Goal: Task Accomplishment & Management: Use online tool/utility

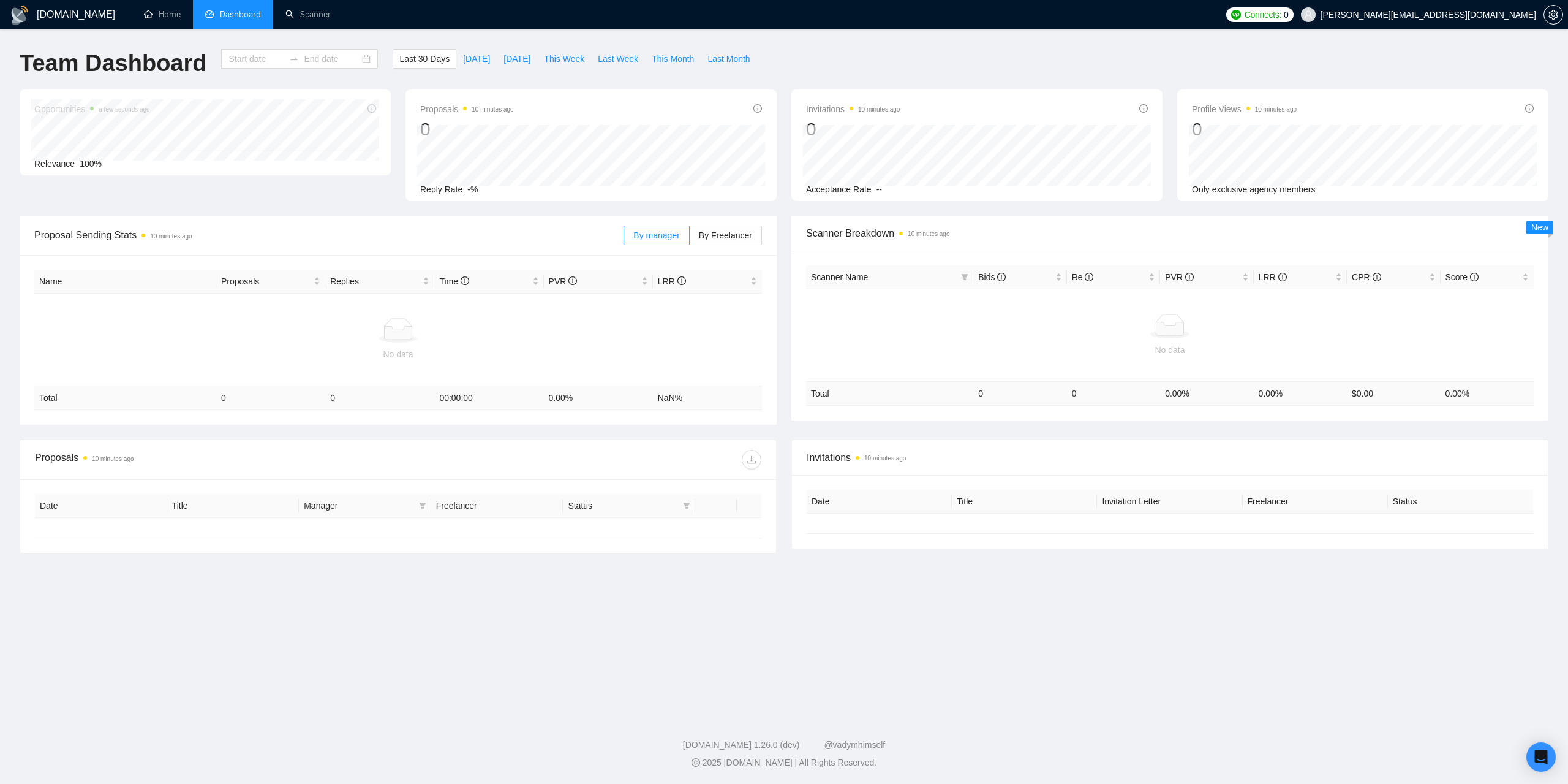
type input "[DATE]"
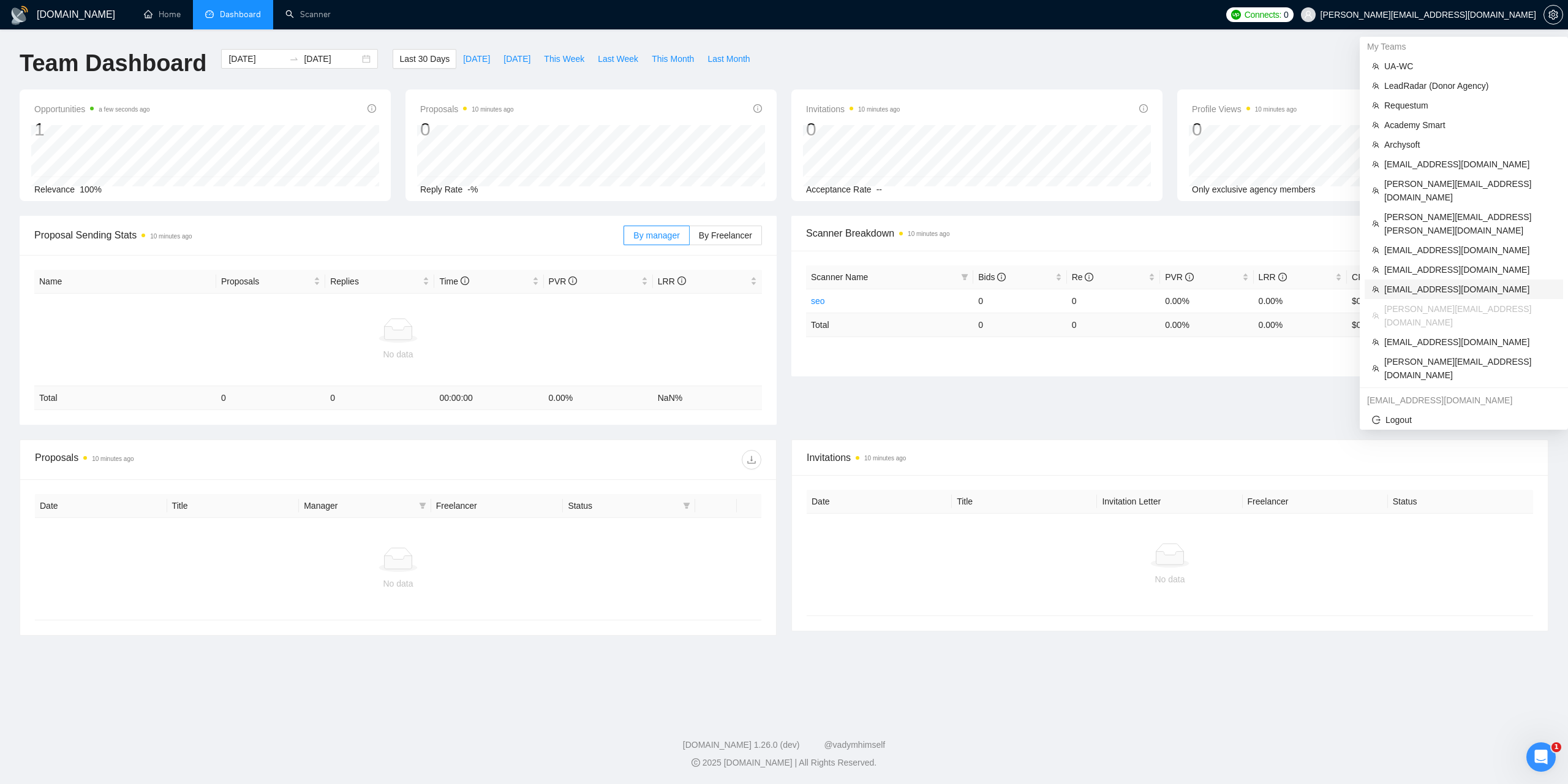
click at [1418, 283] on span "[EMAIL_ADDRESS][DOMAIN_NAME]" at bounding box center [1470, 289] width 171 height 13
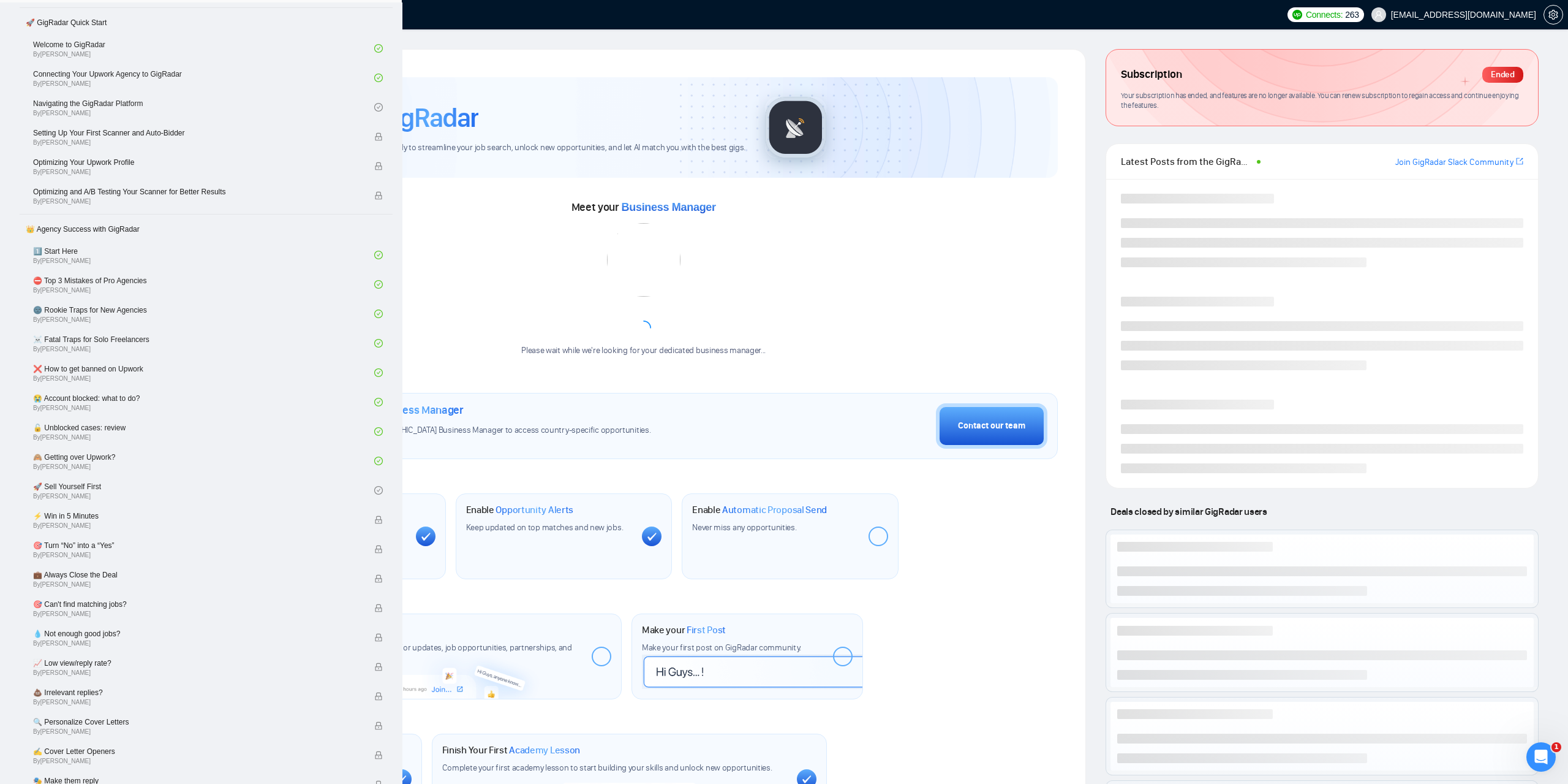
click at [303, 20] on link "Scanner" at bounding box center [308, 14] width 45 height 11
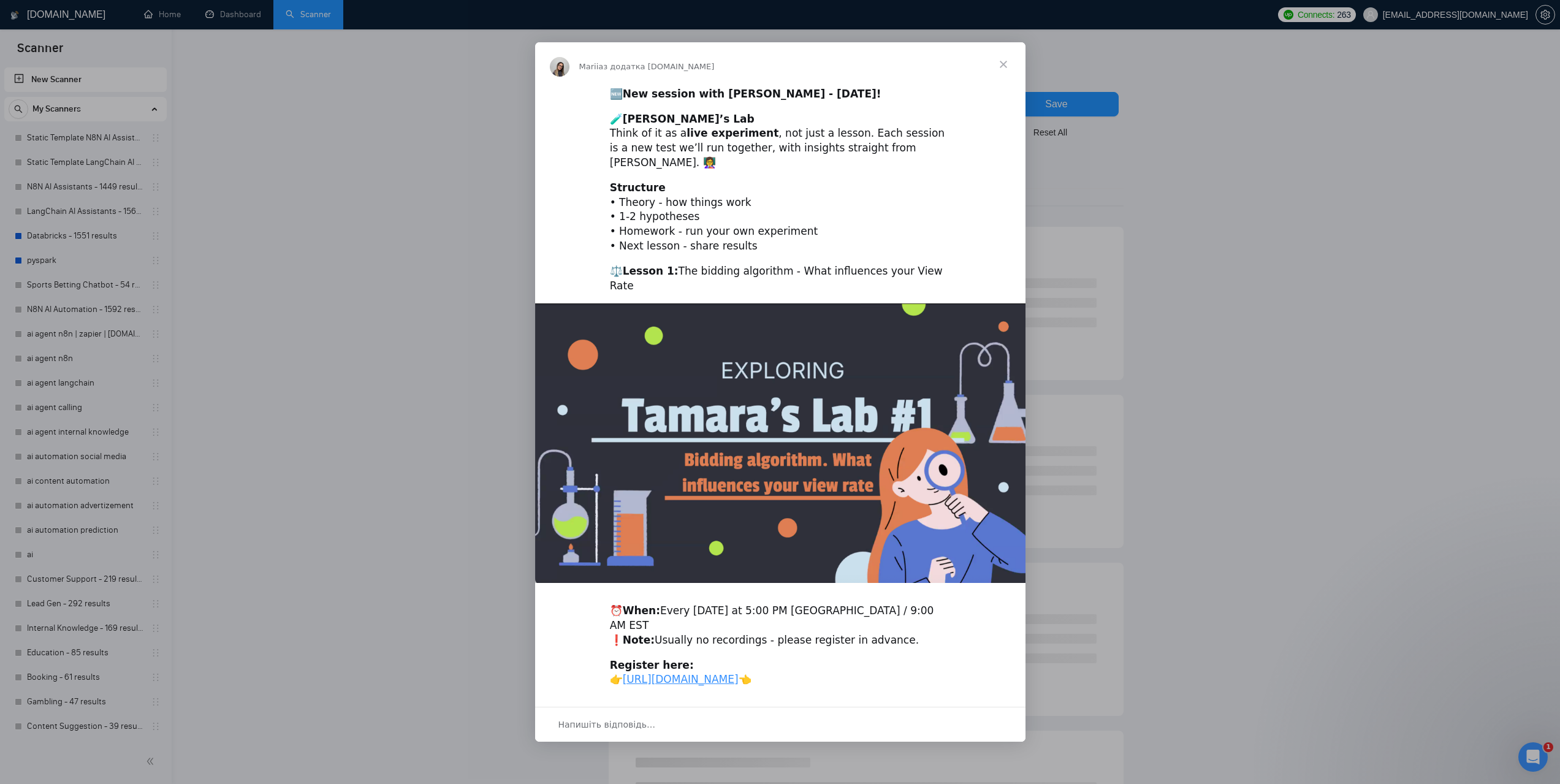
click at [1011, 67] on span "Закрити" at bounding box center [1003, 65] width 44 height 44
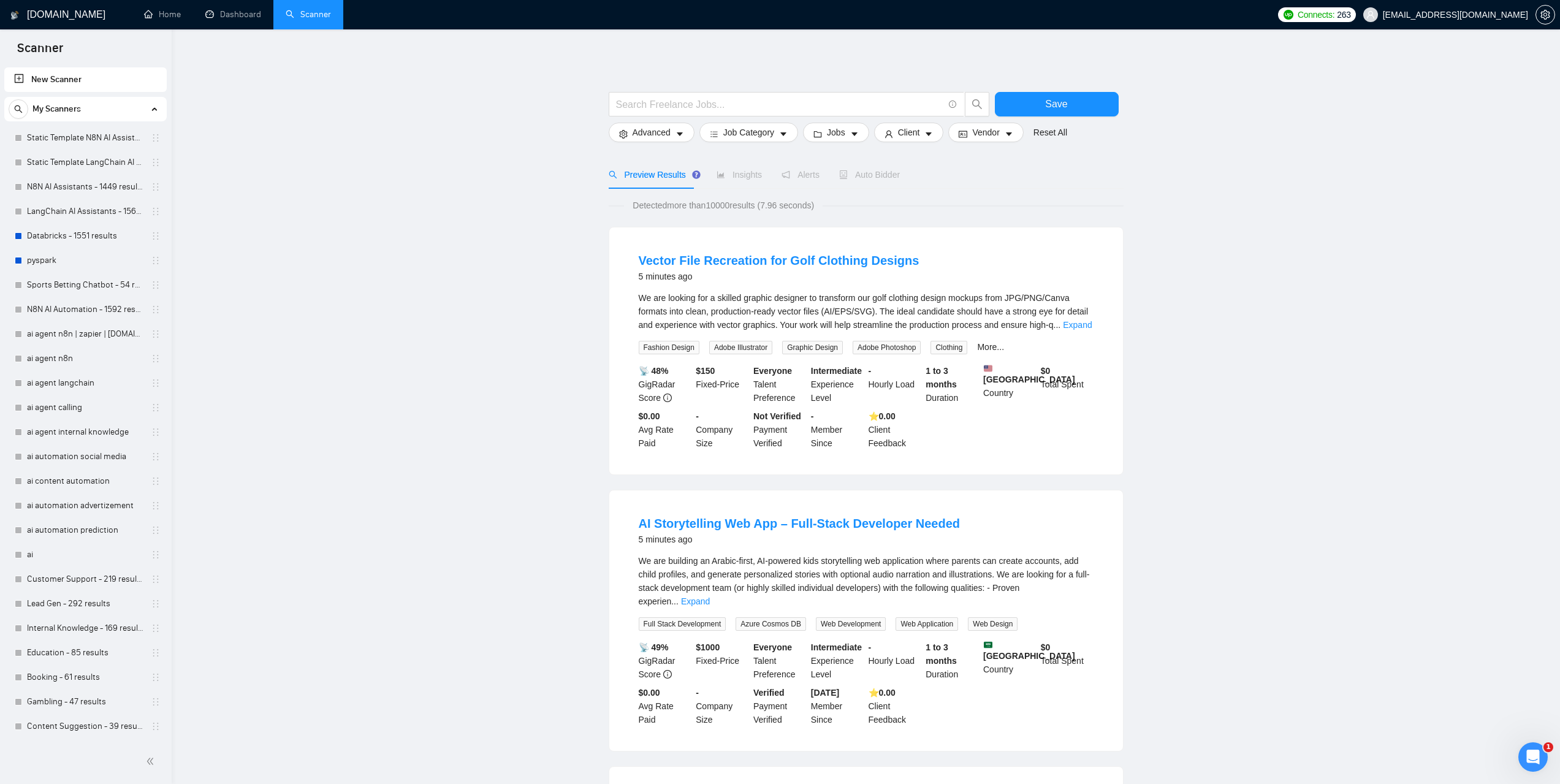
scroll to position [391, 0]
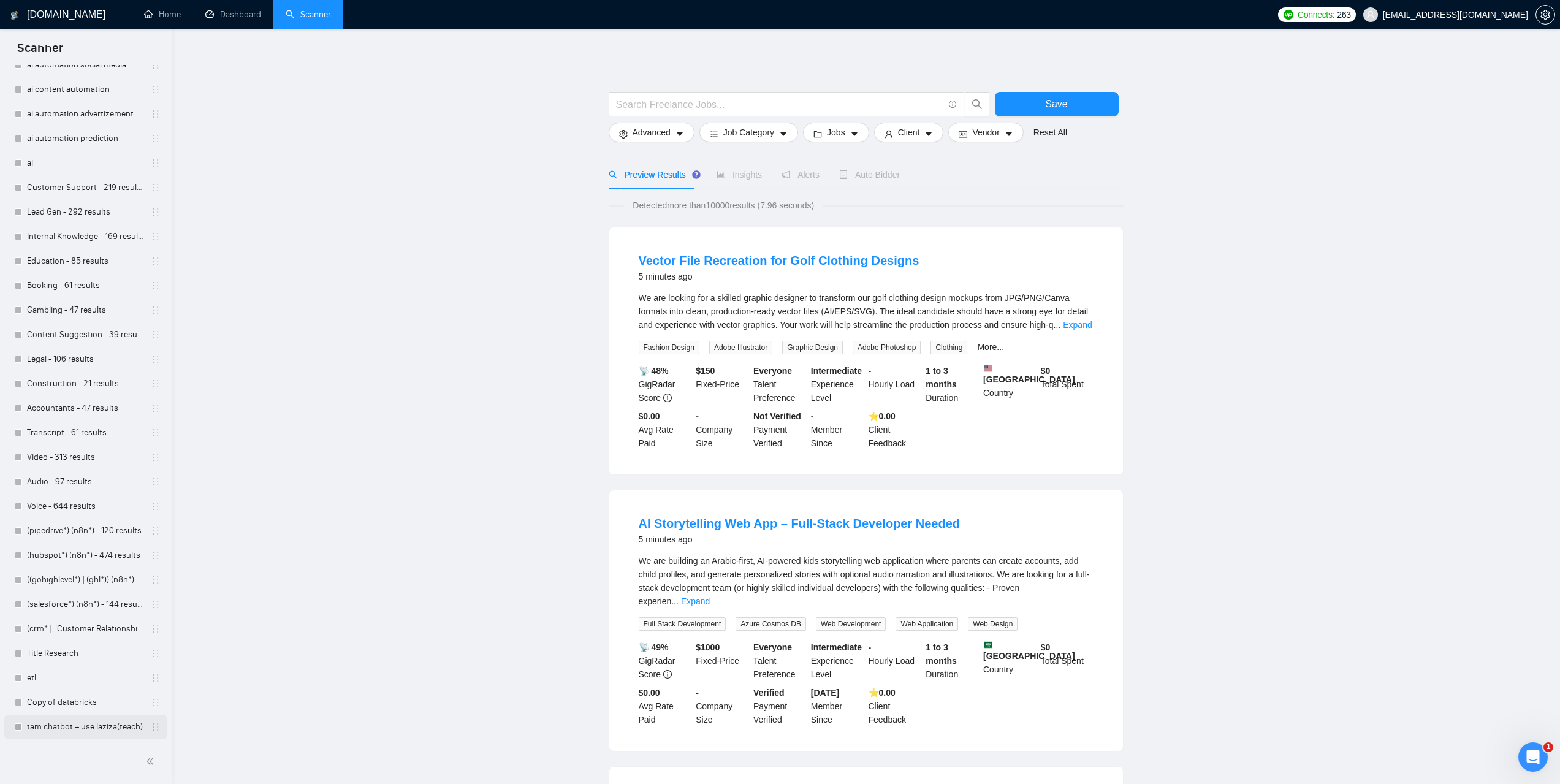
click at [97, 724] on link "tam chatbot + use laziza(teach)" at bounding box center [85, 727] width 116 height 25
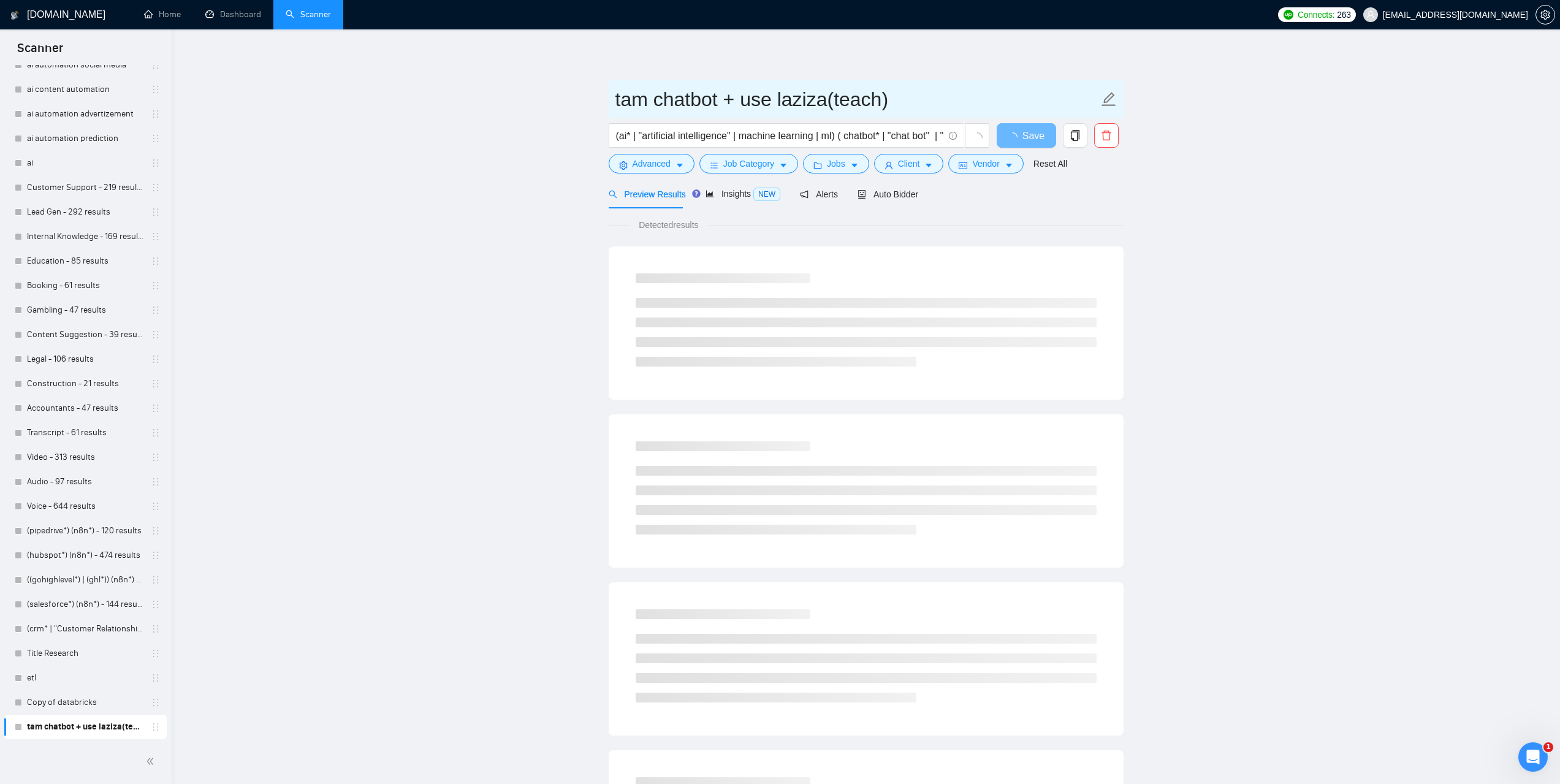
drag, startPoint x: 884, startPoint y: 109, endPoint x: 618, endPoint y: 121, distance: 266.3
click at [618, 121] on form "tam chatbot + use laziza(teach) (ai* | "artificial intelligence" | machine lear…" at bounding box center [867, 129] width 515 height 100
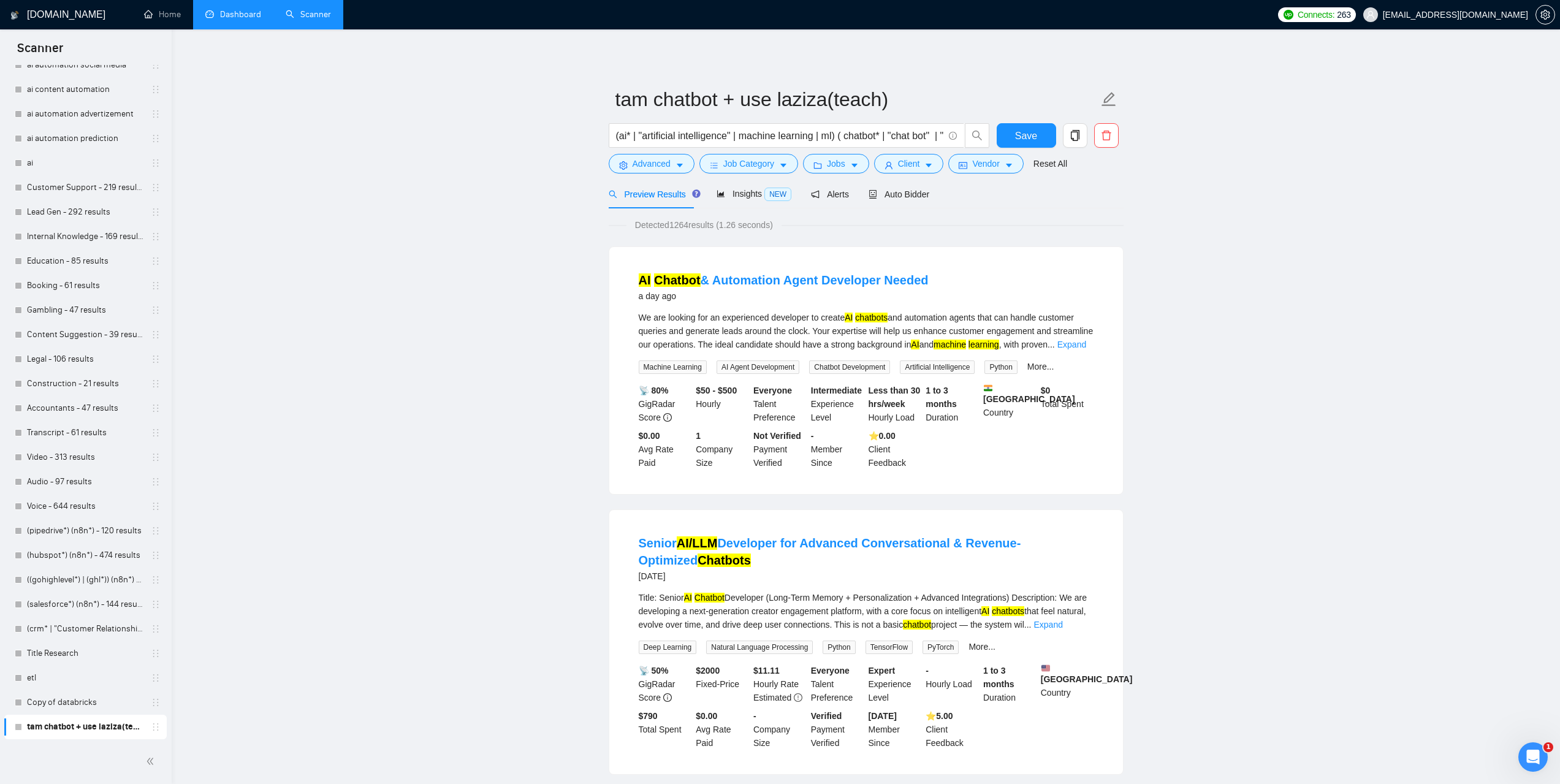
click at [250, 20] on link "Dashboard" at bounding box center [233, 14] width 56 height 11
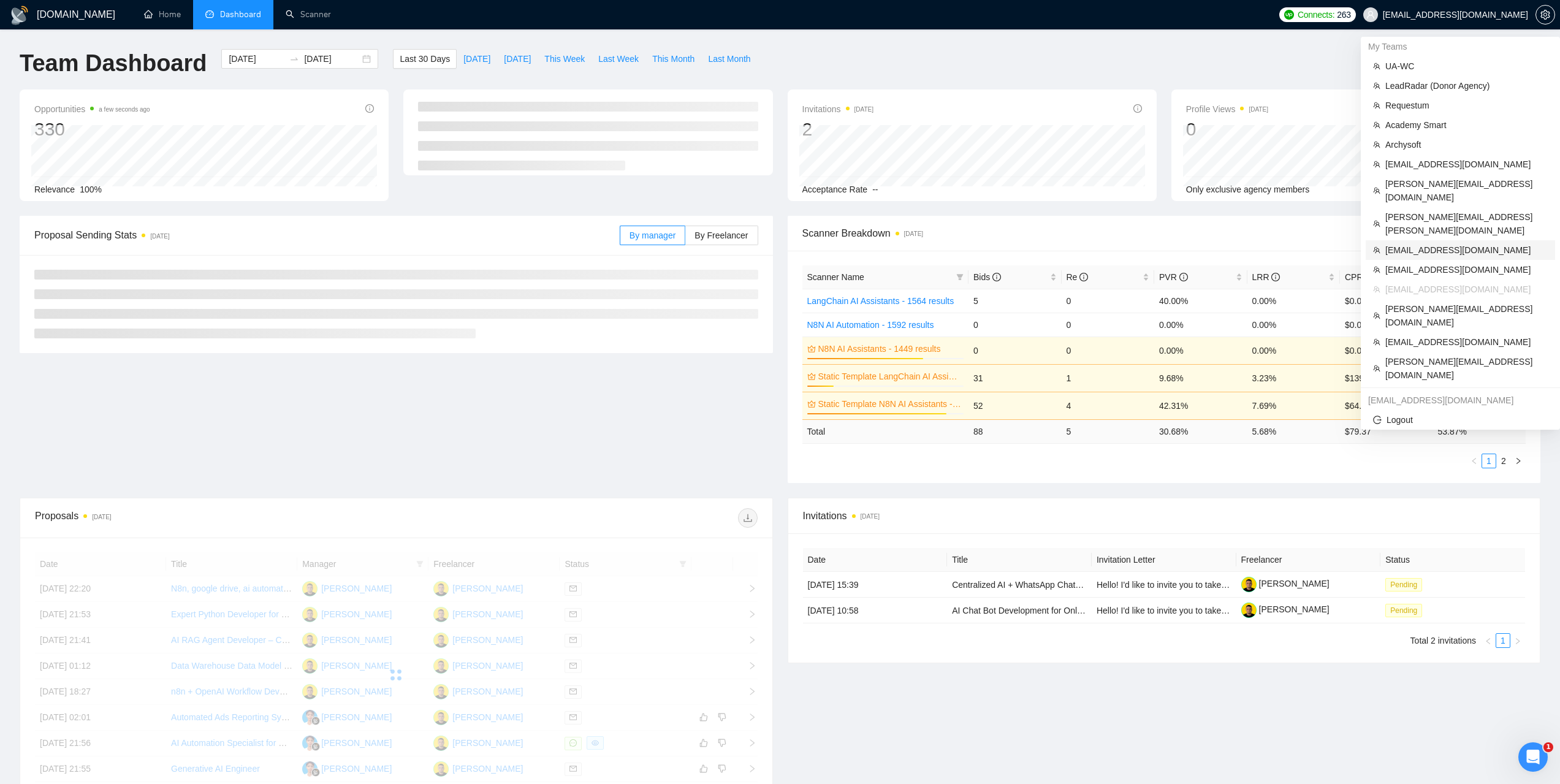
click at [1419, 243] on span "[EMAIL_ADDRESS][DOMAIN_NAME]" at bounding box center [1466, 250] width 162 height 13
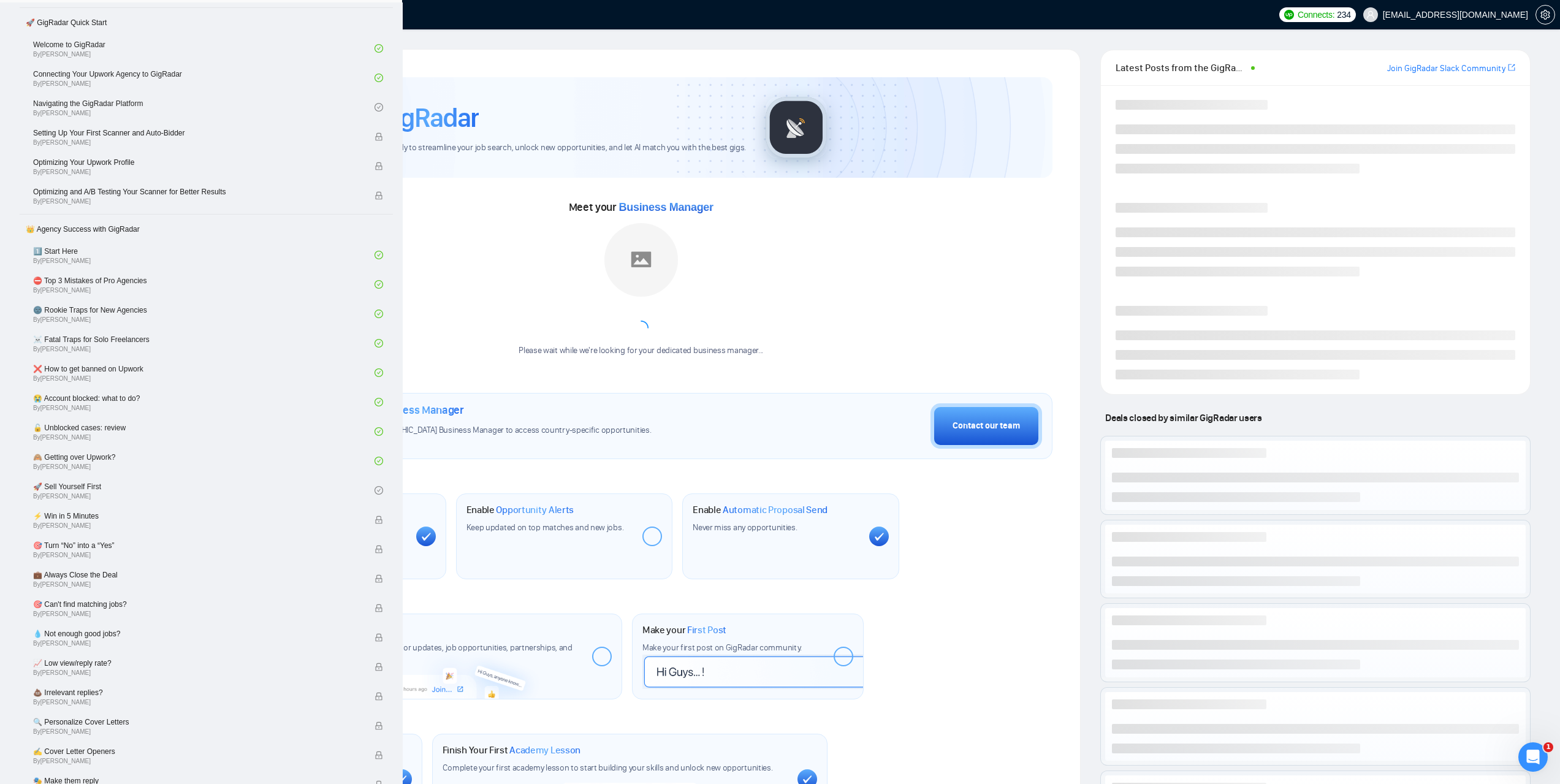
drag, startPoint x: 311, startPoint y: 6, endPoint x: 313, endPoint y: 67, distance: 61.0
click at [311, 9] on link "Scanner" at bounding box center [308, 14] width 45 height 11
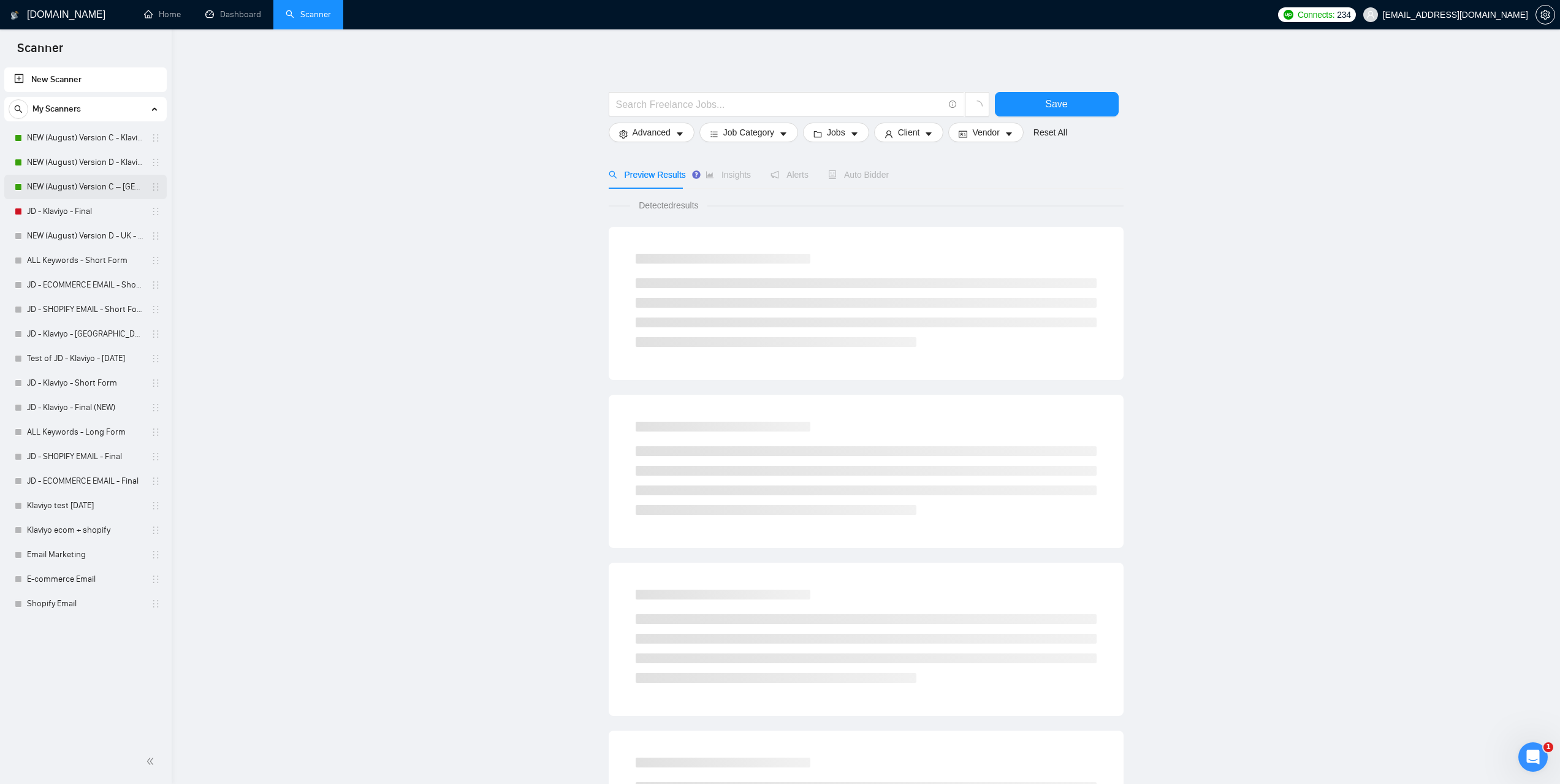
click at [82, 186] on link "NEW (August) Version C – [GEOGRAPHIC_DATA] - Klaviyo" at bounding box center [85, 186] width 116 height 25
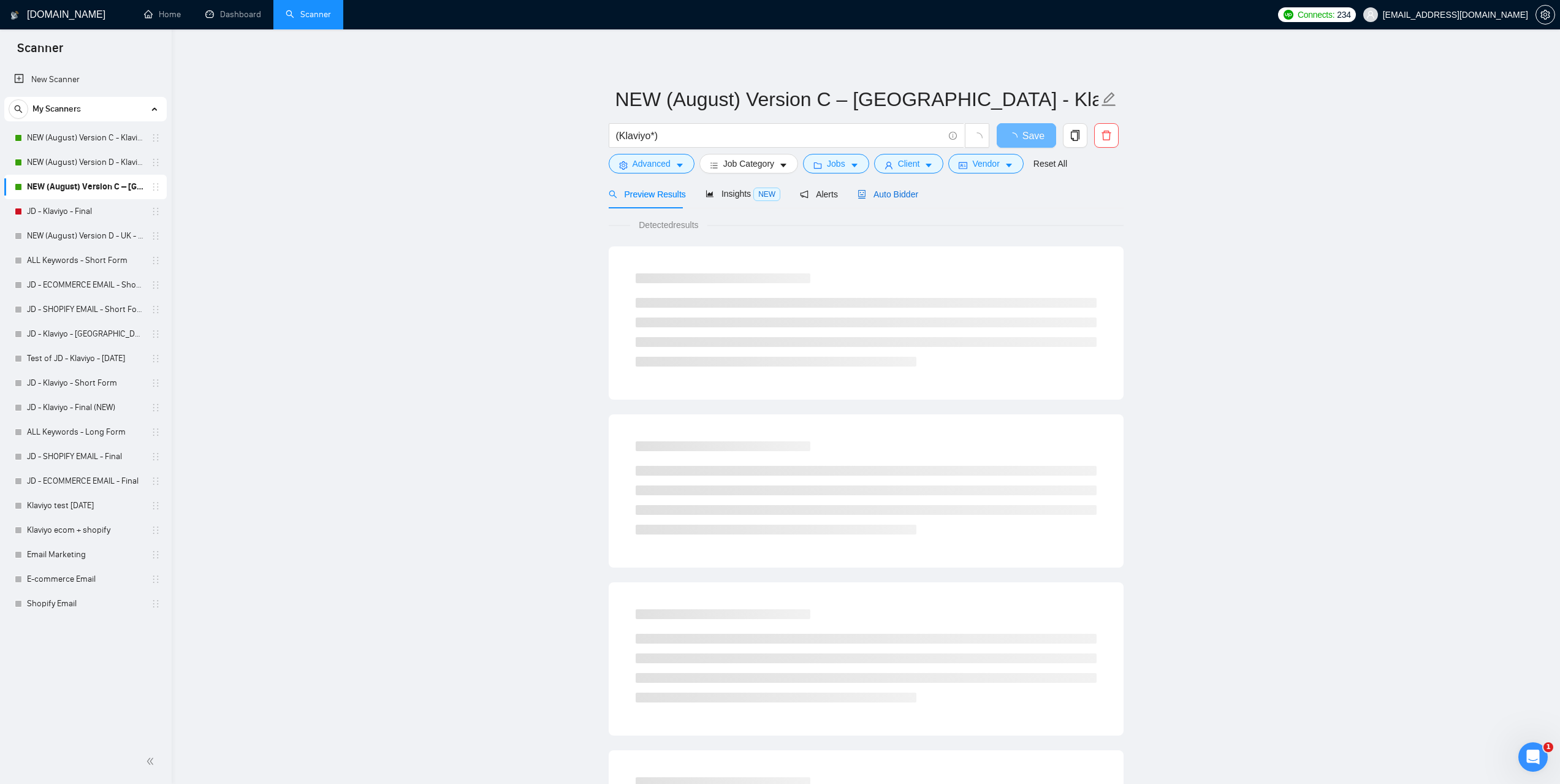
click at [898, 196] on span "Auto Bidder" at bounding box center [888, 194] width 61 height 10
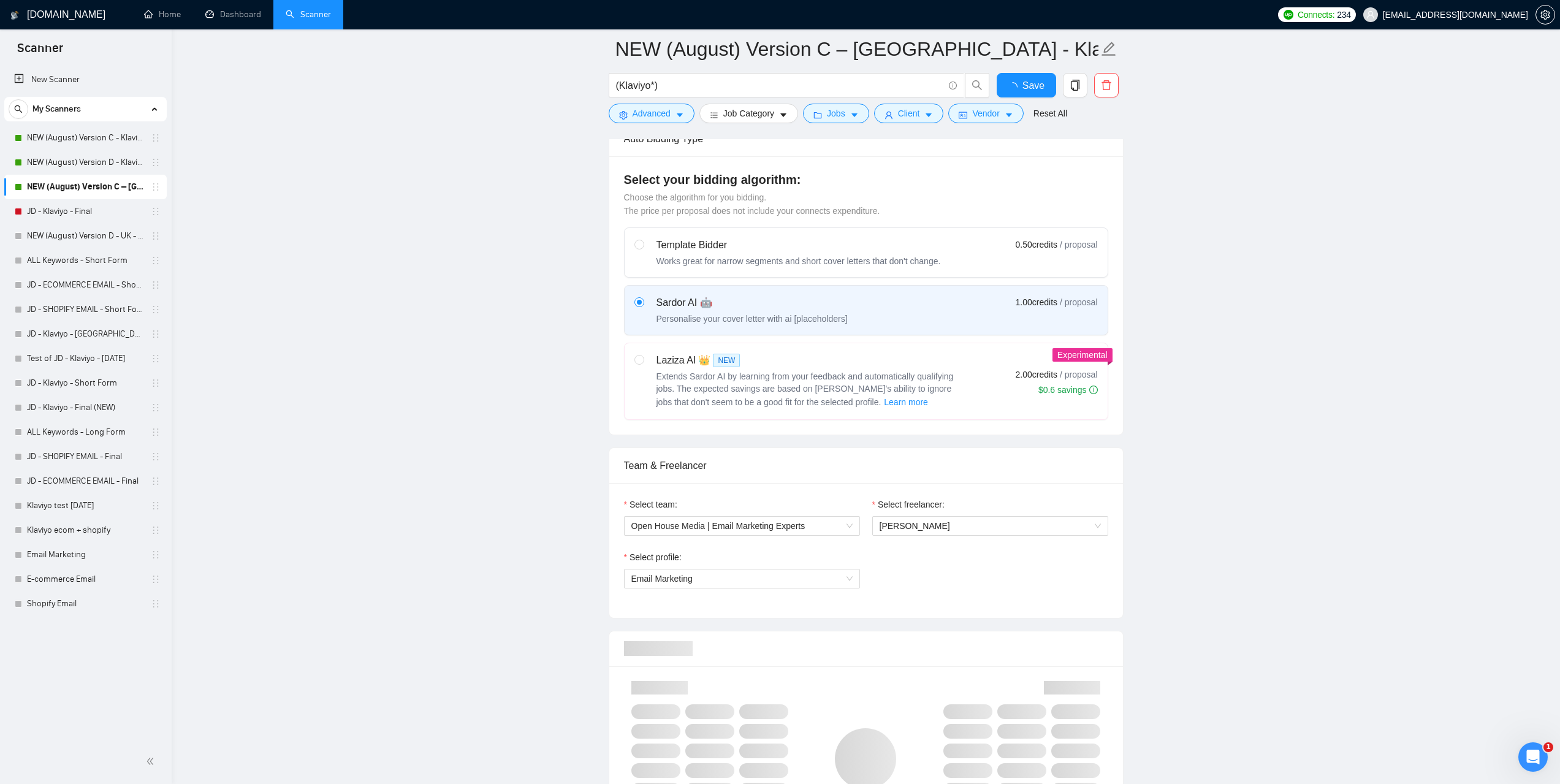
scroll to position [674, 0]
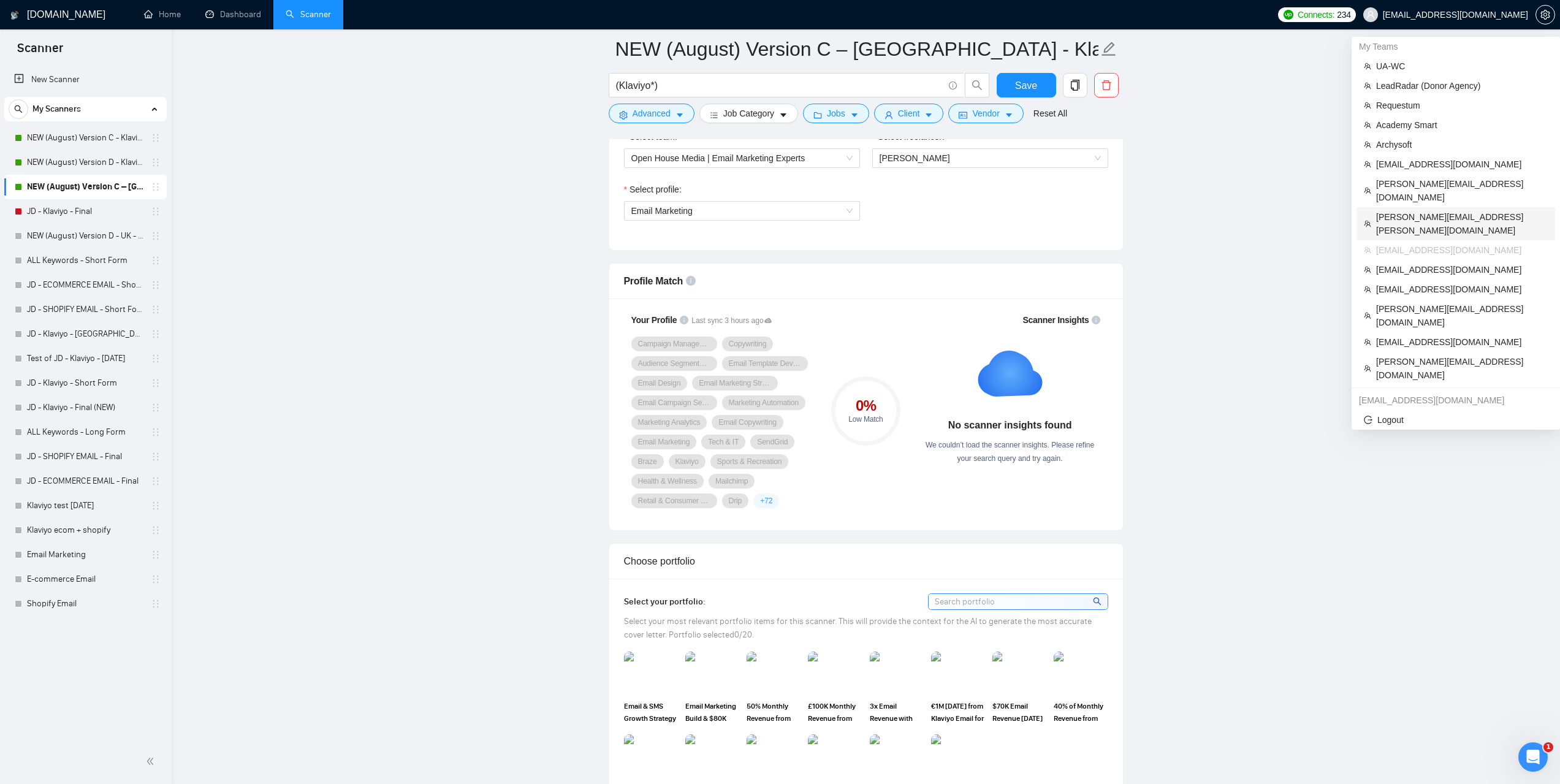
click at [1411, 211] on span "[PERSON_NAME][EMAIL_ADDRESS][PERSON_NAME][DOMAIN_NAME]" at bounding box center [1462, 224] width 172 height 27
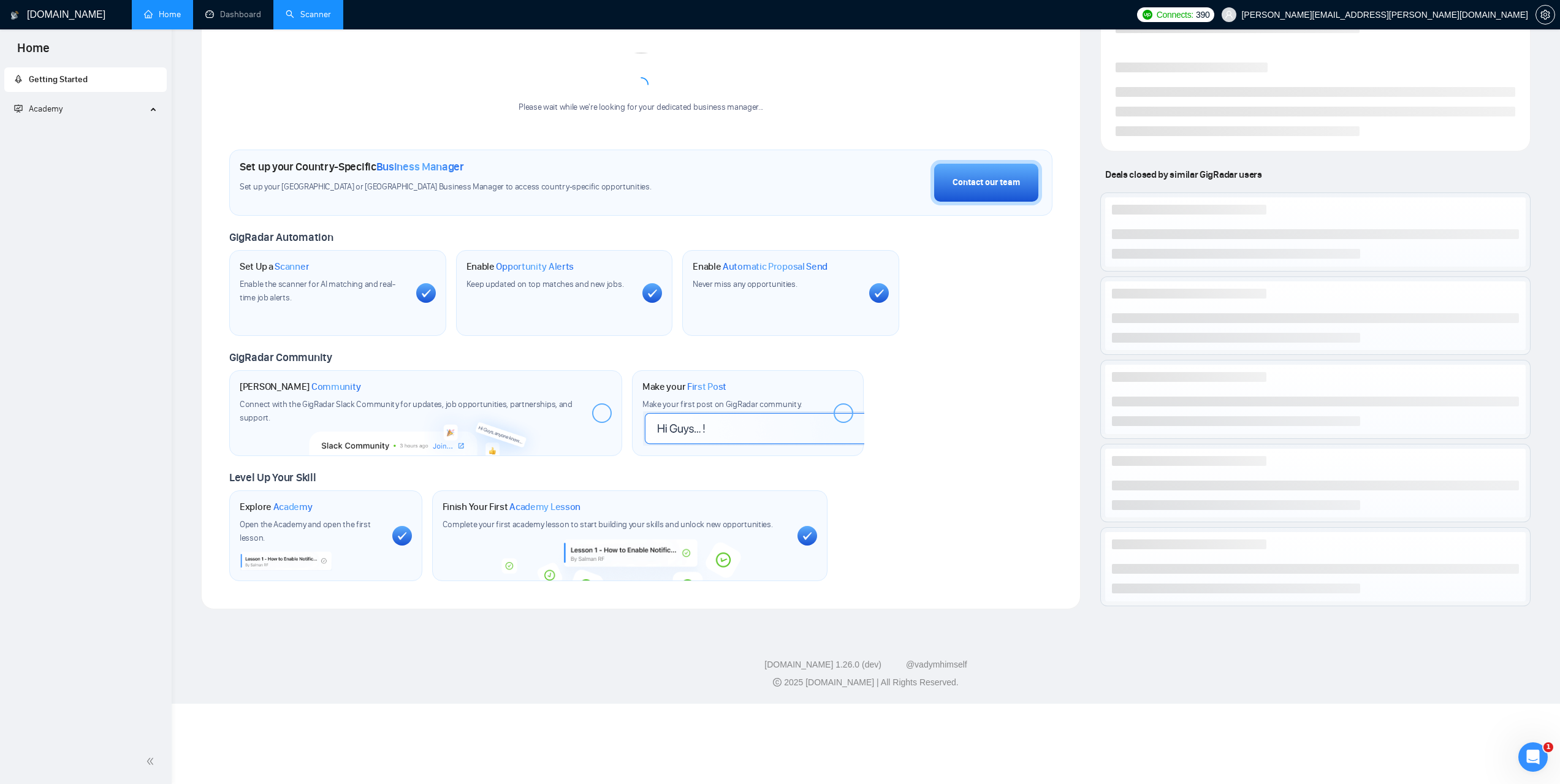
scroll to position [163, 0]
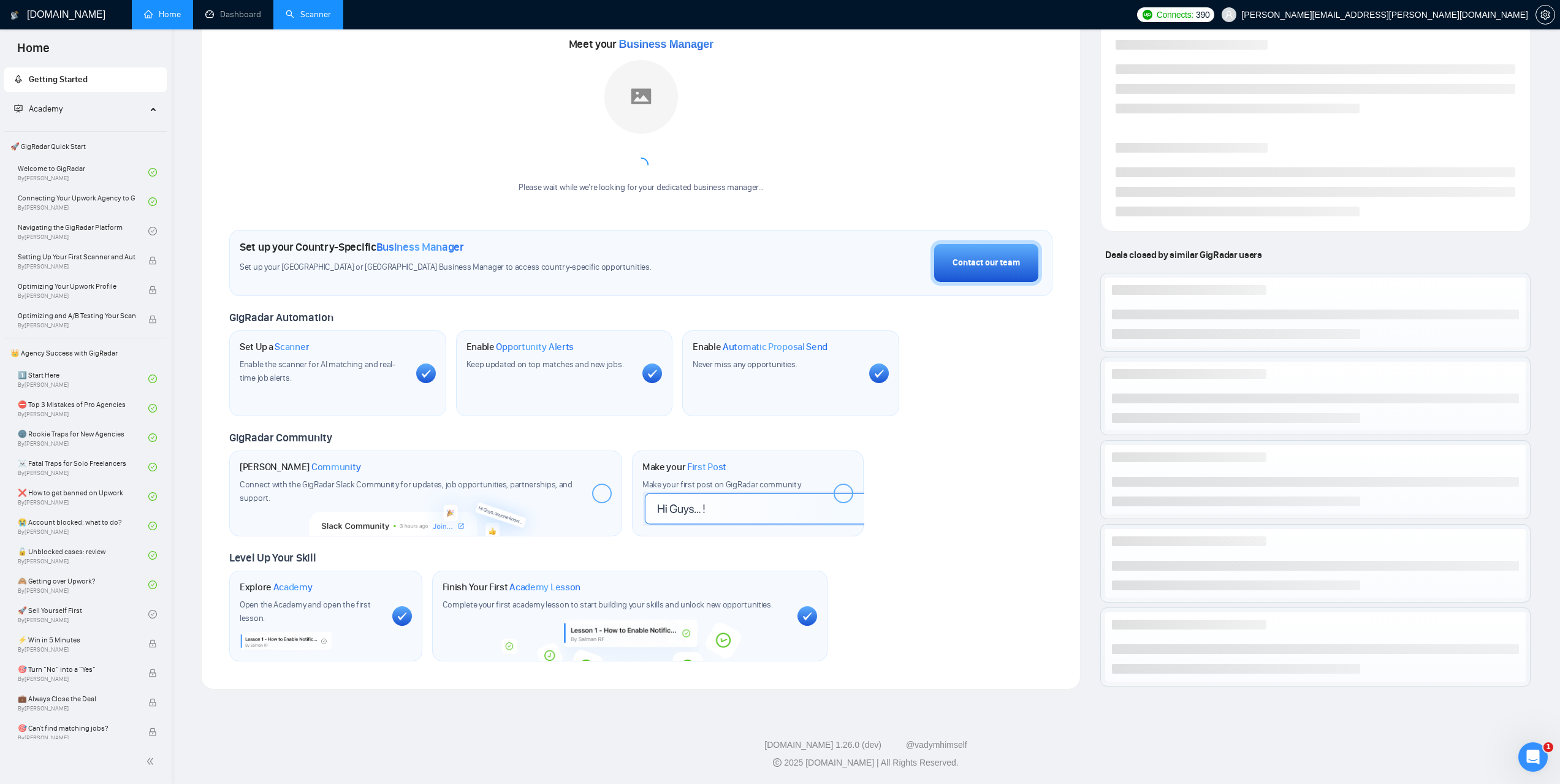
click at [323, 11] on link "Scanner" at bounding box center [308, 14] width 45 height 11
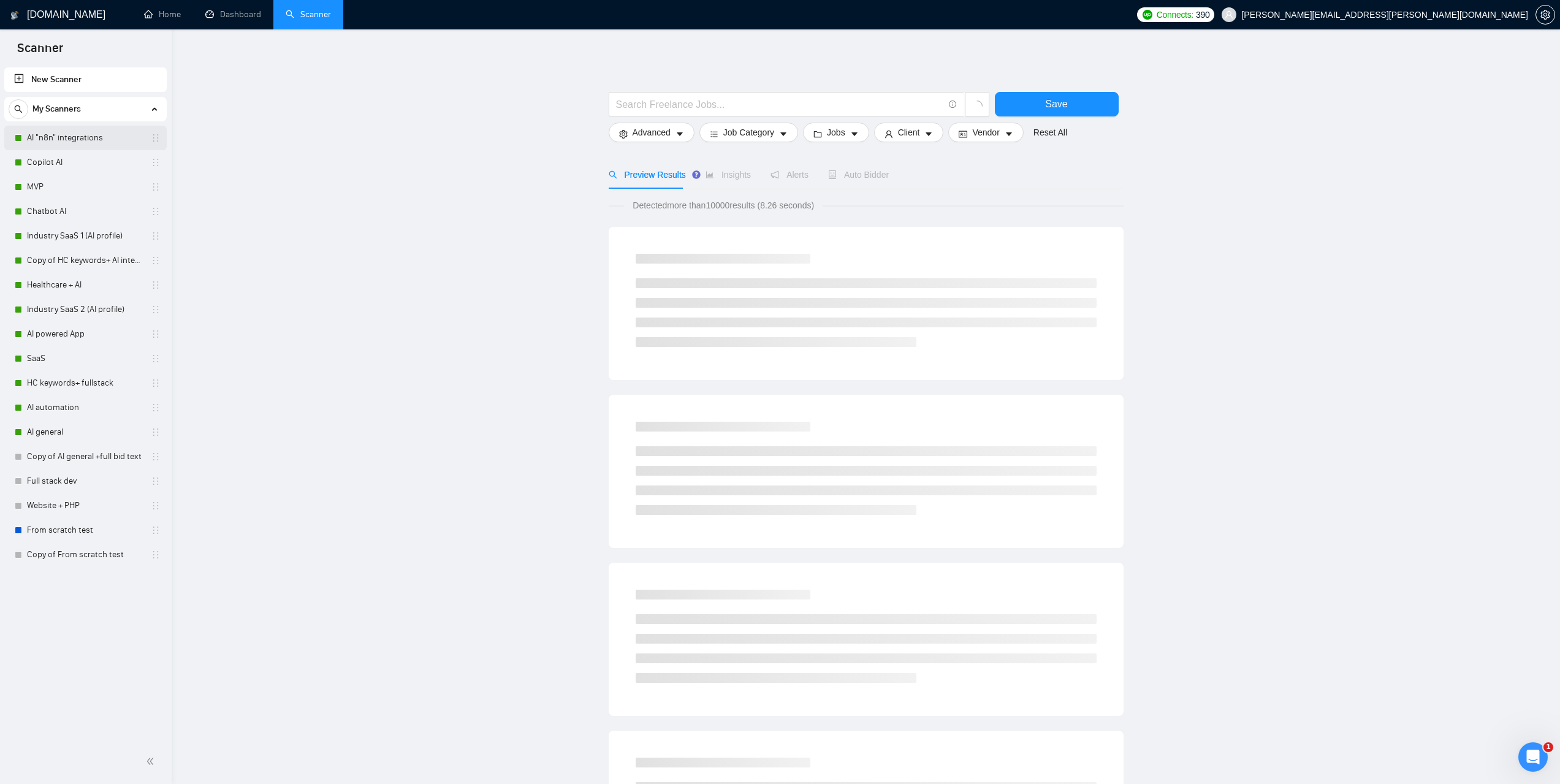
click at [82, 143] on link "AI "n8n" integrations" at bounding box center [85, 138] width 116 height 25
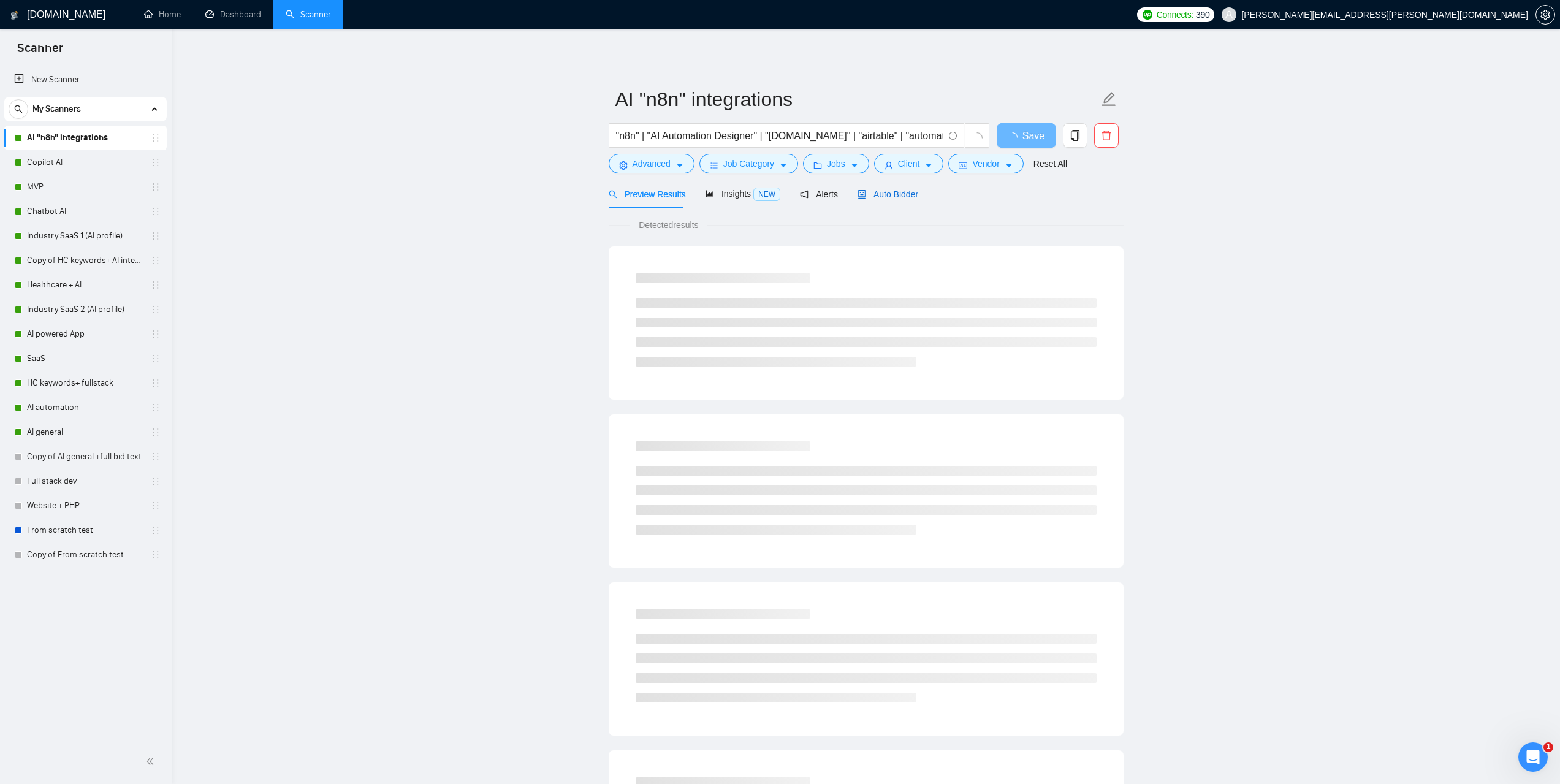
click at [901, 191] on span "Auto Bidder" at bounding box center [888, 194] width 61 height 10
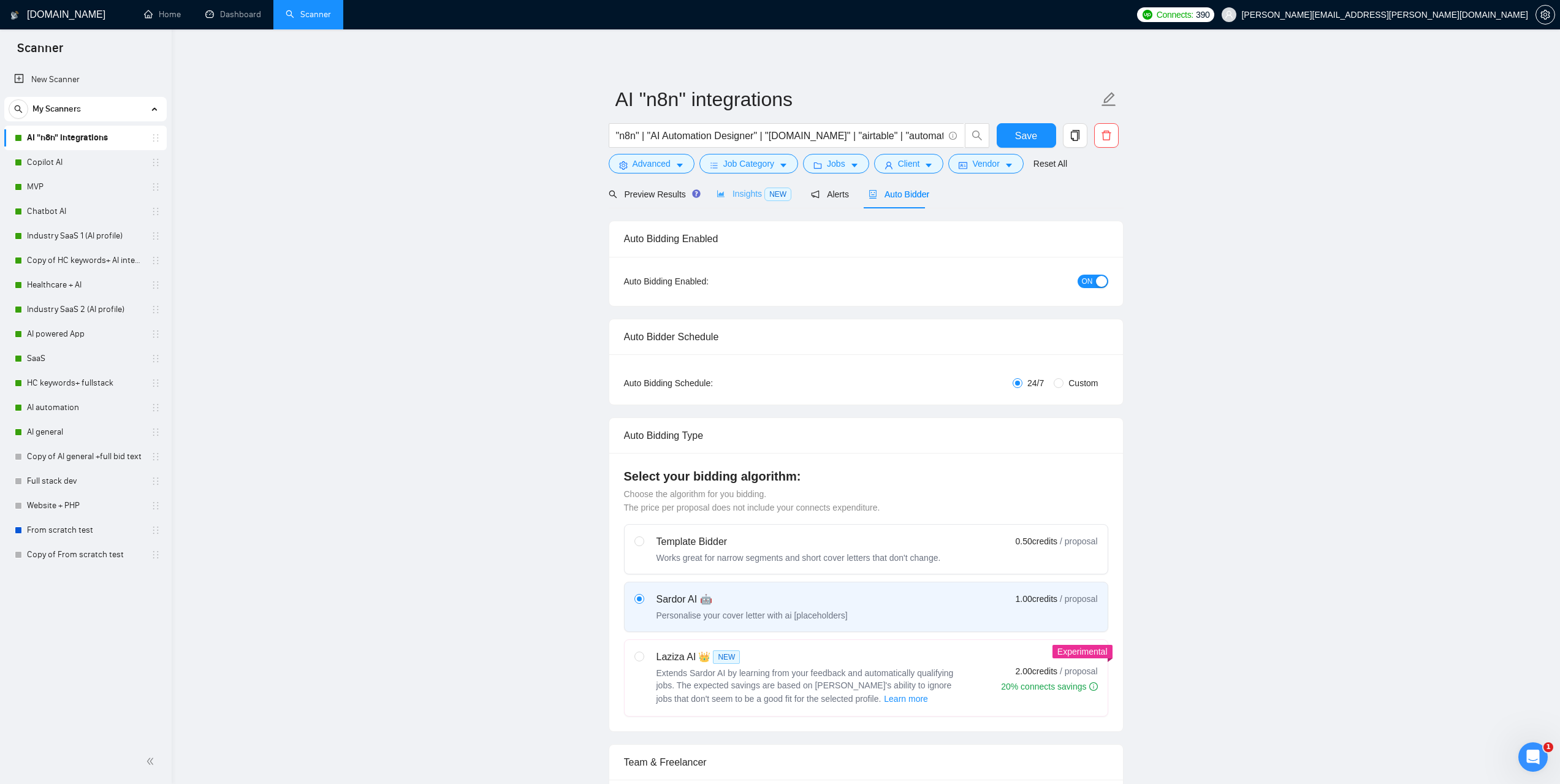
click at [748, 202] on div "Insights NEW" at bounding box center [754, 194] width 74 height 29
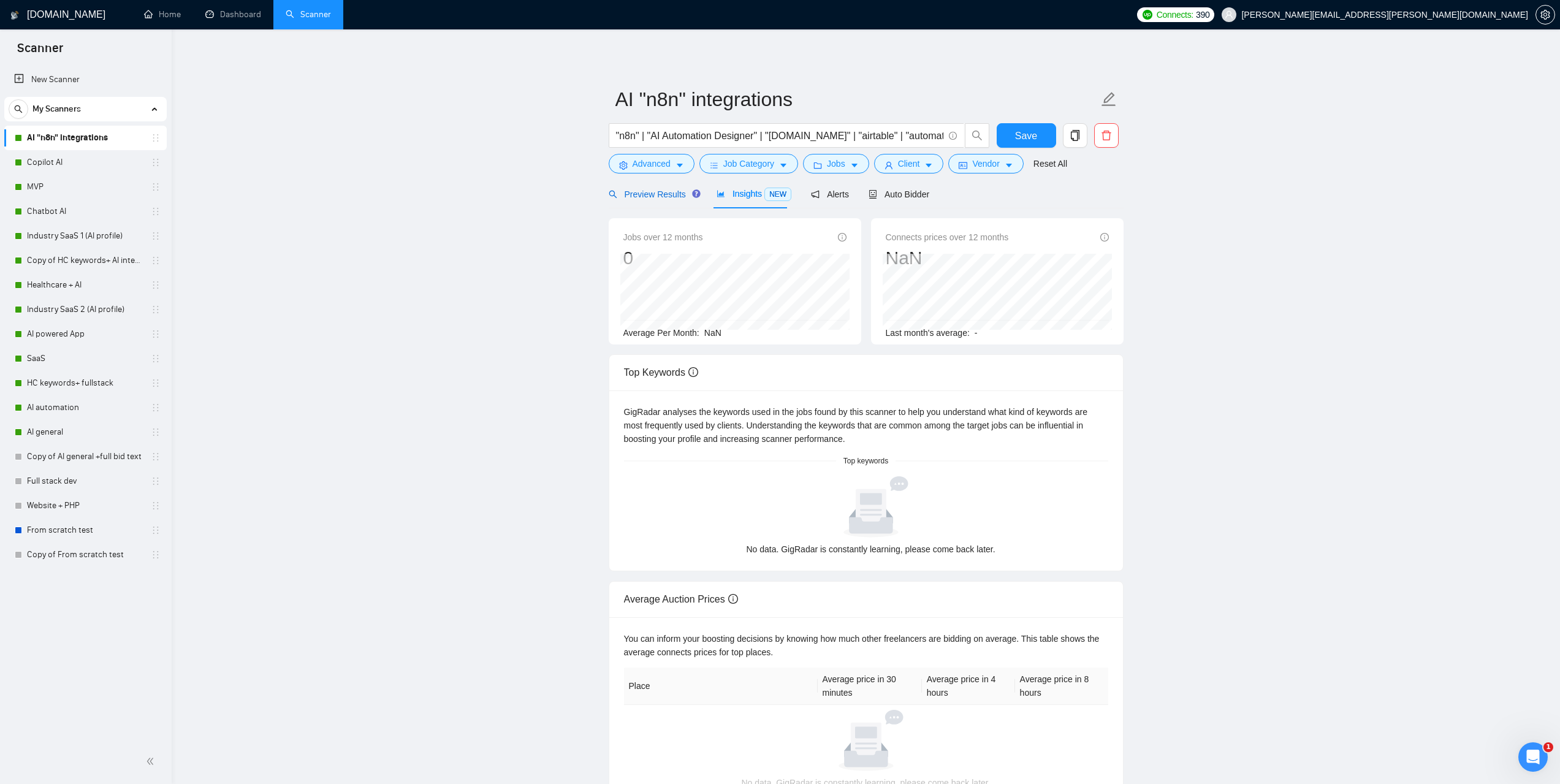
click at [653, 197] on span "Preview Results" at bounding box center [653, 194] width 88 height 10
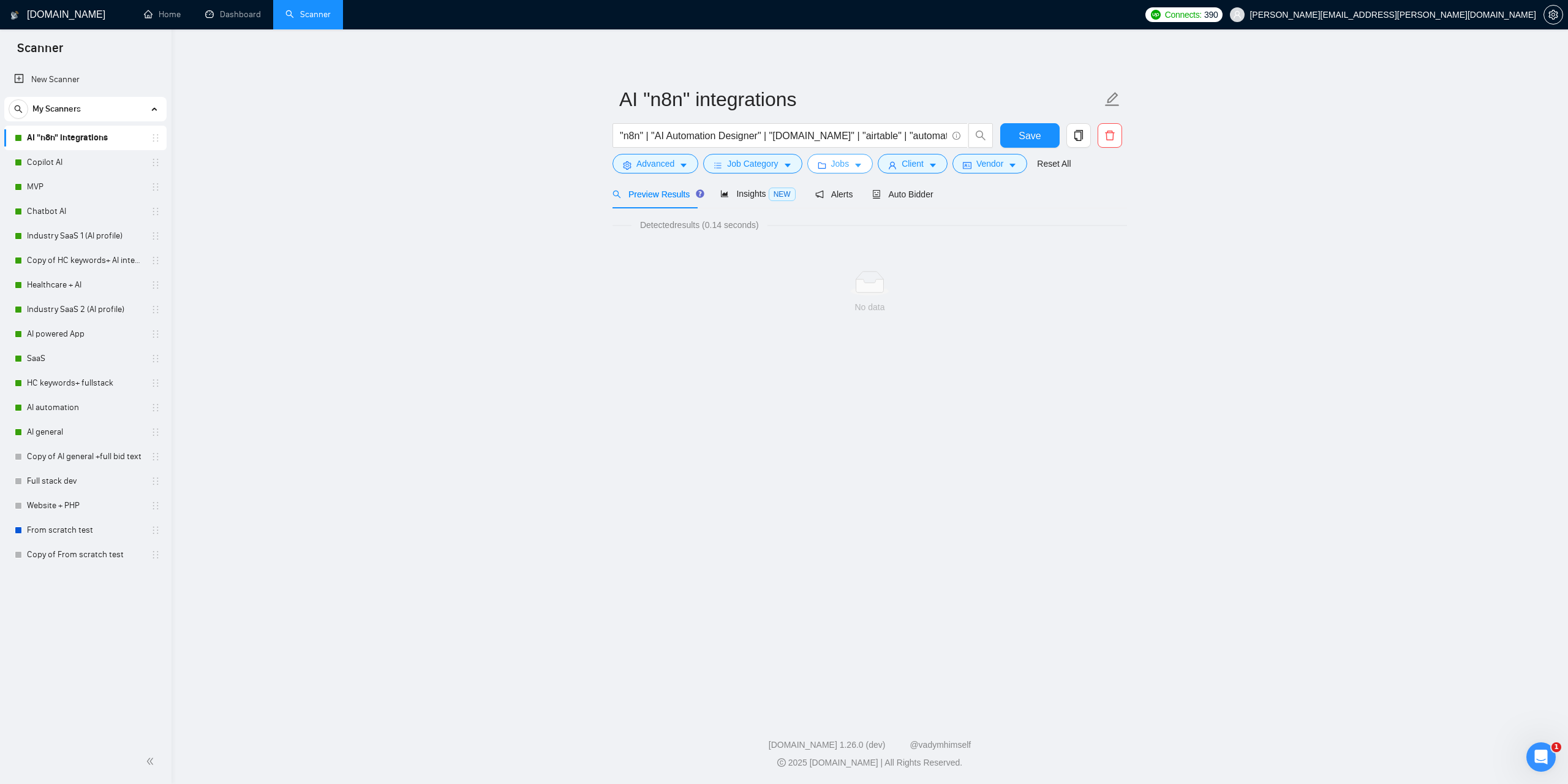
click at [856, 165] on icon "caret-down" at bounding box center [858, 166] width 6 height 4
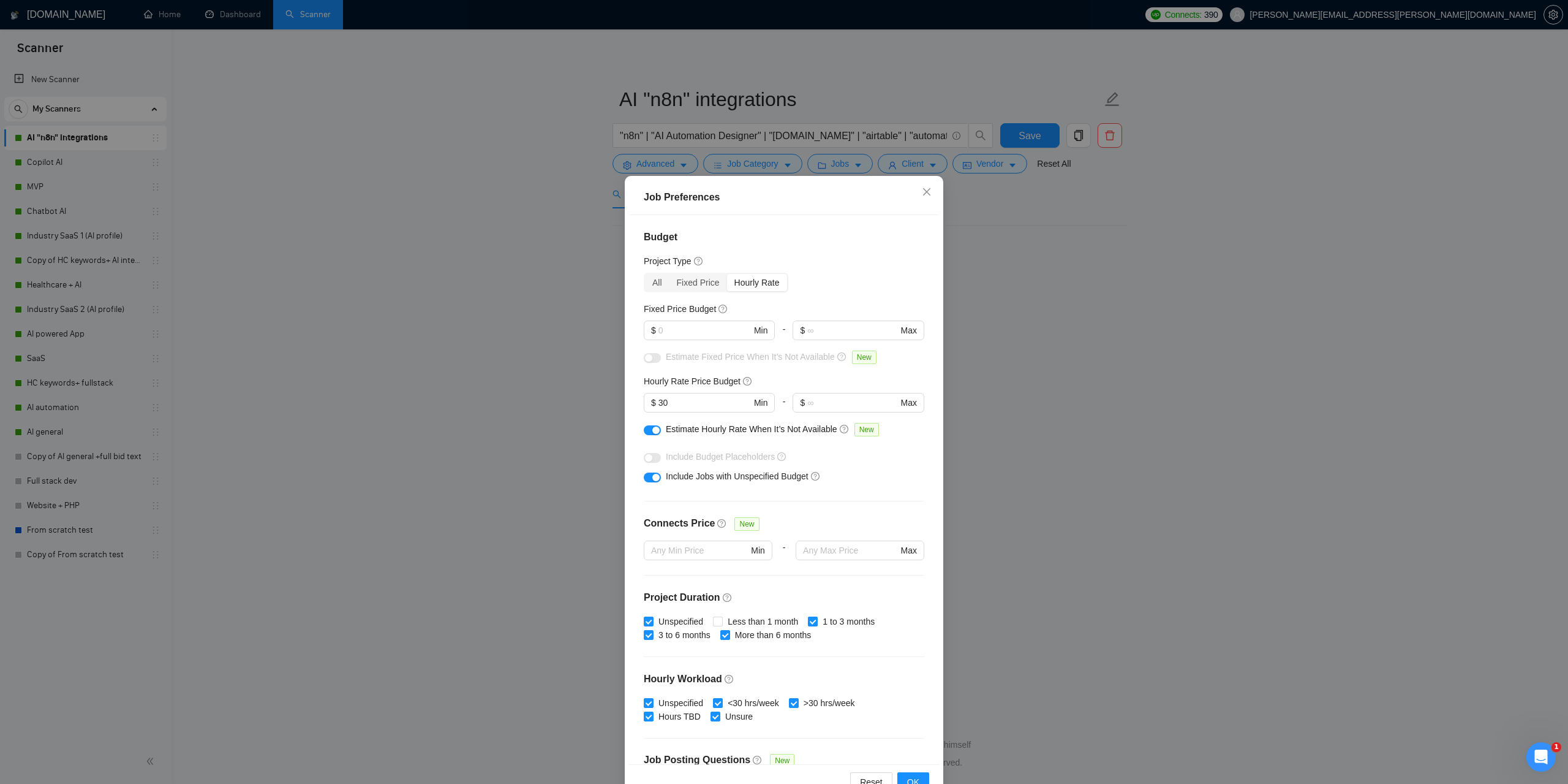
click at [1137, 509] on div "Job Preferences Budget Project Type All Fixed Price Hourly Rate Fixed Price Bud…" at bounding box center [784, 392] width 1568 height 784
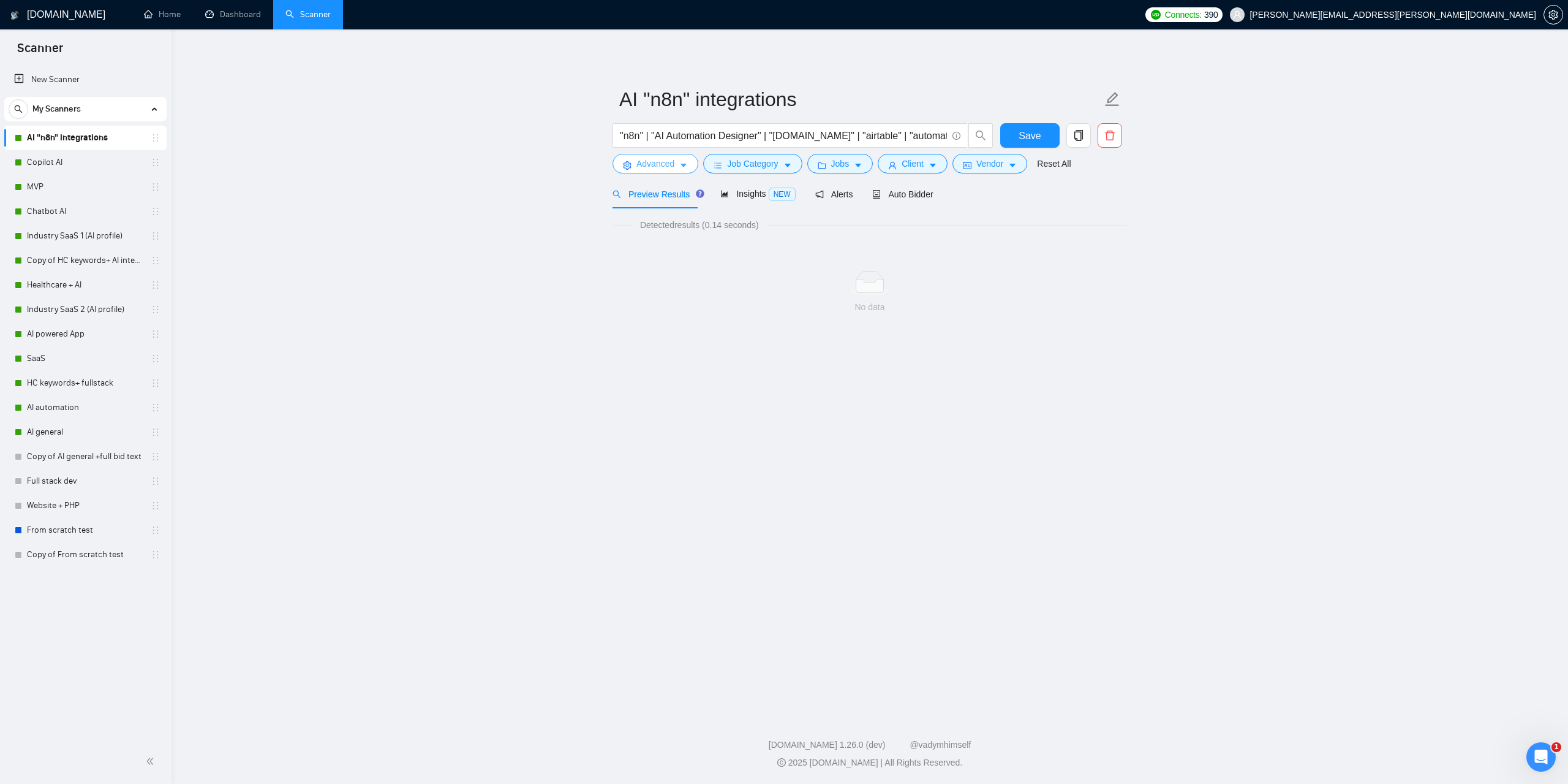
click at [685, 169] on icon "caret-down" at bounding box center [684, 165] width 9 height 9
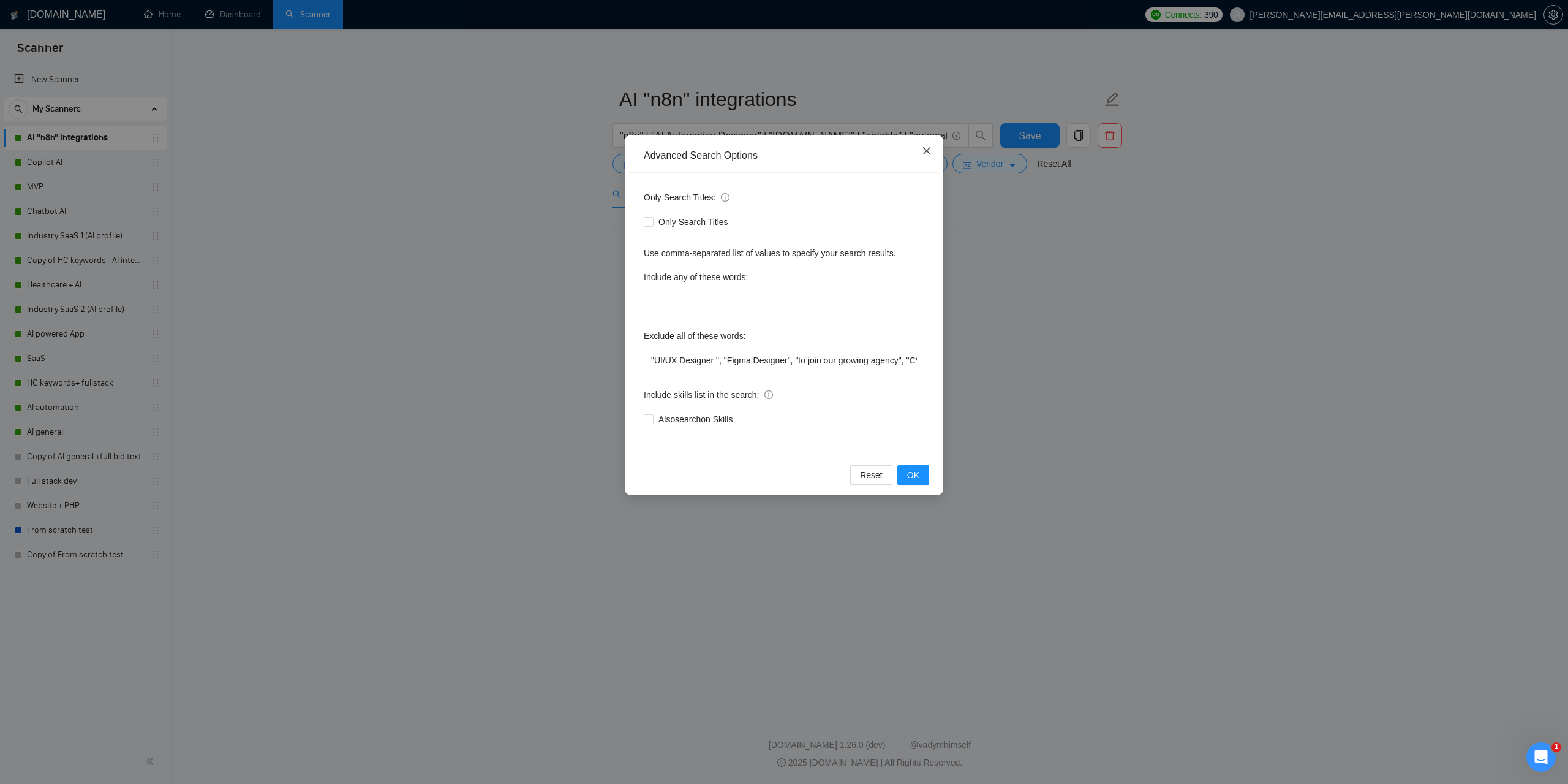
click at [927, 151] on icon "close" at bounding box center [927, 150] width 7 height 7
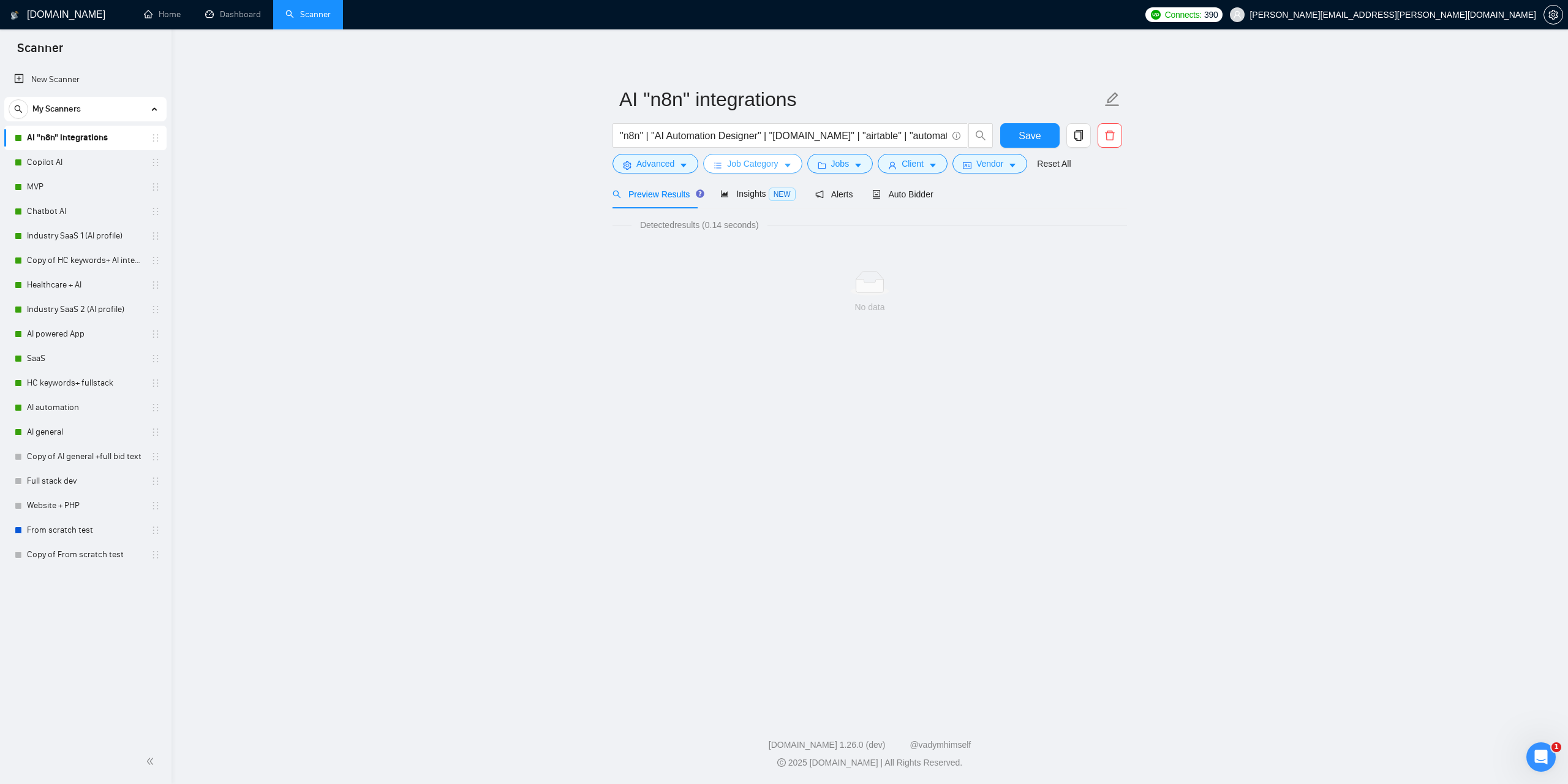
click at [770, 164] on span "Job Category" at bounding box center [752, 163] width 51 height 13
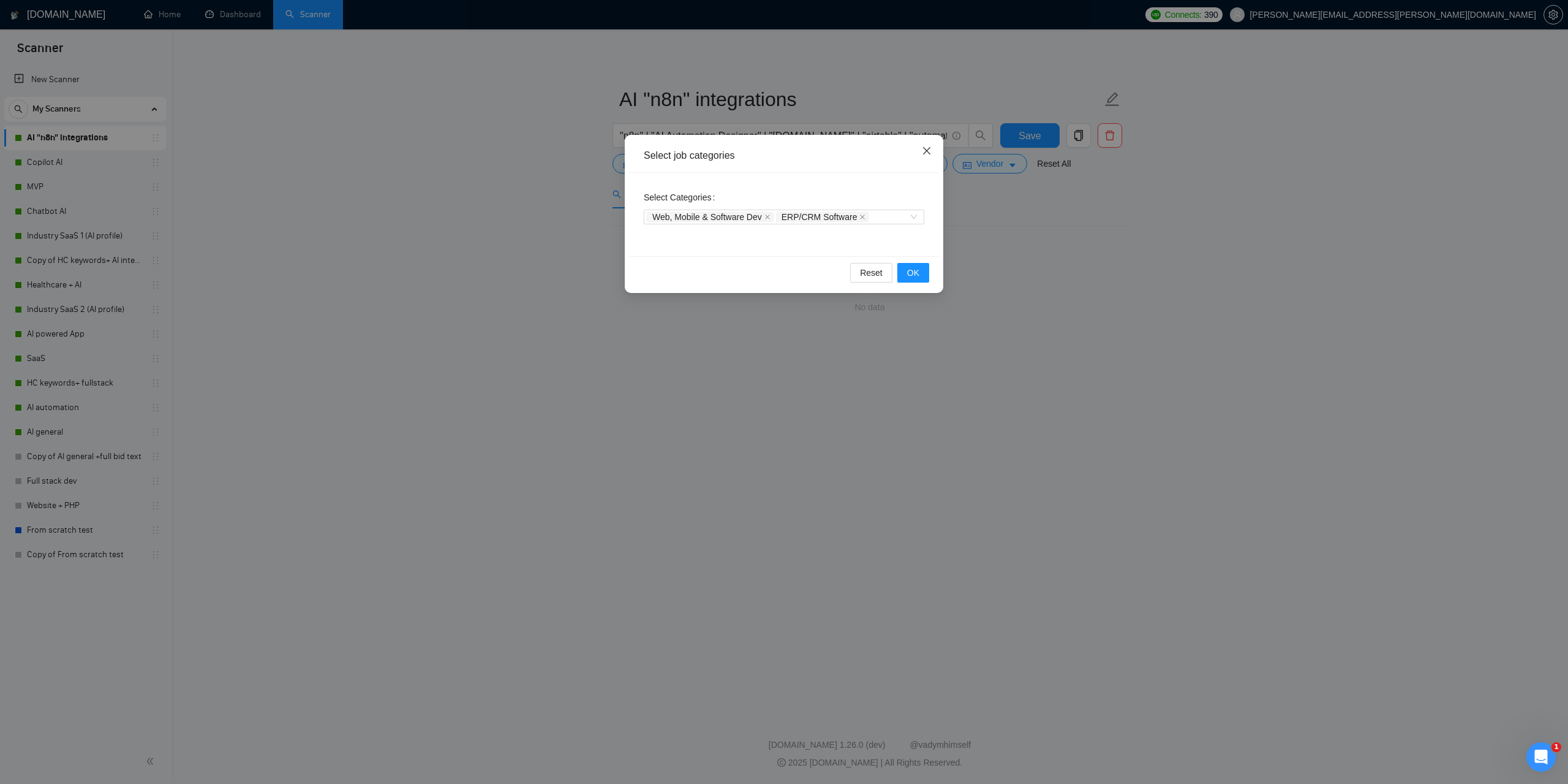
click at [922, 156] on icon "close" at bounding box center [927, 151] width 10 height 10
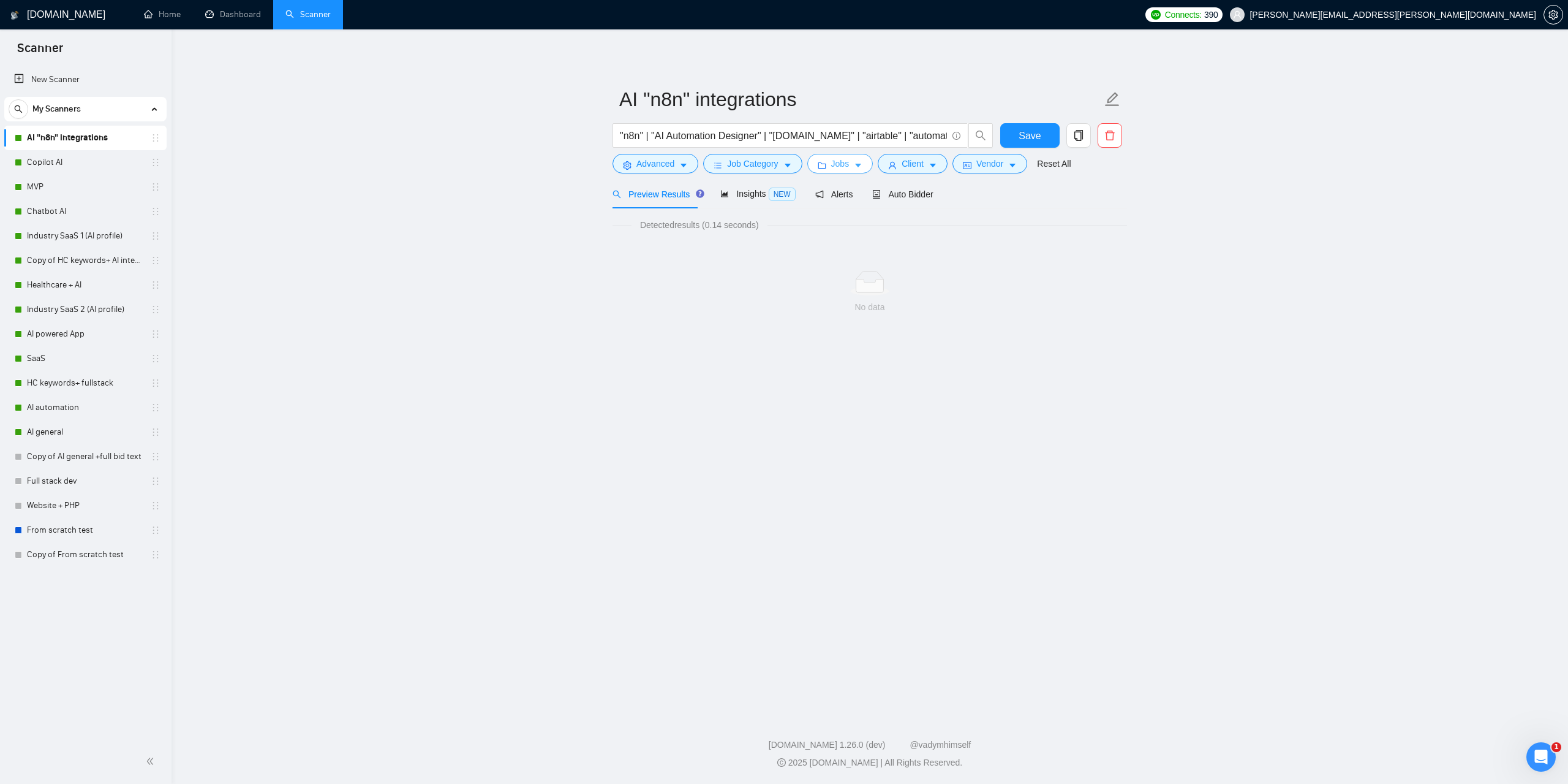
click at [844, 162] on span "Jobs" at bounding box center [840, 163] width 18 height 13
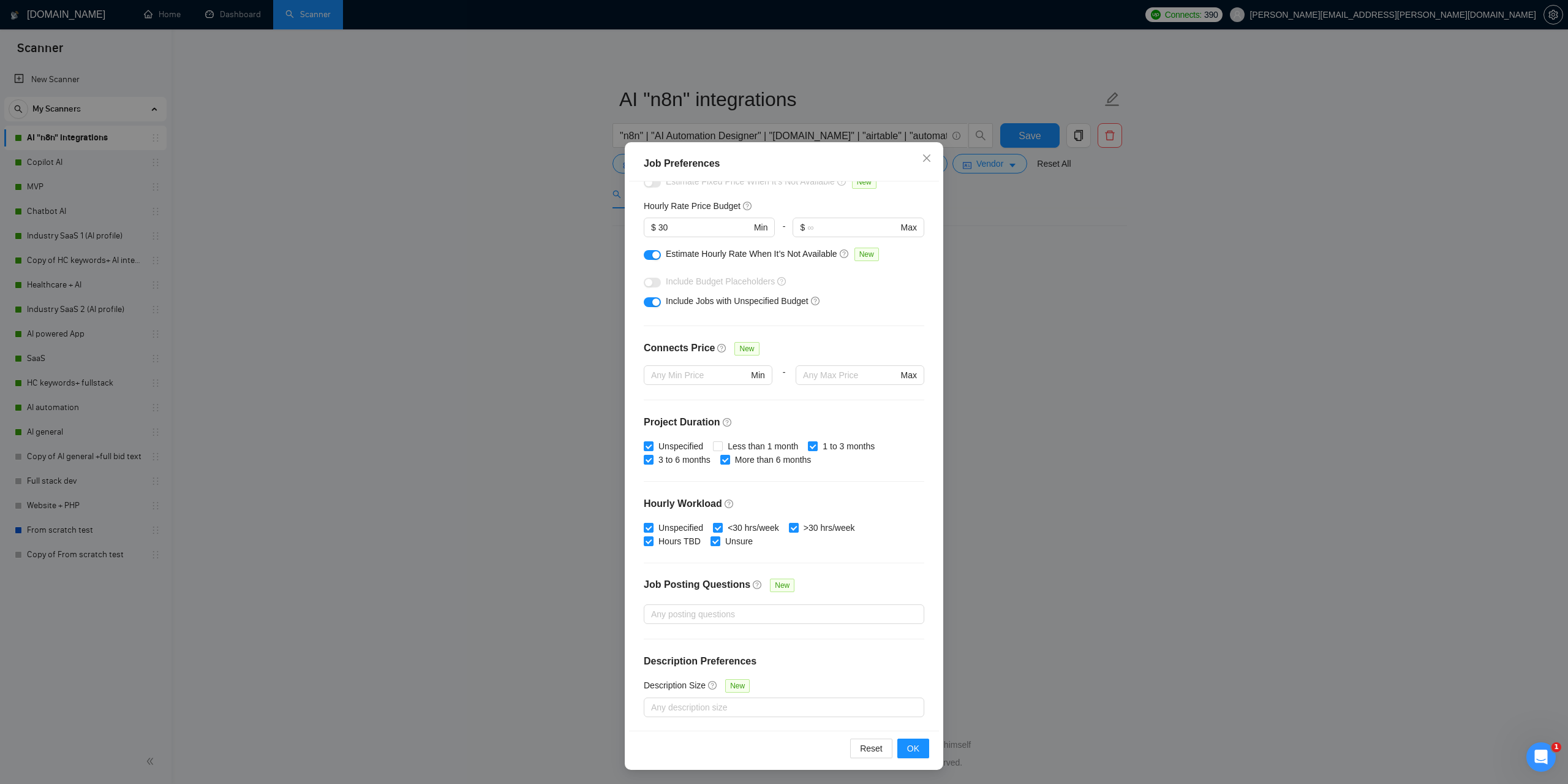
scroll to position [34, 0]
click at [922, 161] on icon "close" at bounding box center [927, 157] width 10 height 10
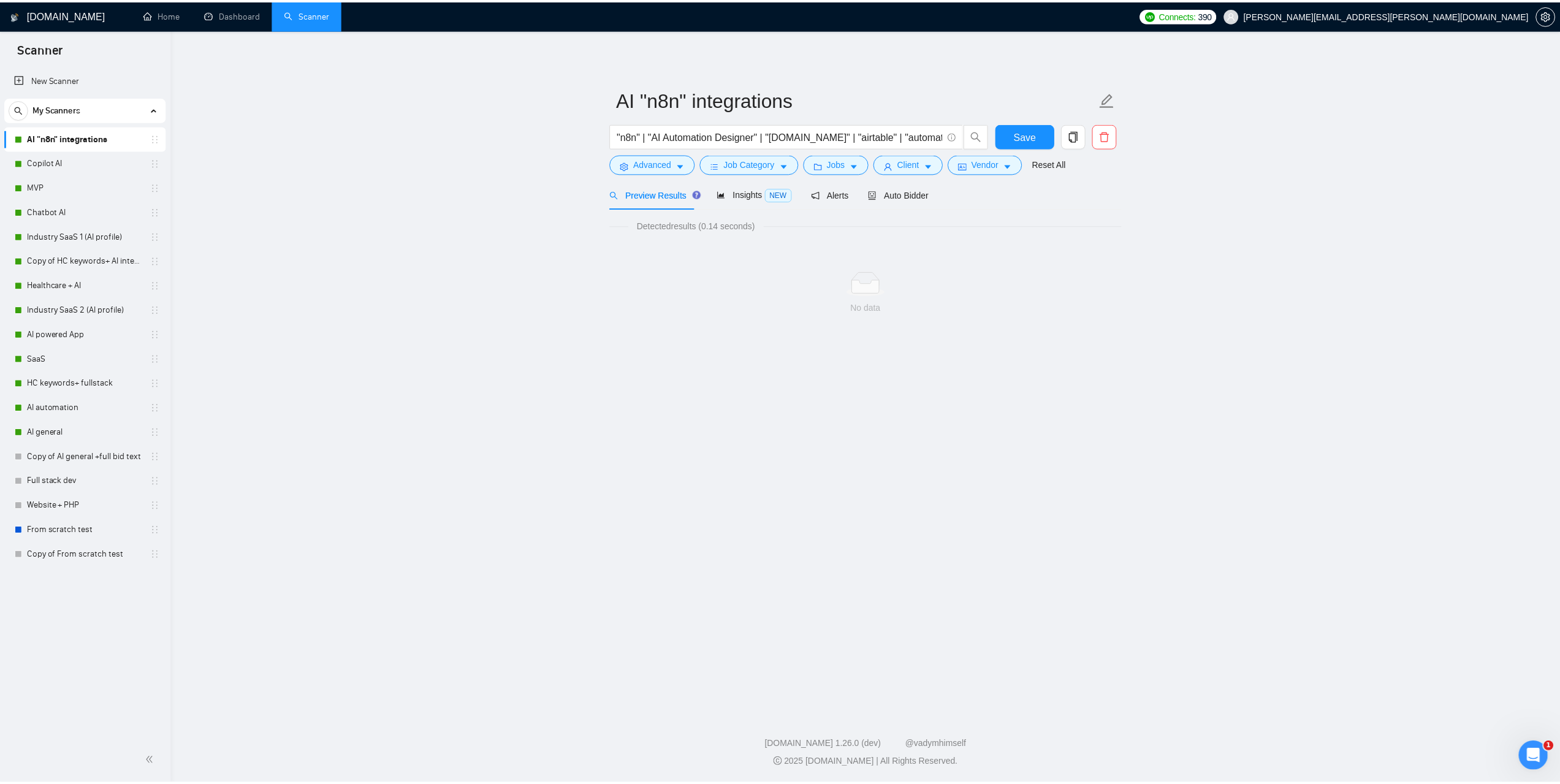
scroll to position [0, 0]
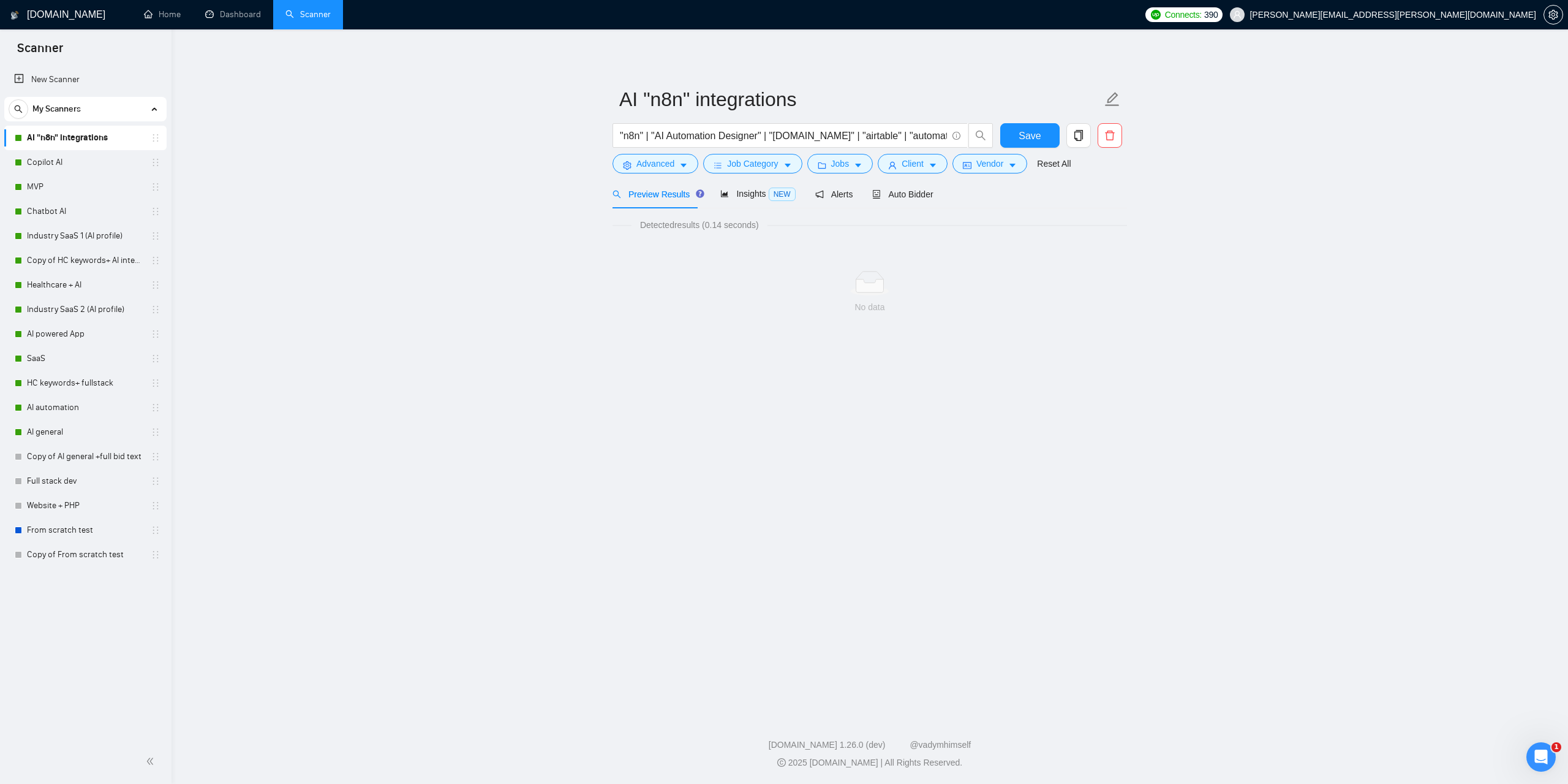
click at [756, 153] on div ""n8n" | "AI Automation Designer" | "[DOMAIN_NAME]" | "airtable" | "automation" …" at bounding box center [803, 138] width 386 height 30
click at [759, 159] on span "Job Category" at bounding box center [752, 163] width 51 height 13
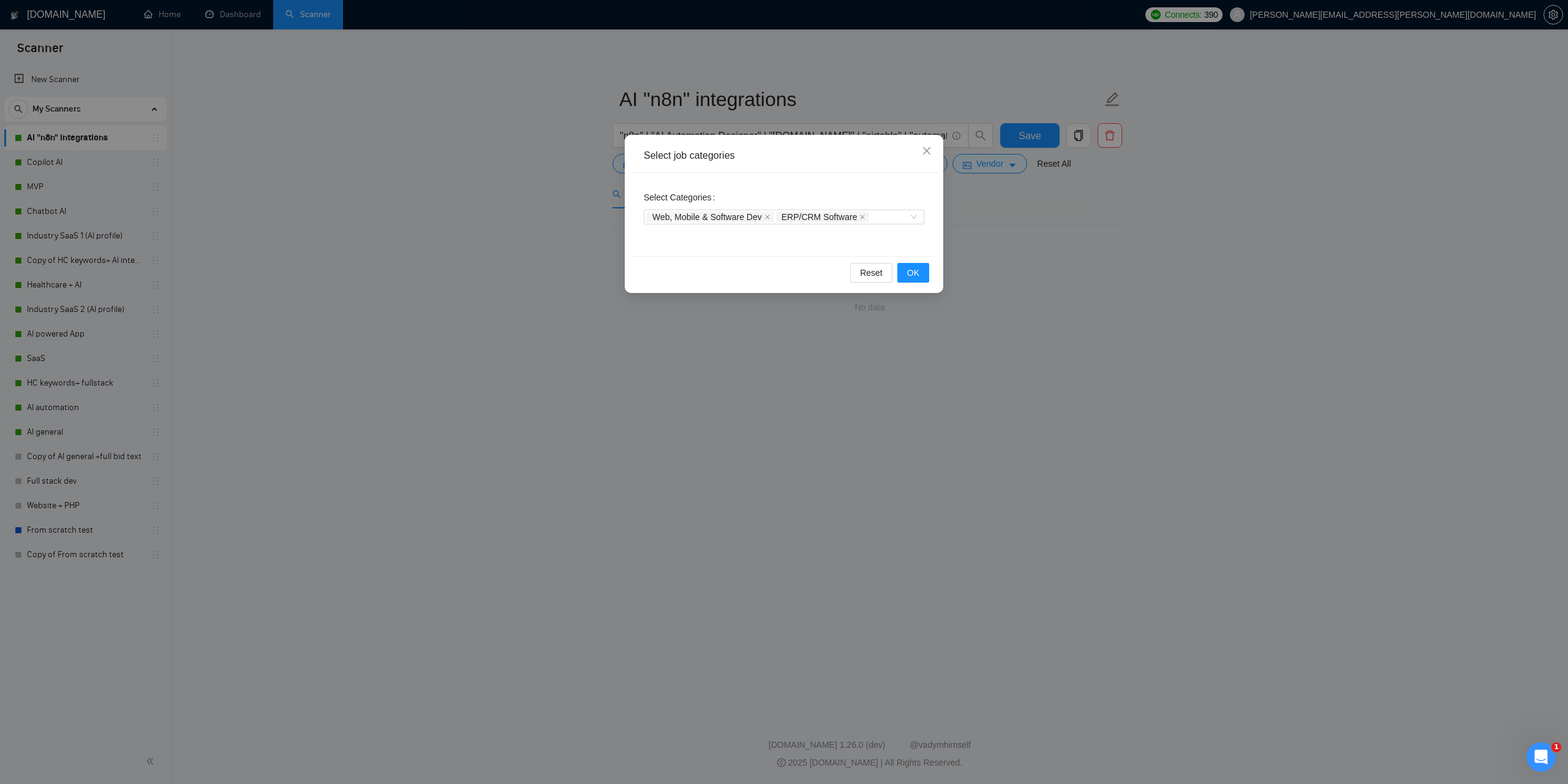
click at [1109, 267] on div "Select job categories Select Categories Web, Mobile & Software Dev ERP/CRM Soft…" at bounding box center [784, 392] width 1568 height 784
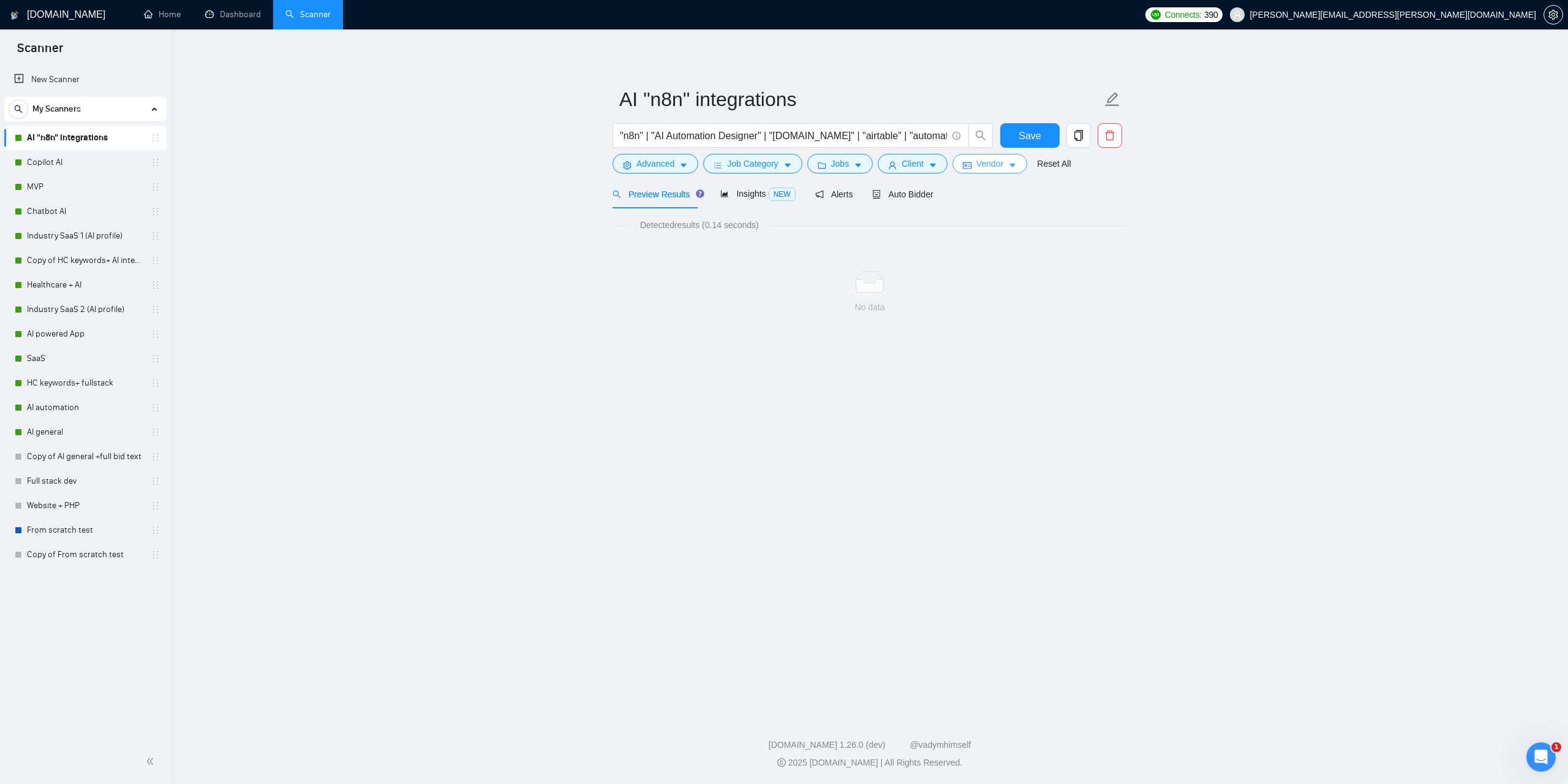
click at [1012, 164] on icon "caret-down" at bounding box center [1013, 165] width 9 height 9
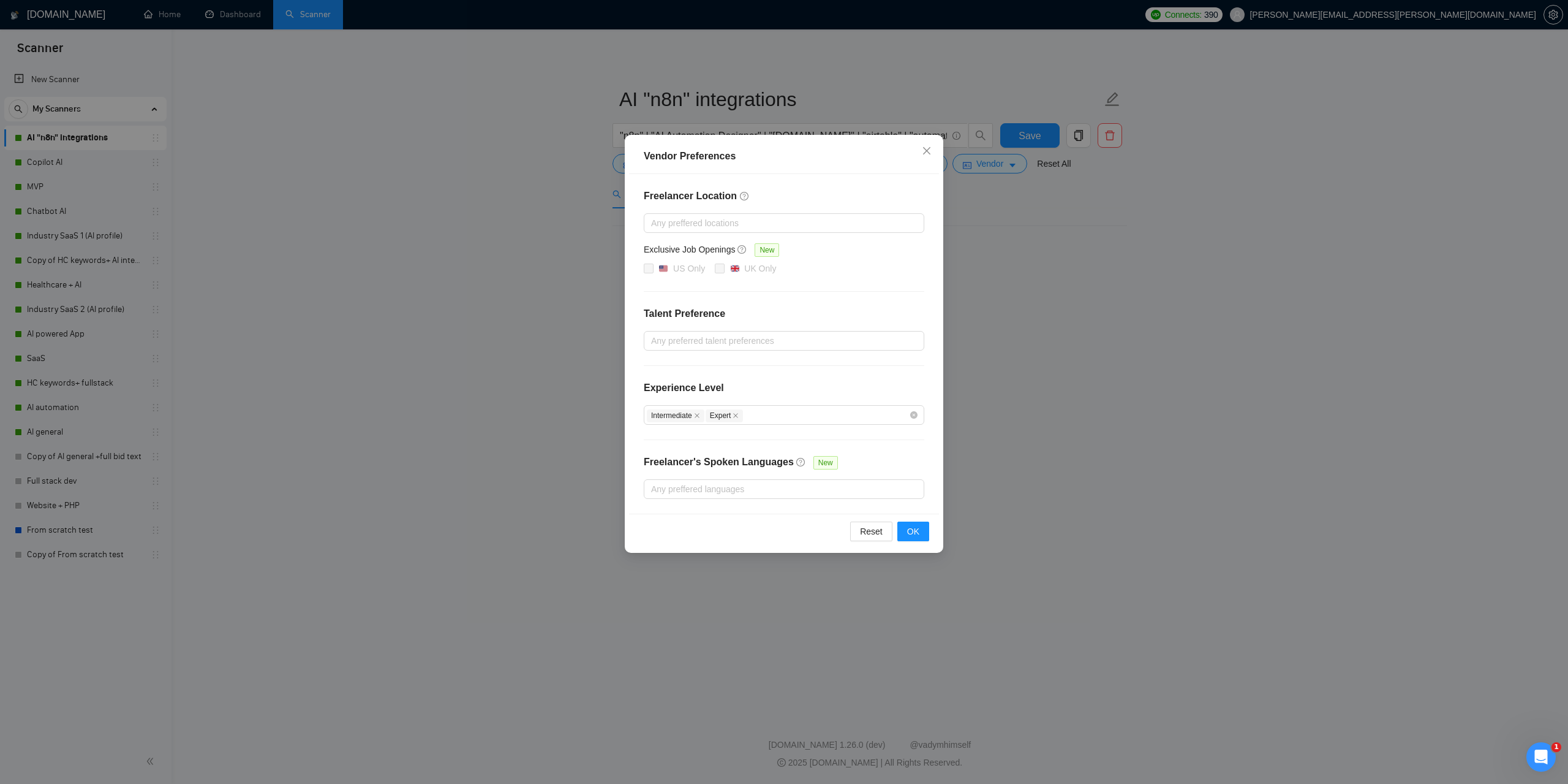
click at [1240, 369] on div "Vendor Preferences Freelancer Location Any preffered locations Exclusive Job Op…" at bounding box center [784, 392] width 1568 height 784
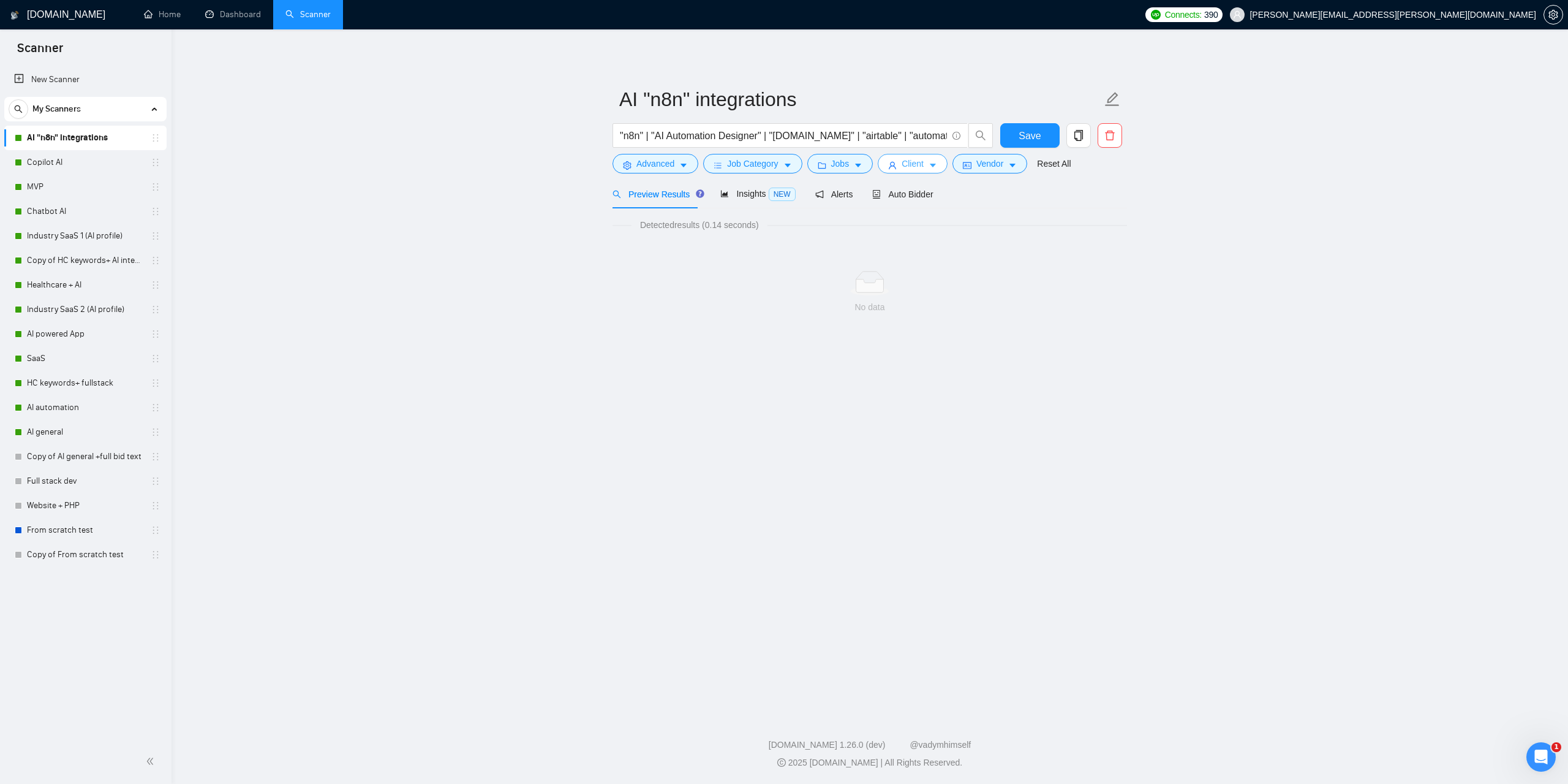
click at [930, 165] on icon "caret-down" at bounding box center [932, 166] width 6 height 4
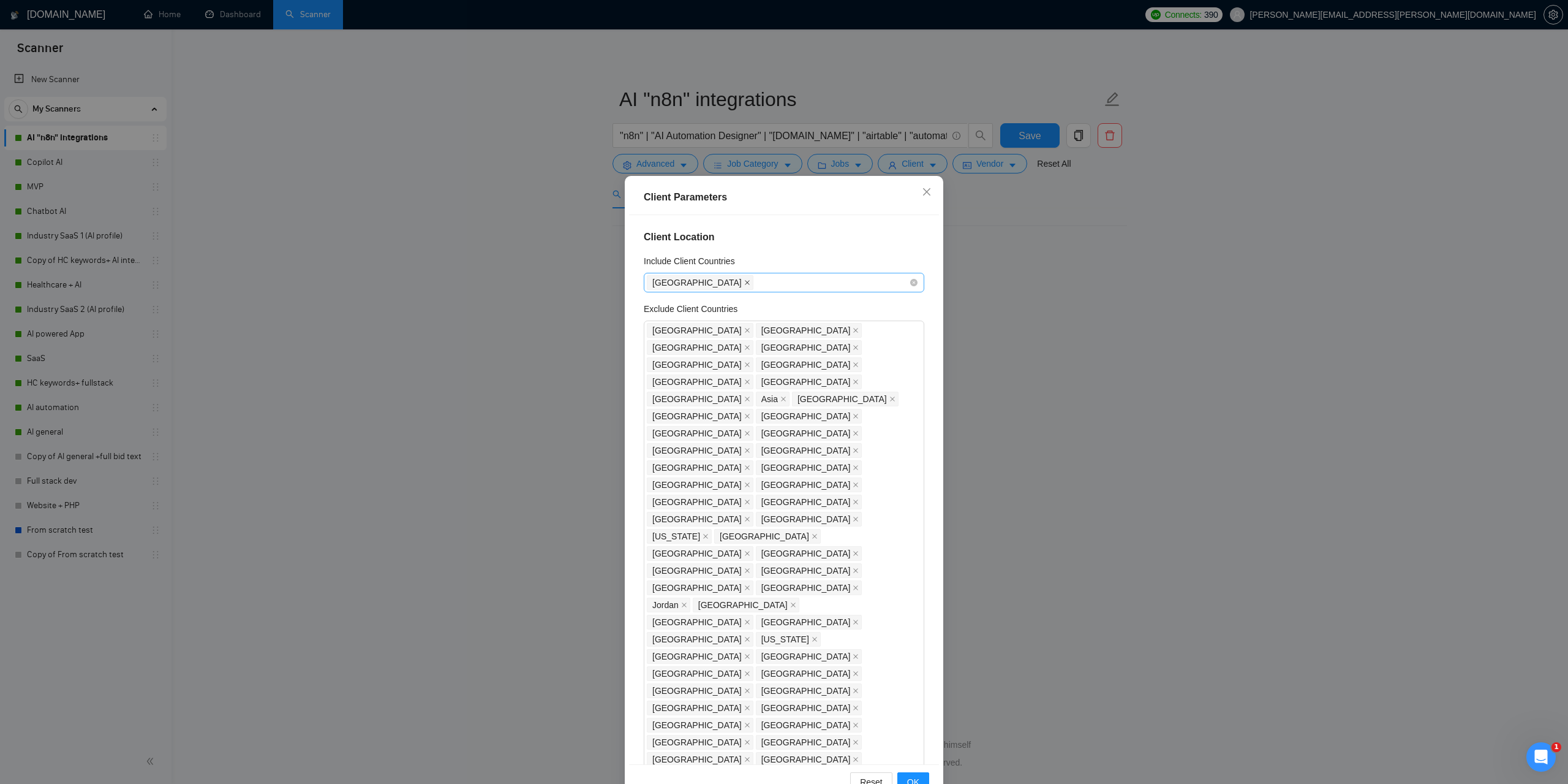
click at [744, 280] on icon "close" at bounding box center [747, 282] width 6 height 6
click at [1130, 411] on div "Client Parameters Client Location Include Client Countries Select Exclude Clien…" at bounding box center [784, 392] width 1568 height 784
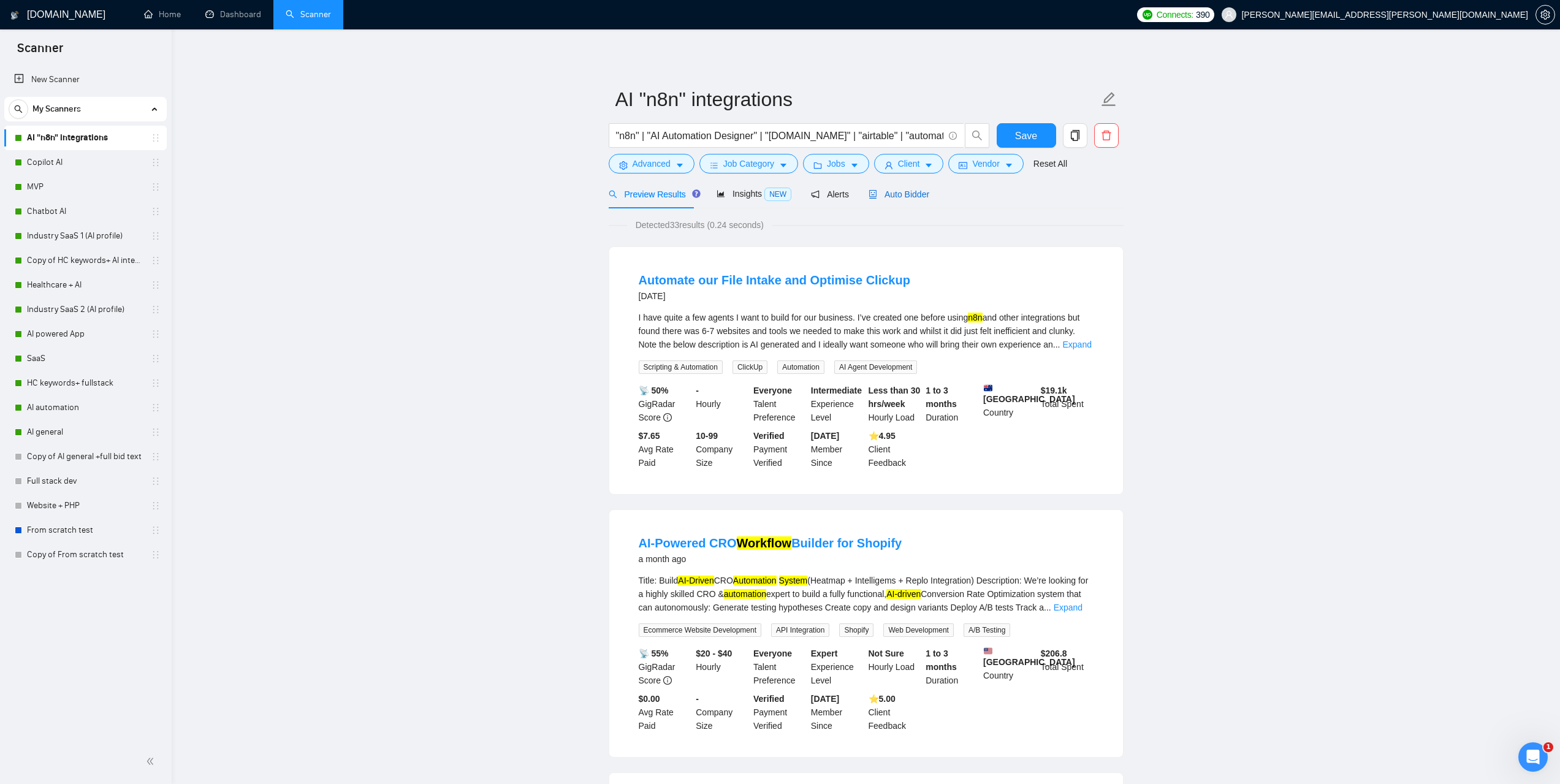
drag, startPoint x: 915, startPoint y: 199, endPoint x: 1138, endPoint y: 244, distance: 227.5
click at [915, 199] on span "Auto Bidder" at bounding box center [899, 194] width 61 height 10
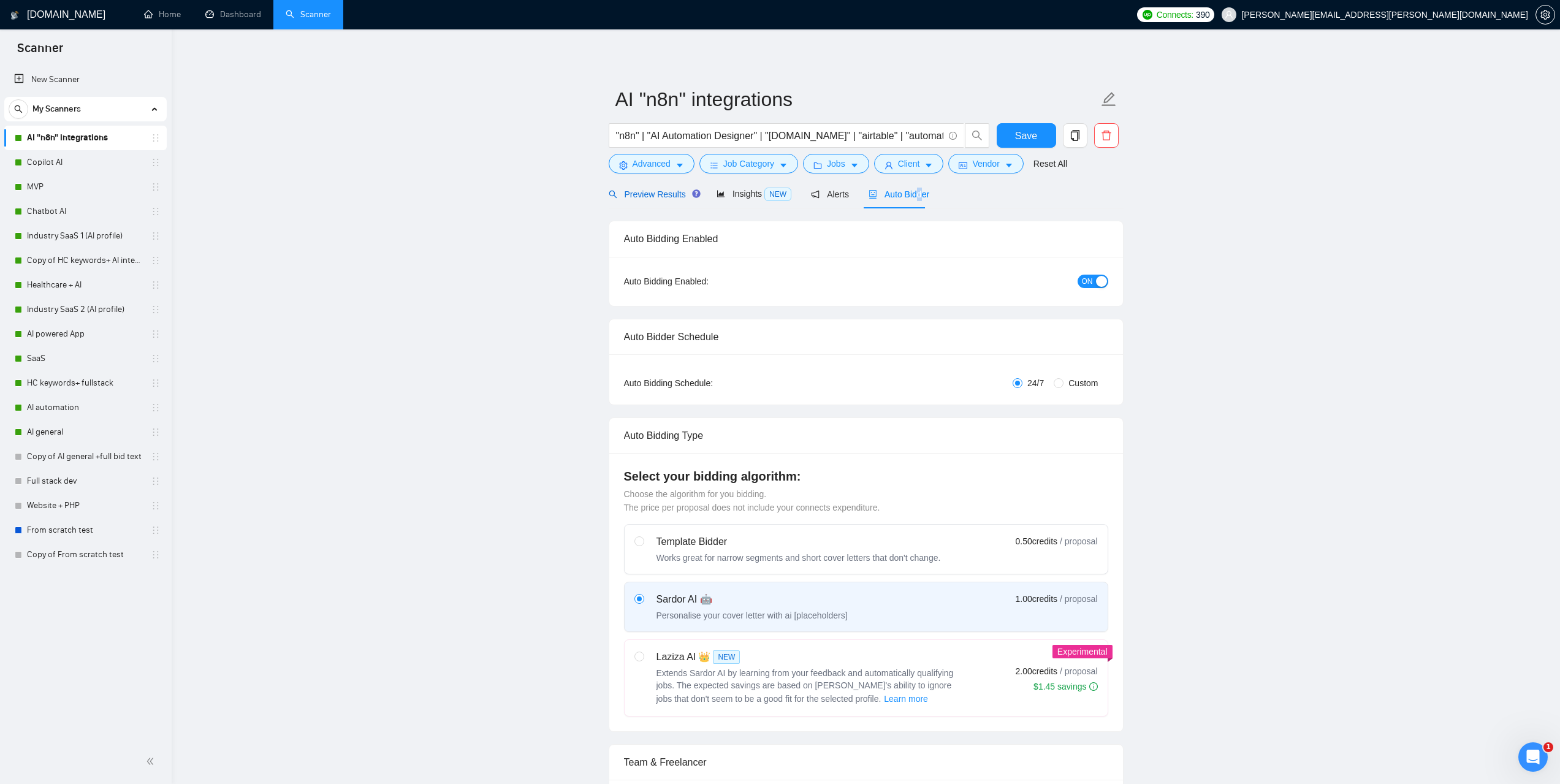
click at [650, 192] on span "Preview Results" at bounding box center [653, 194] width 88 height 10
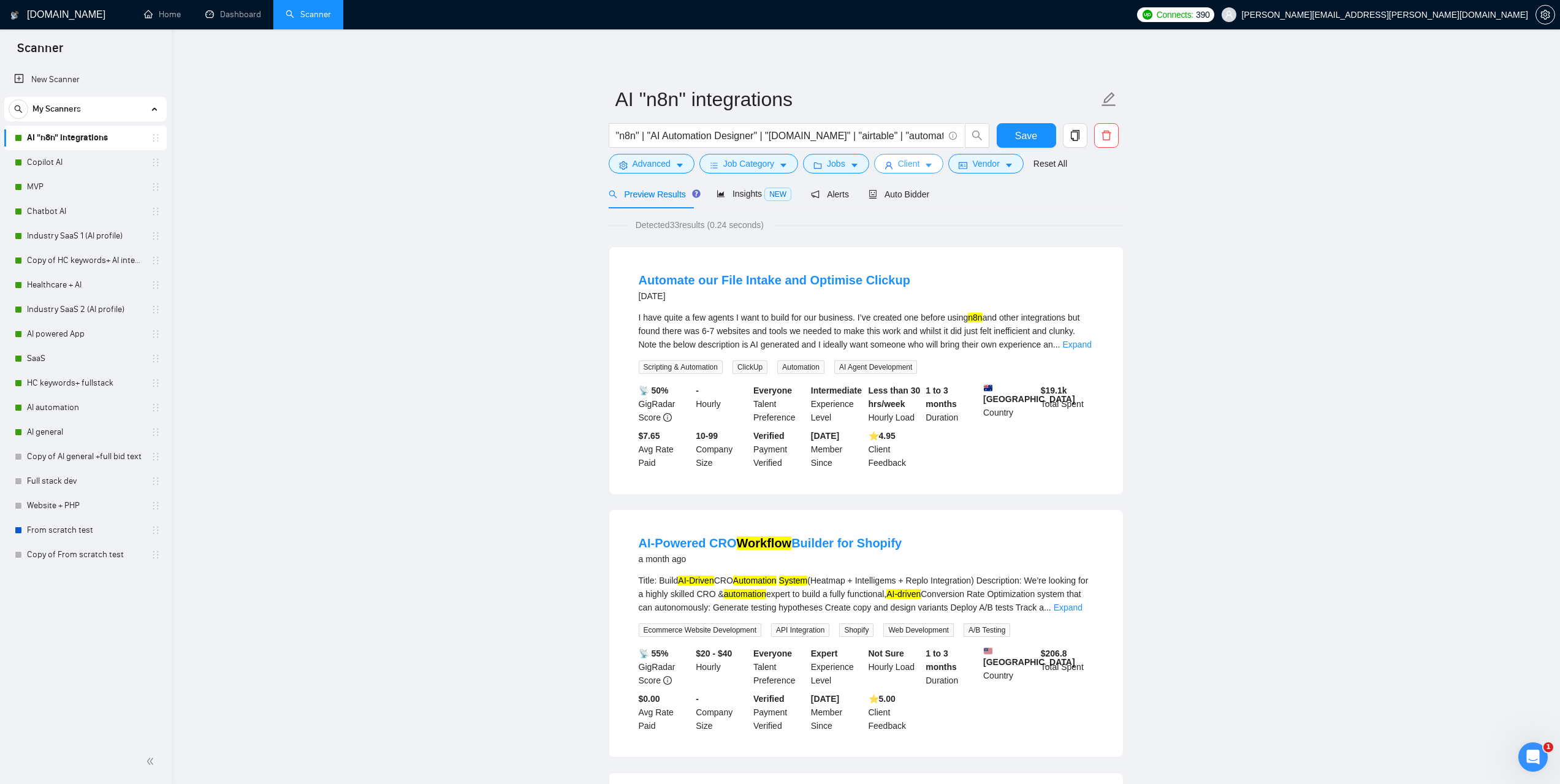
click at [925, 162] on icon "caret-down" at bounding box center [929, 165] width 9 height 9
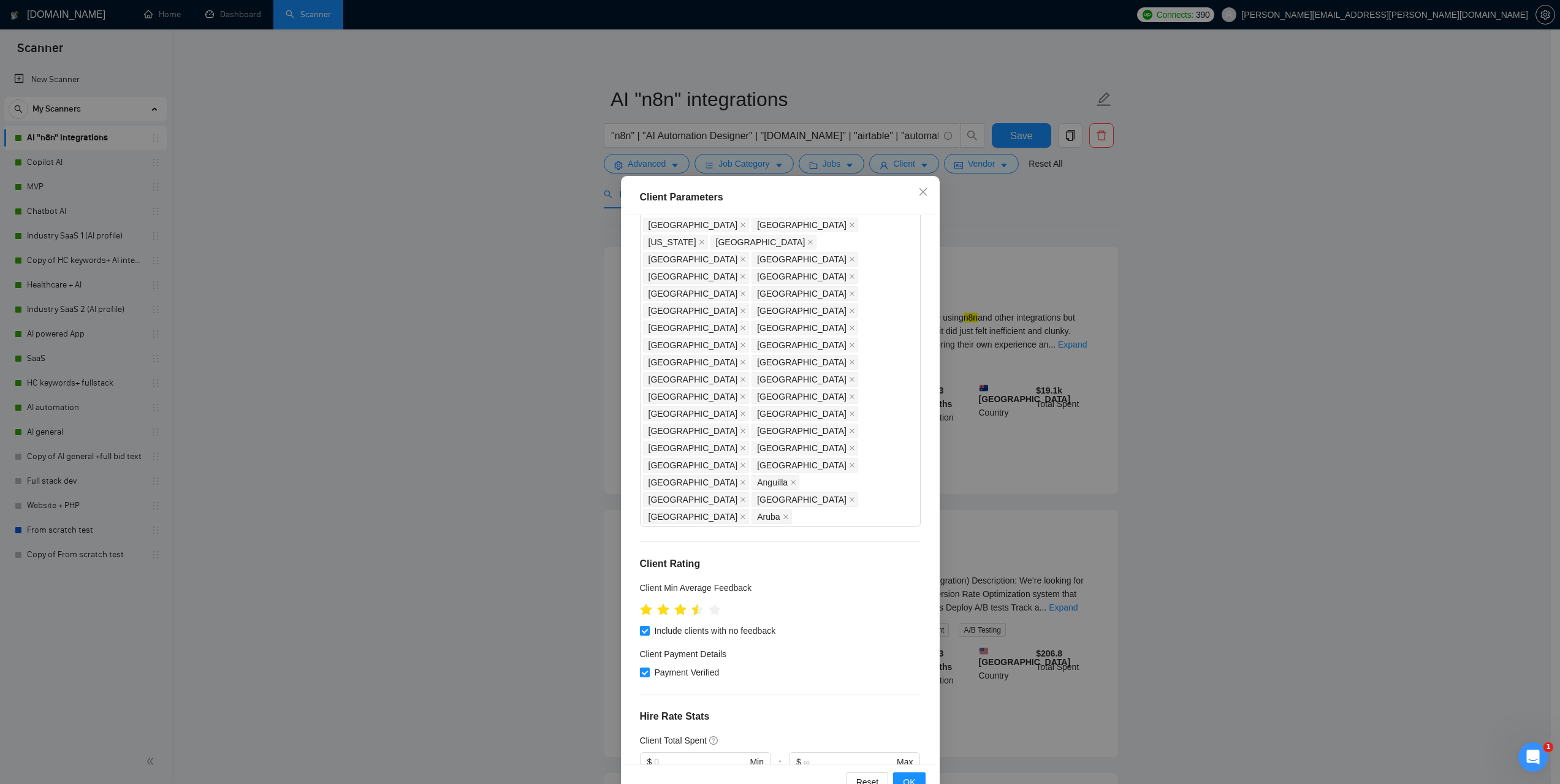
scroll to position [557, 0]
click at [918, 194] on icon "close" at bounding box center [923, 192] width 10 height 10
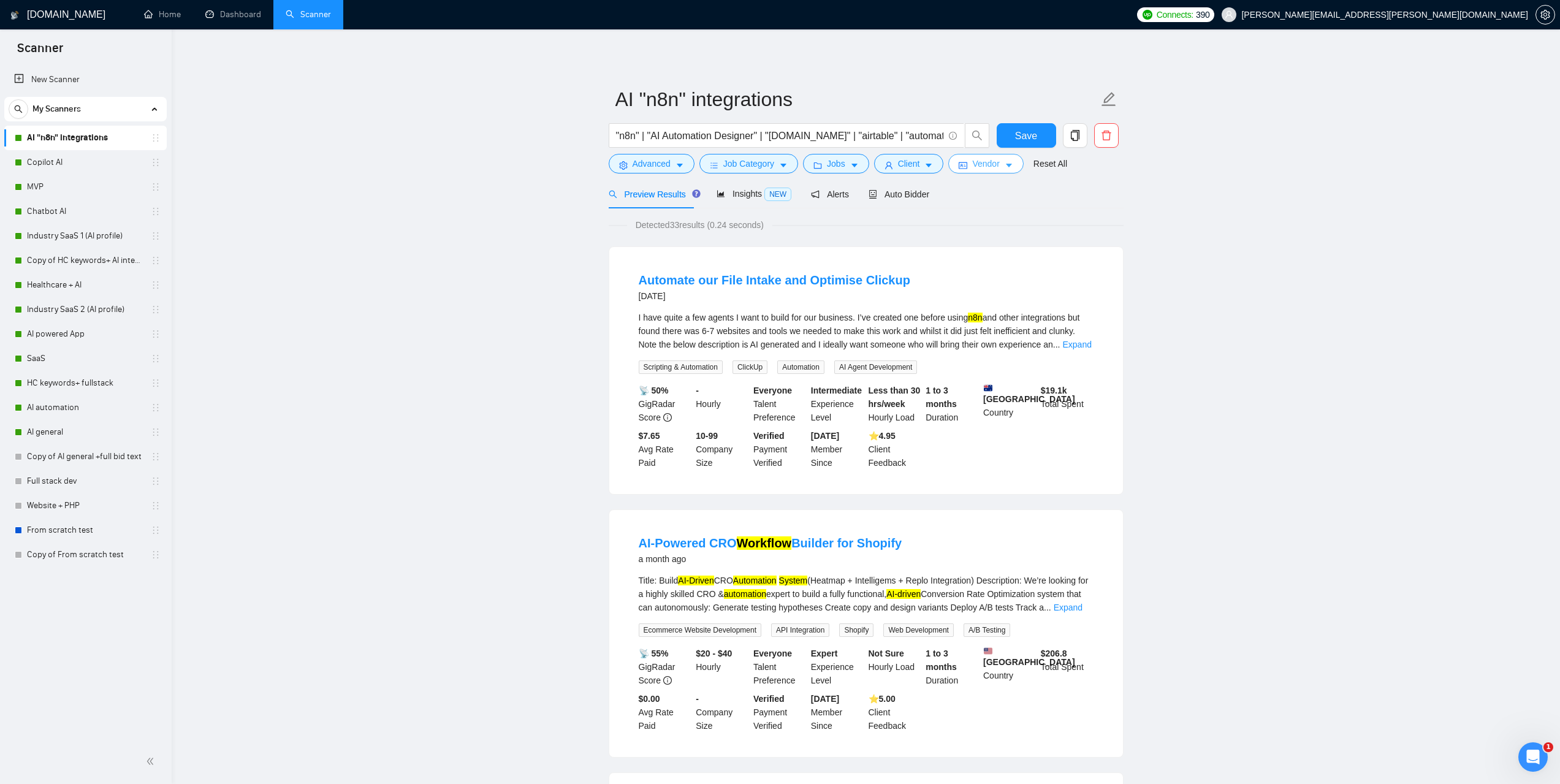
click at [984, 161] on span "Vendor" at bounding box center [986, 163] width 27 height 13
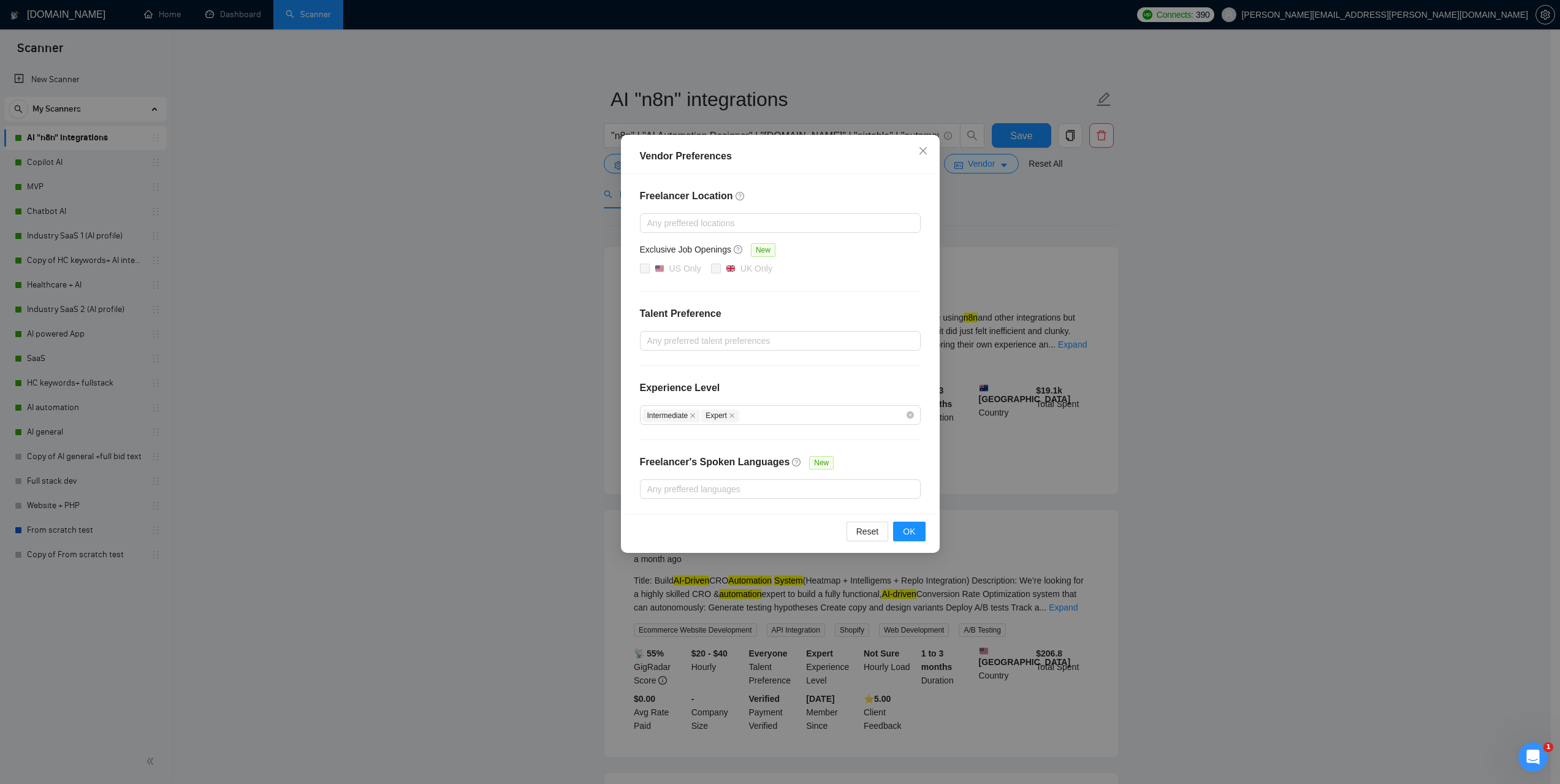
click at [1089, 279] on div "Vendor Preferences Freelancer Location Any preffered locations Exclusive Job Op…" at bounding box center [780, 392] width 1560 height 784
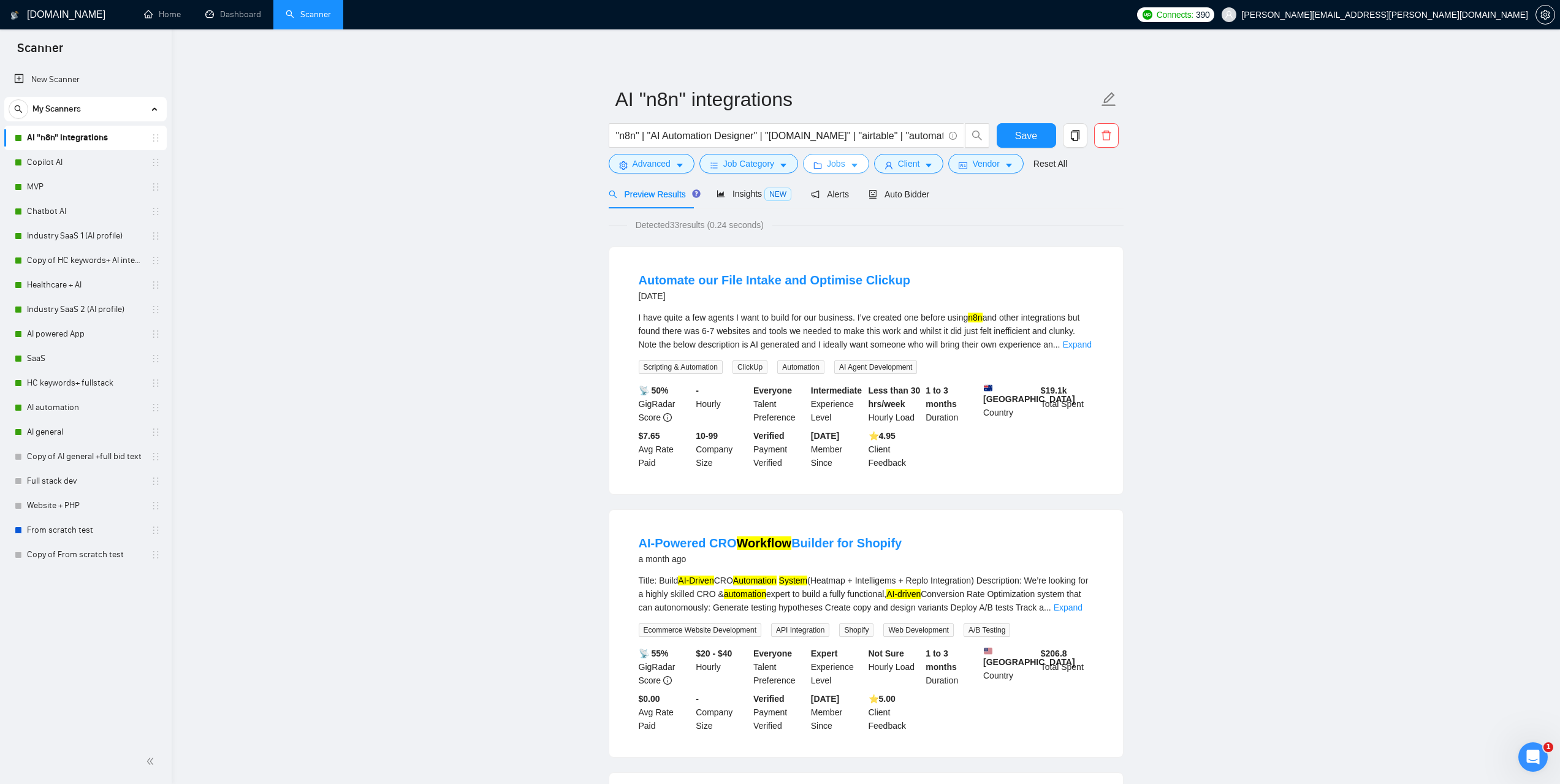
click at [841, 164] on span "Jobs" at bounding box center [836, 163] width 18 height 13
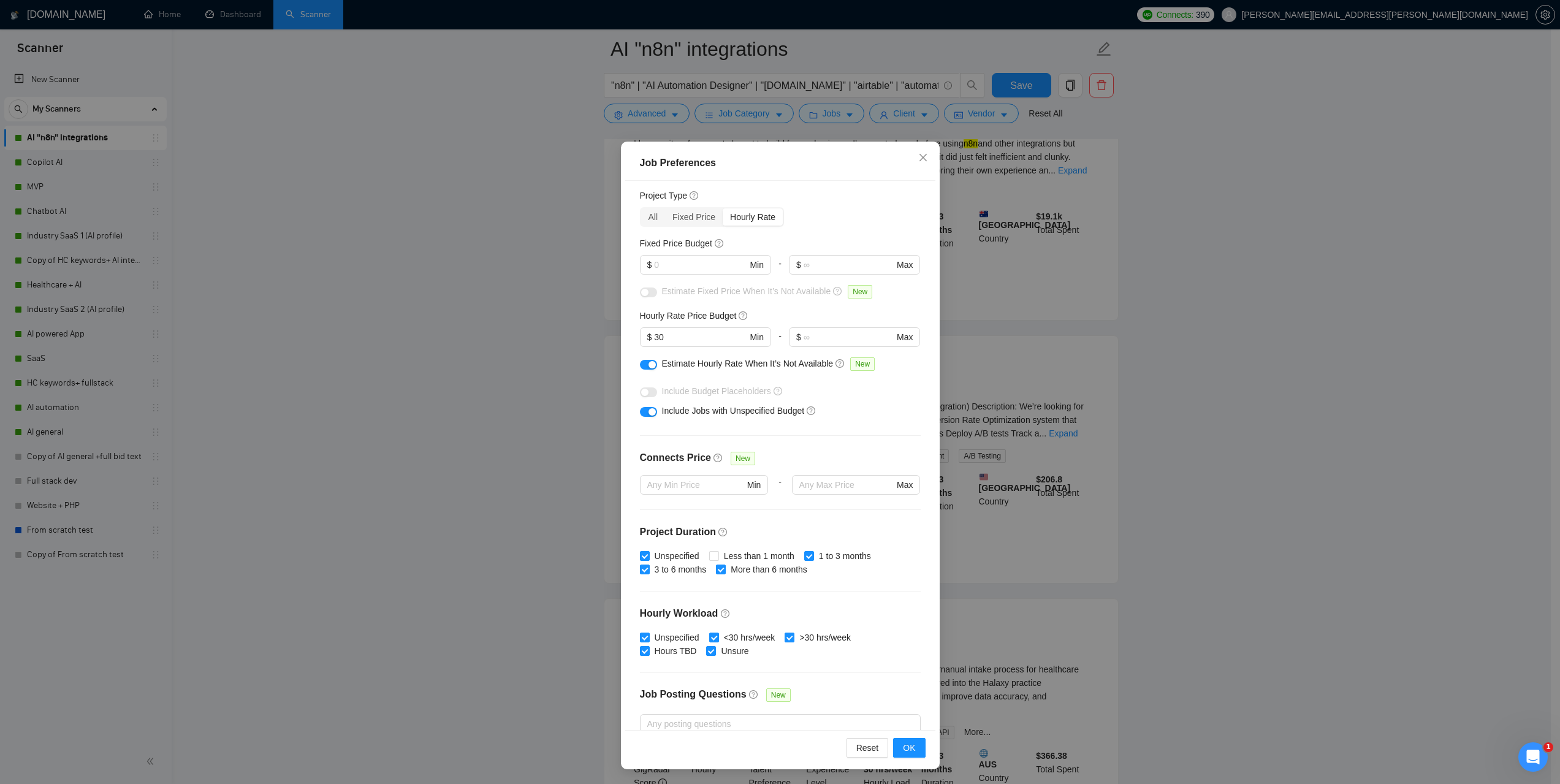
scroll to position [0, 0]
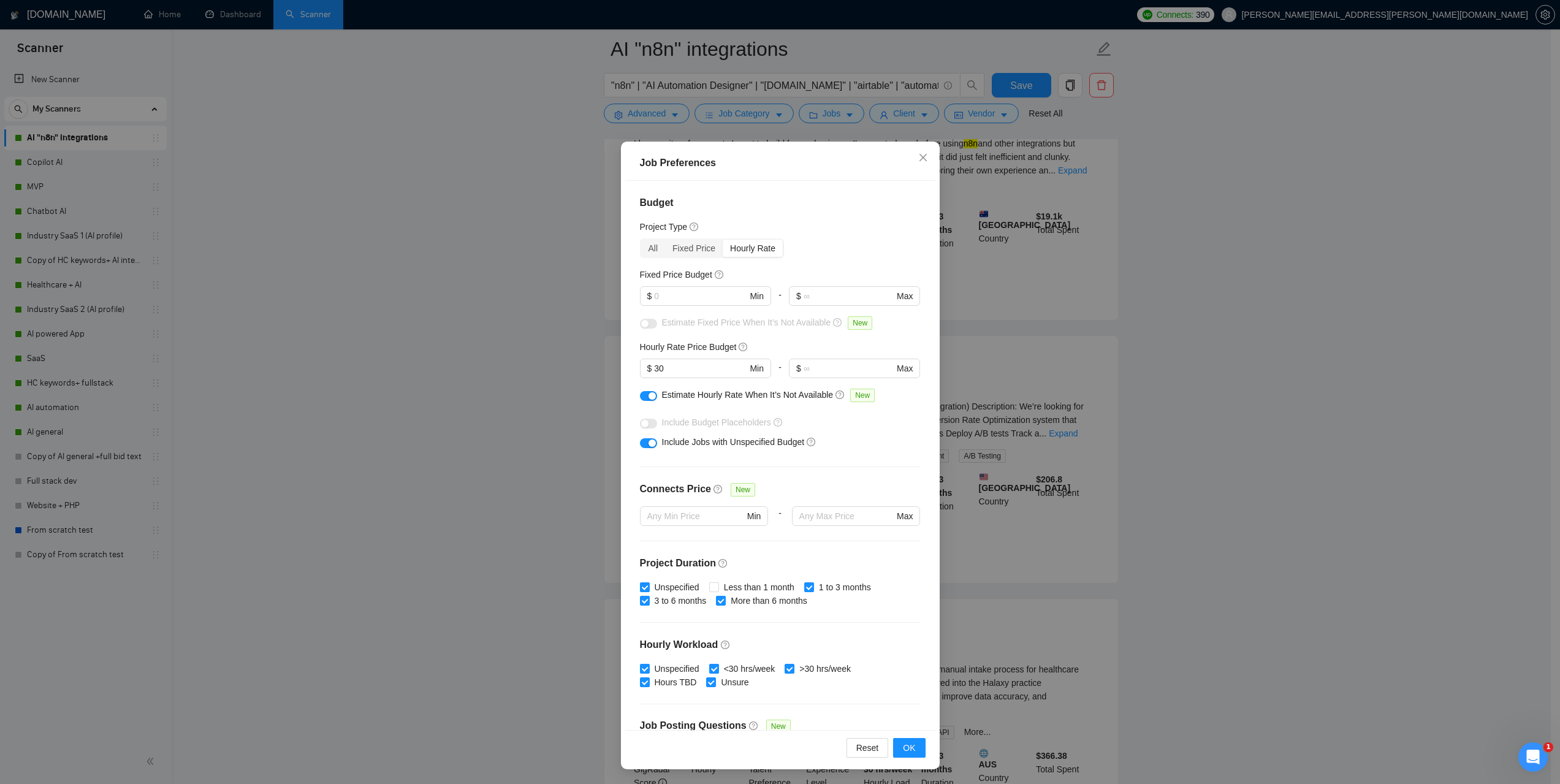
click at [1269, 369] on div "Job Preferences Budget Project Type All Fixed Price Hourly Rate Fixed Price Bud…" at bounding box center [780, 392] width 1560 height 784
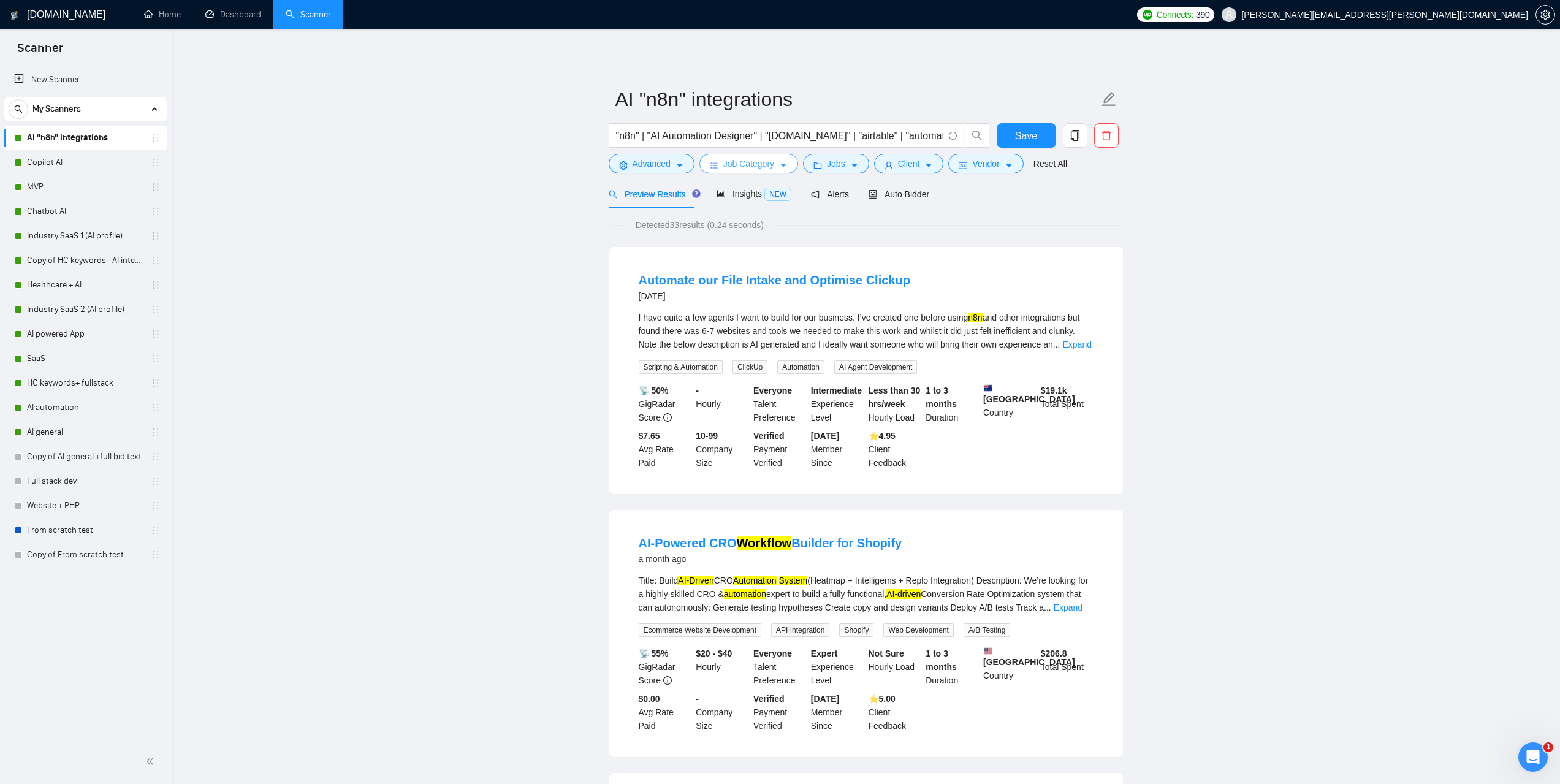
click at [776, 159] on button "Job Category" at bounding box center [748, 164] width 99 height 20
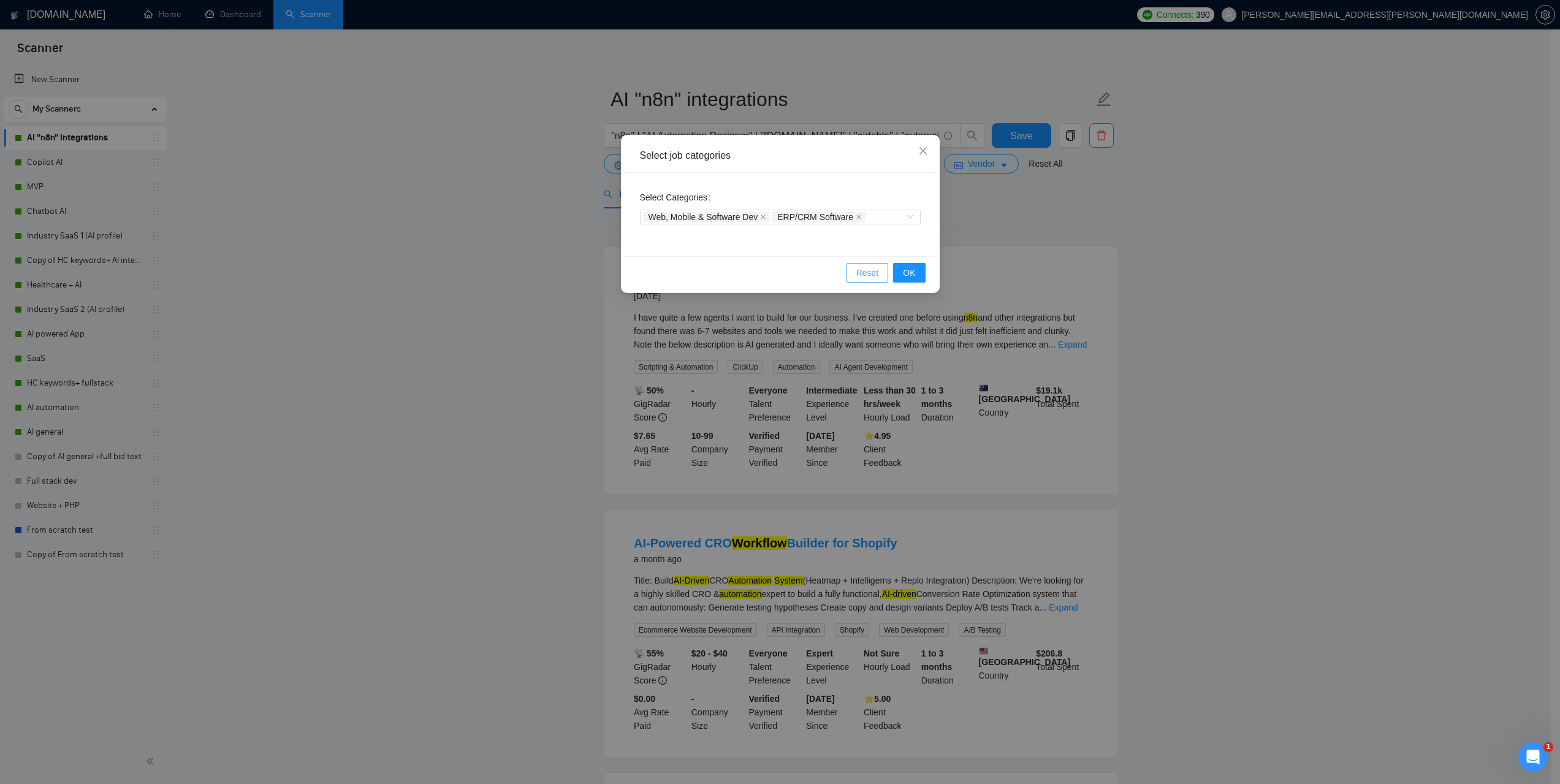
click at [868, 269] on span "Reset" at bounding box center [868, 272] width 23 height 13
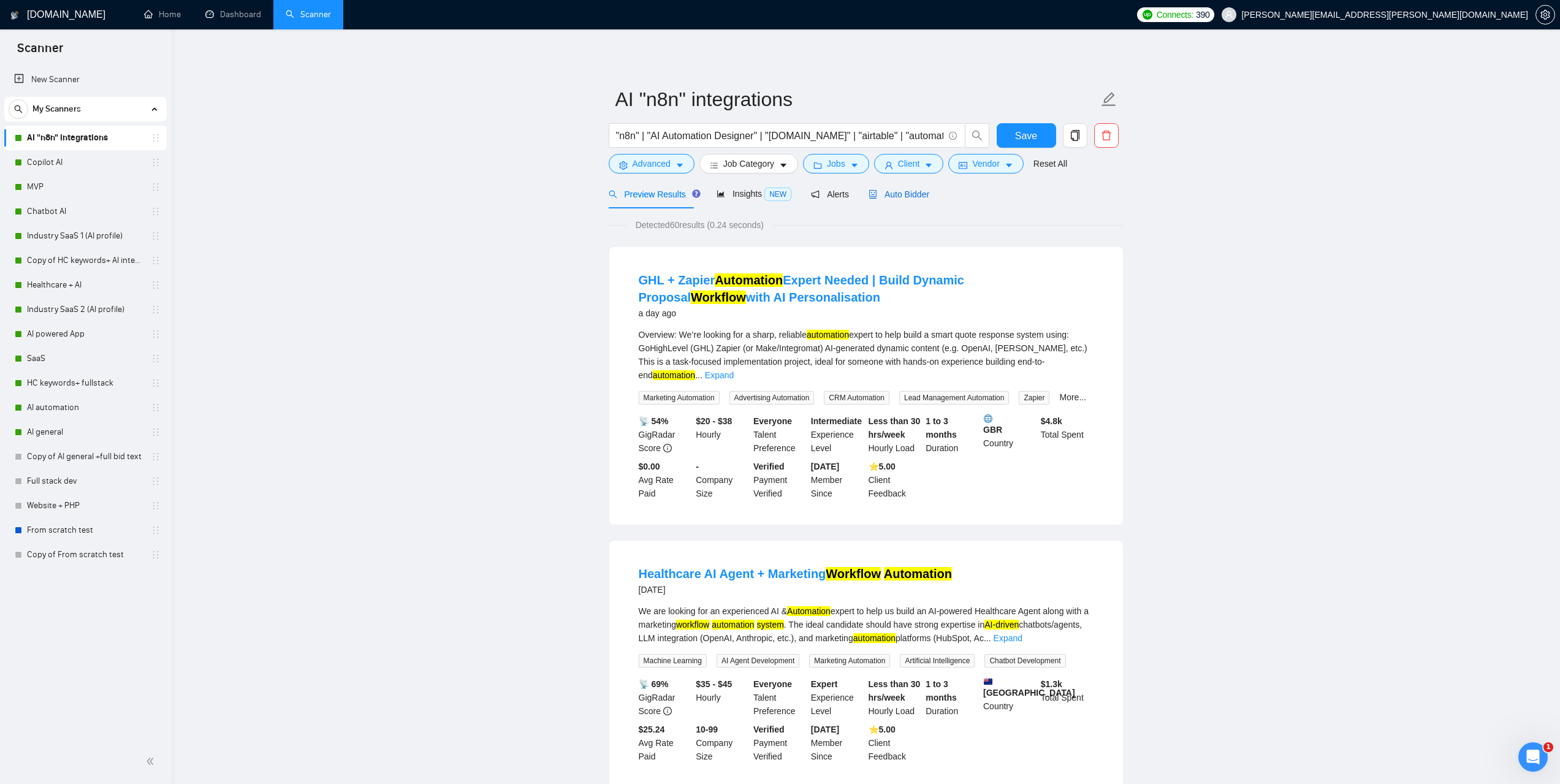
click at [912, 198] on span "Auto Bidder" at bounding box center [899, 194] width 61 height 10
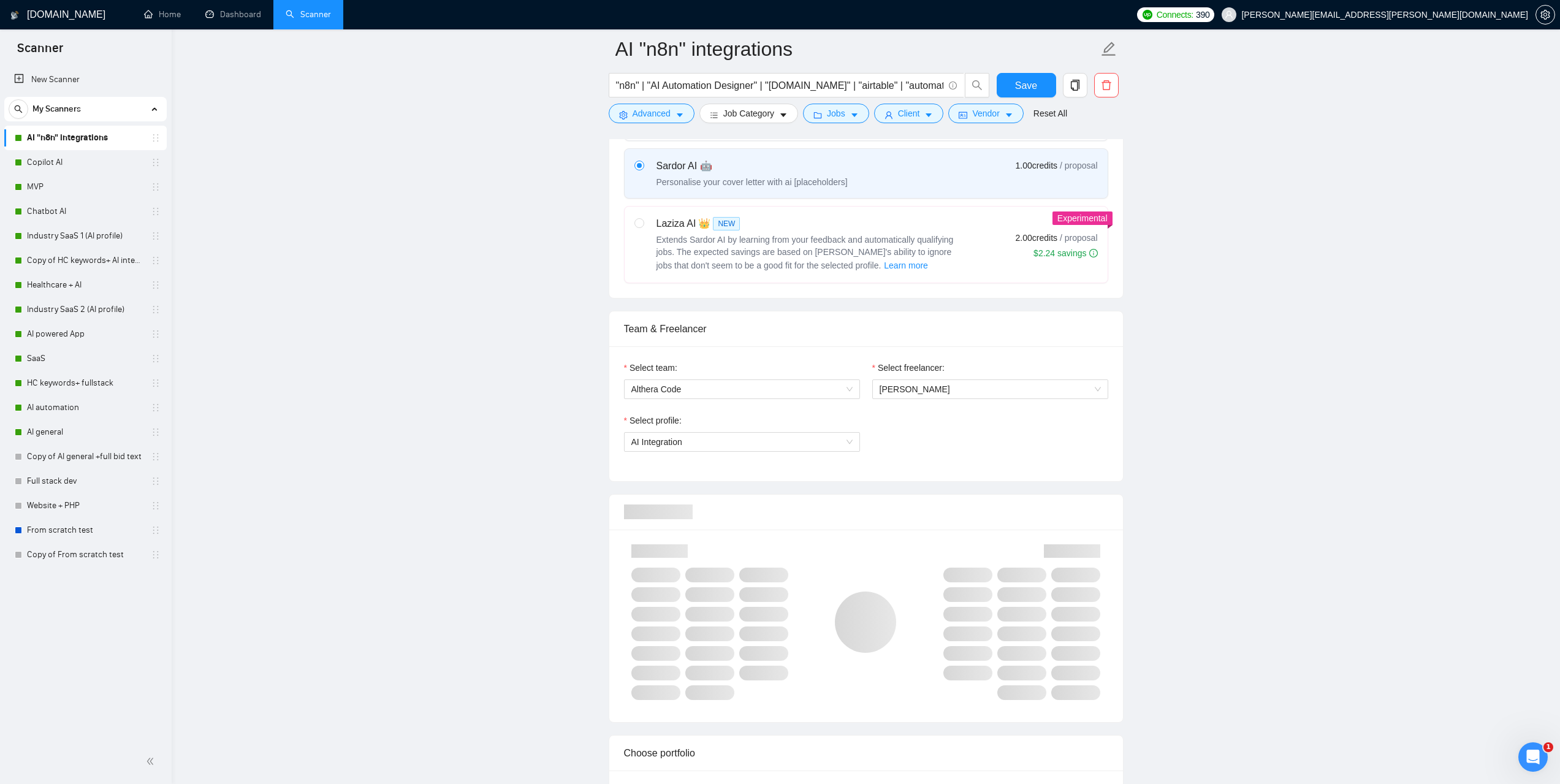
scroll to position [613, 0]
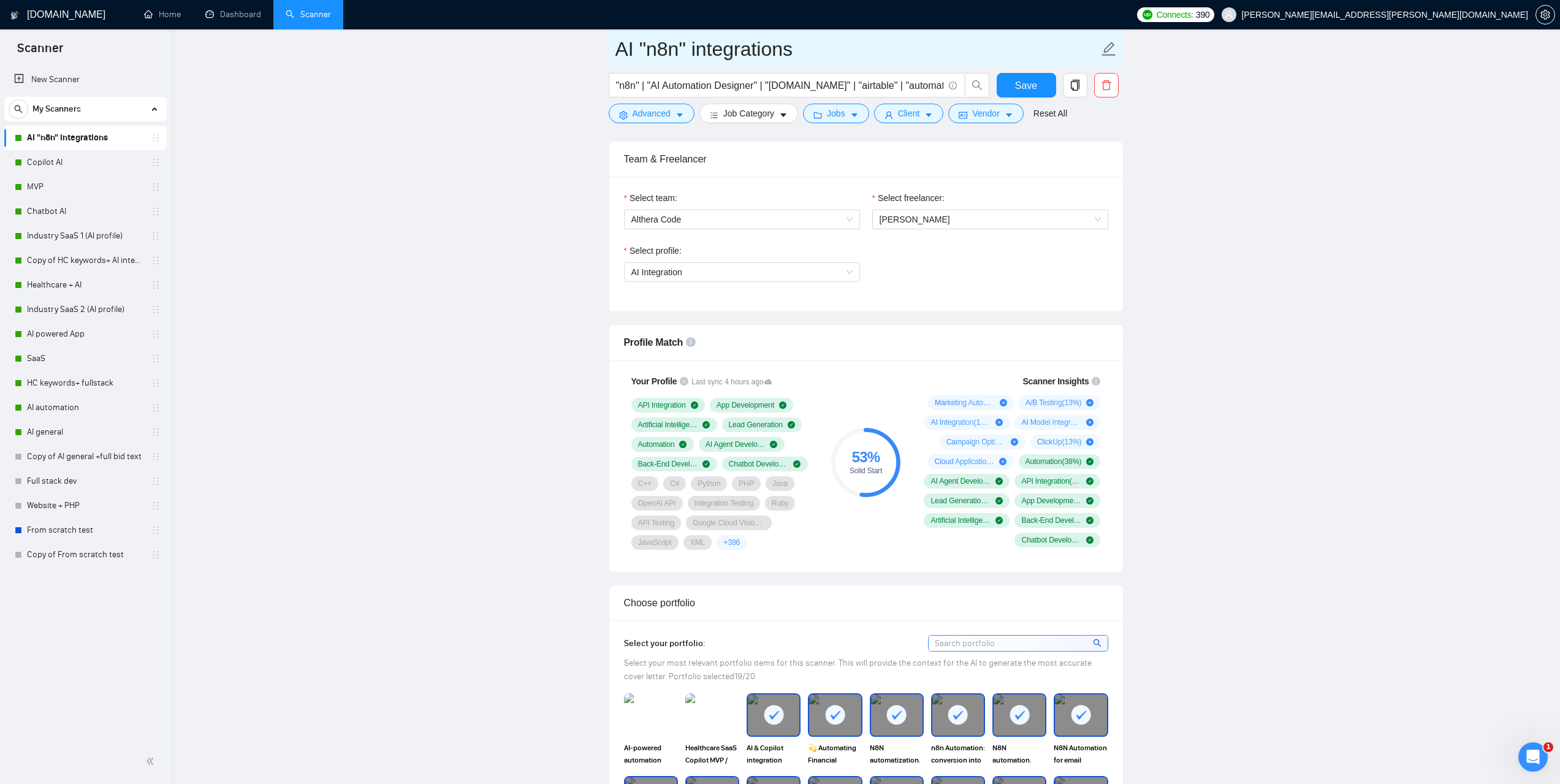
click at [70, 154] on link "Copilot AI" at bounding box center [85, 162] width 116 height 25
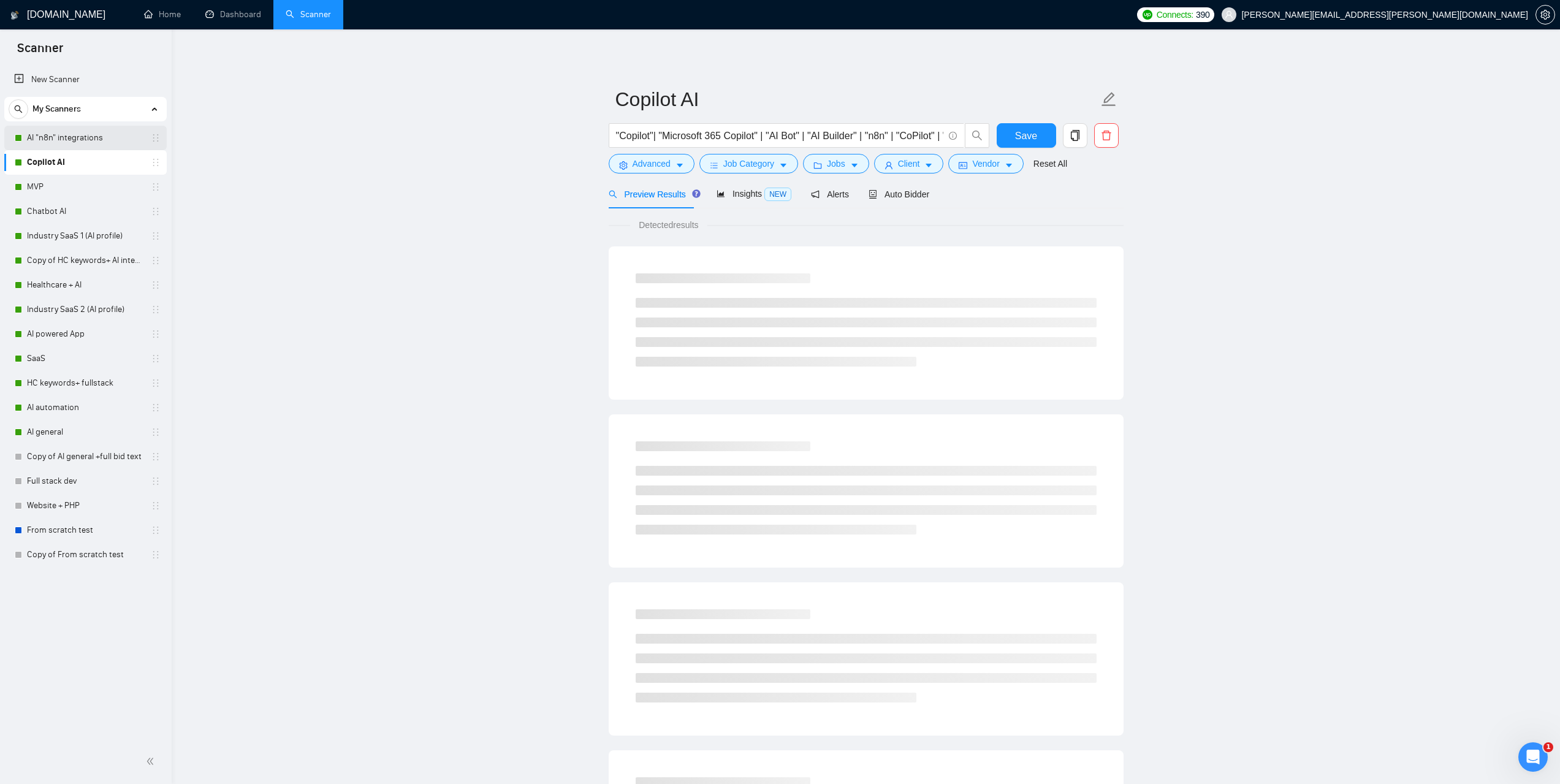
click at [66, 140] on link "AI "n8n" integrations" at bounding box center [85, 138] width 116 height 25
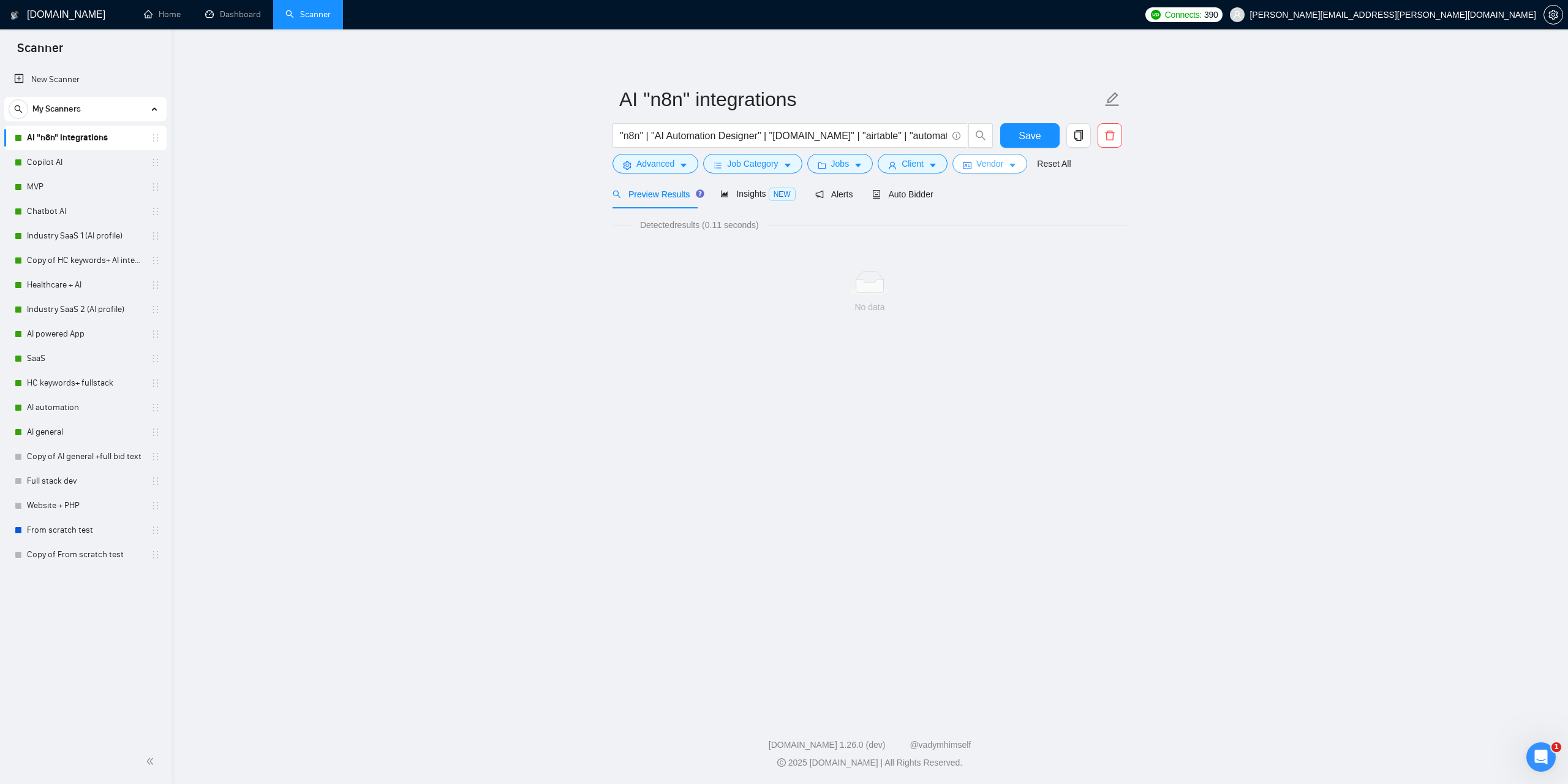
click at [986, 165] on span "Vendor" at bounding box center [990, 163] width 27 height 13
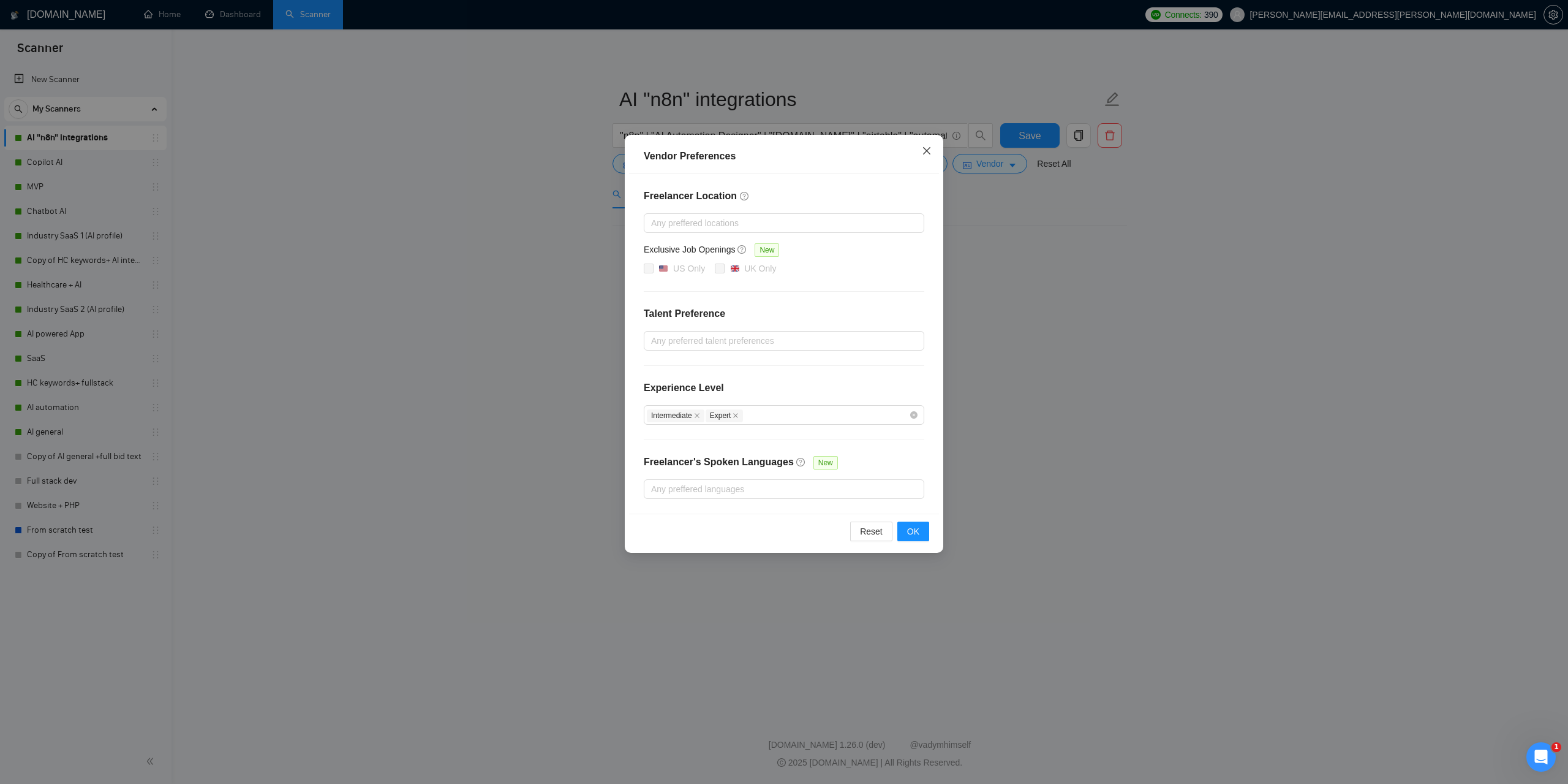
click at [926, 152] on icon "close" at bounding box center [927, 150] width 7 height 7
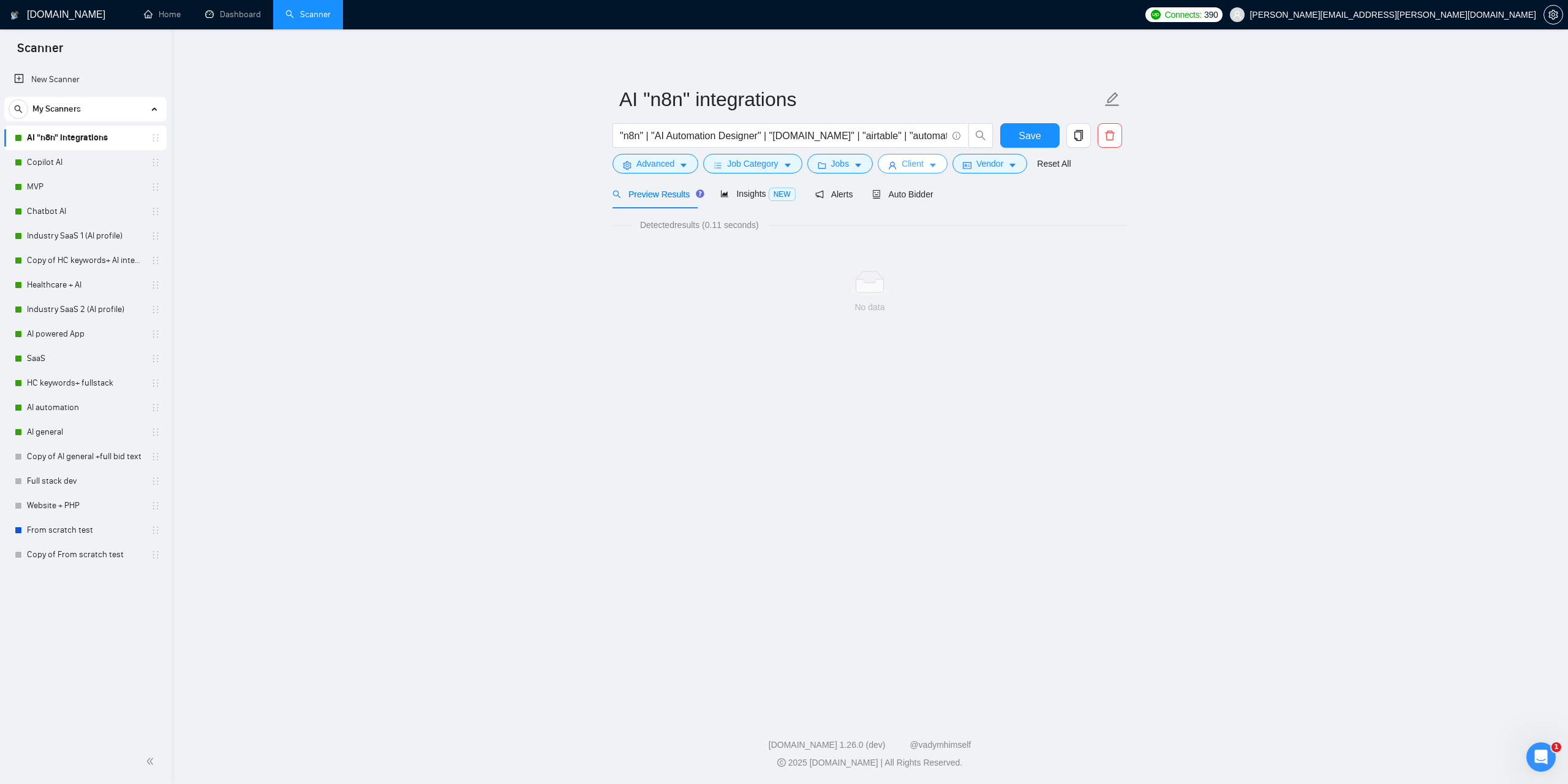
click at [929, 161] on span "caret-down" at bounding box center [933, 165] width 9 height 9
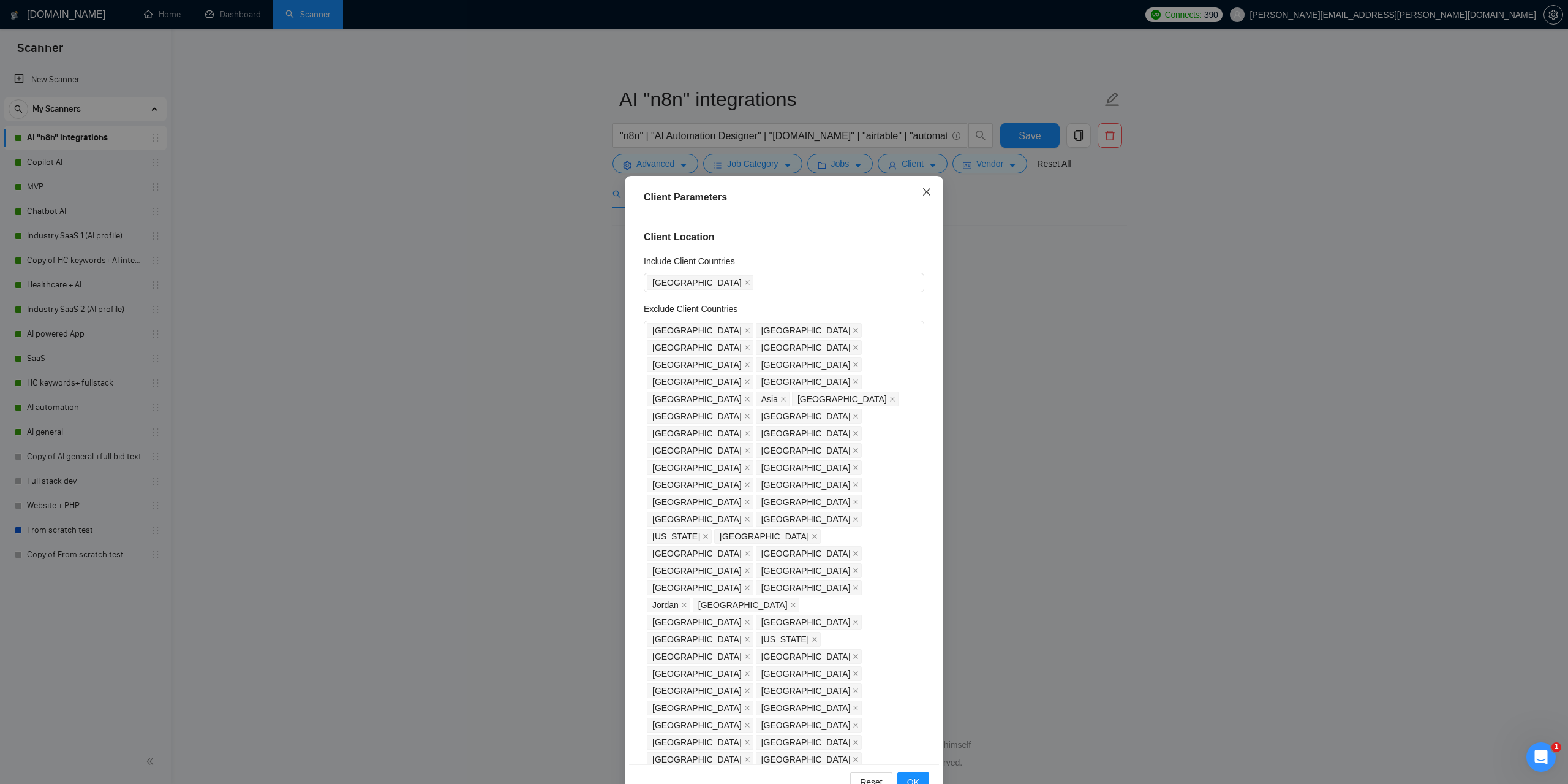
click at [930, 196] on span "Close" at bounding box center [927, 192] width 33 height 33
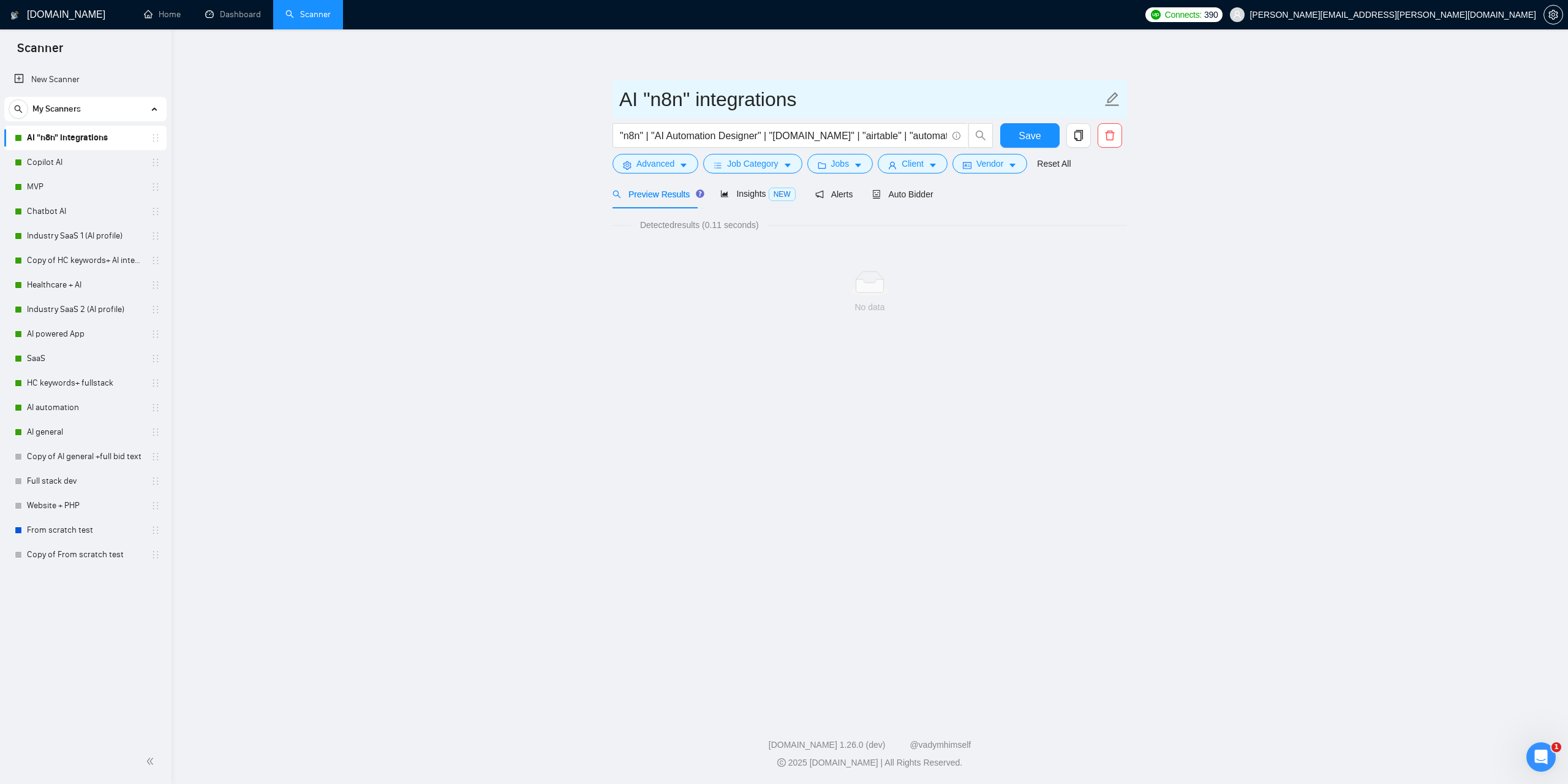
drag, startPoint x: 839, startPoint y: 95, endPoint x: 1188, endPoint y: 166, distance: 356.1
click at [817, 94] on input "AI "n8n" integrations" at bounding box center [860, 99] width 483 height 30
click at [1247, 190] on main "AI "n8n" integrations "n8n" | "AI Automation Designer" | "[DOMAIN_NAME]" | "air…" at bounding box center [870, 369] width 1358 height 640
click at [902, 165] on span "Client" at bounding box center [913, 163] width 22 height 13
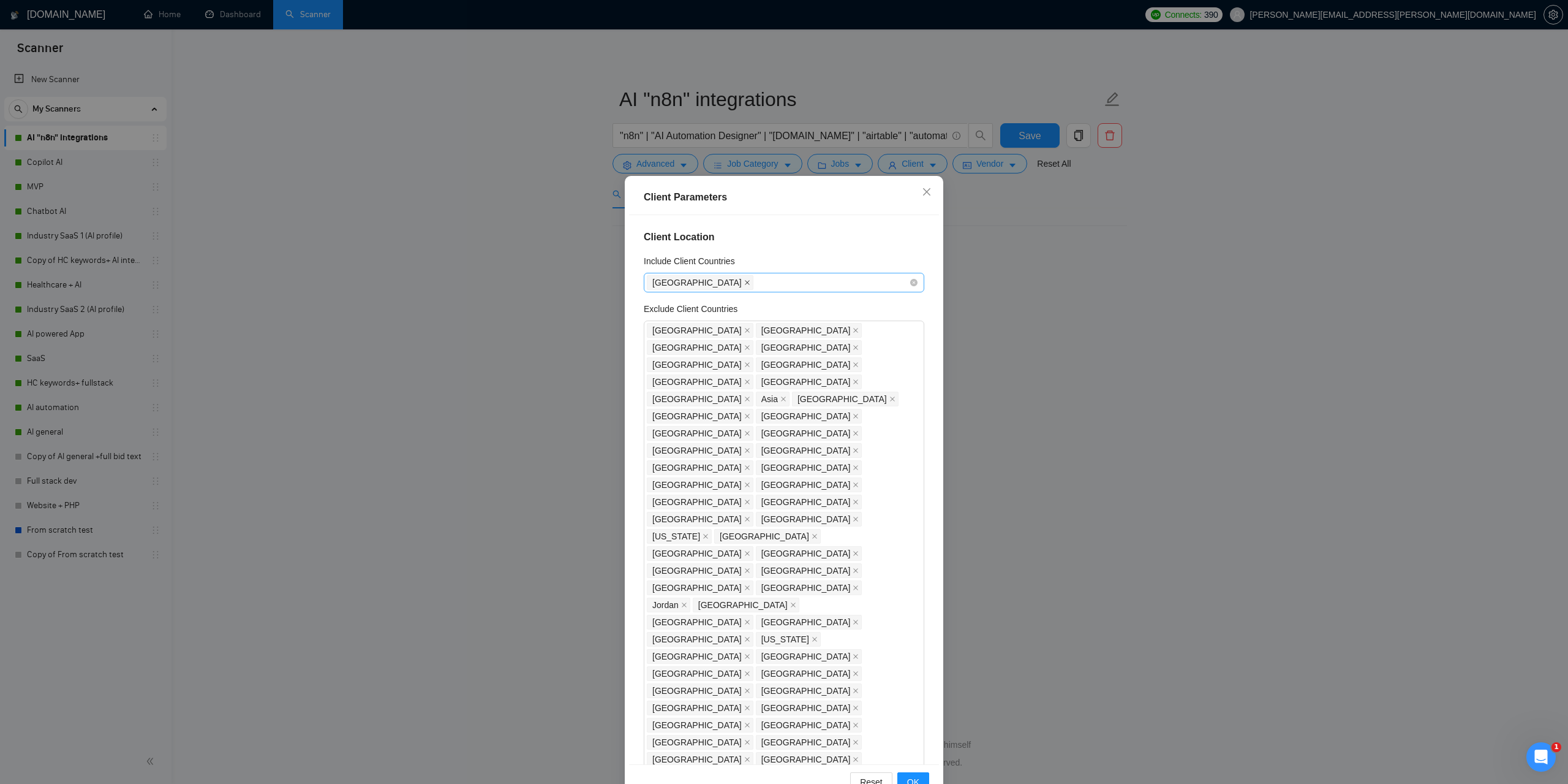
click at [744, 282] on icon "close" at bounding box center [747, 282] width 6 height 6
click at [1253, 362] on div "Client Parameters Client Location Include Client Countries Select Exclude Clien…" at bounding box center [784, 392] width 1568 height 784
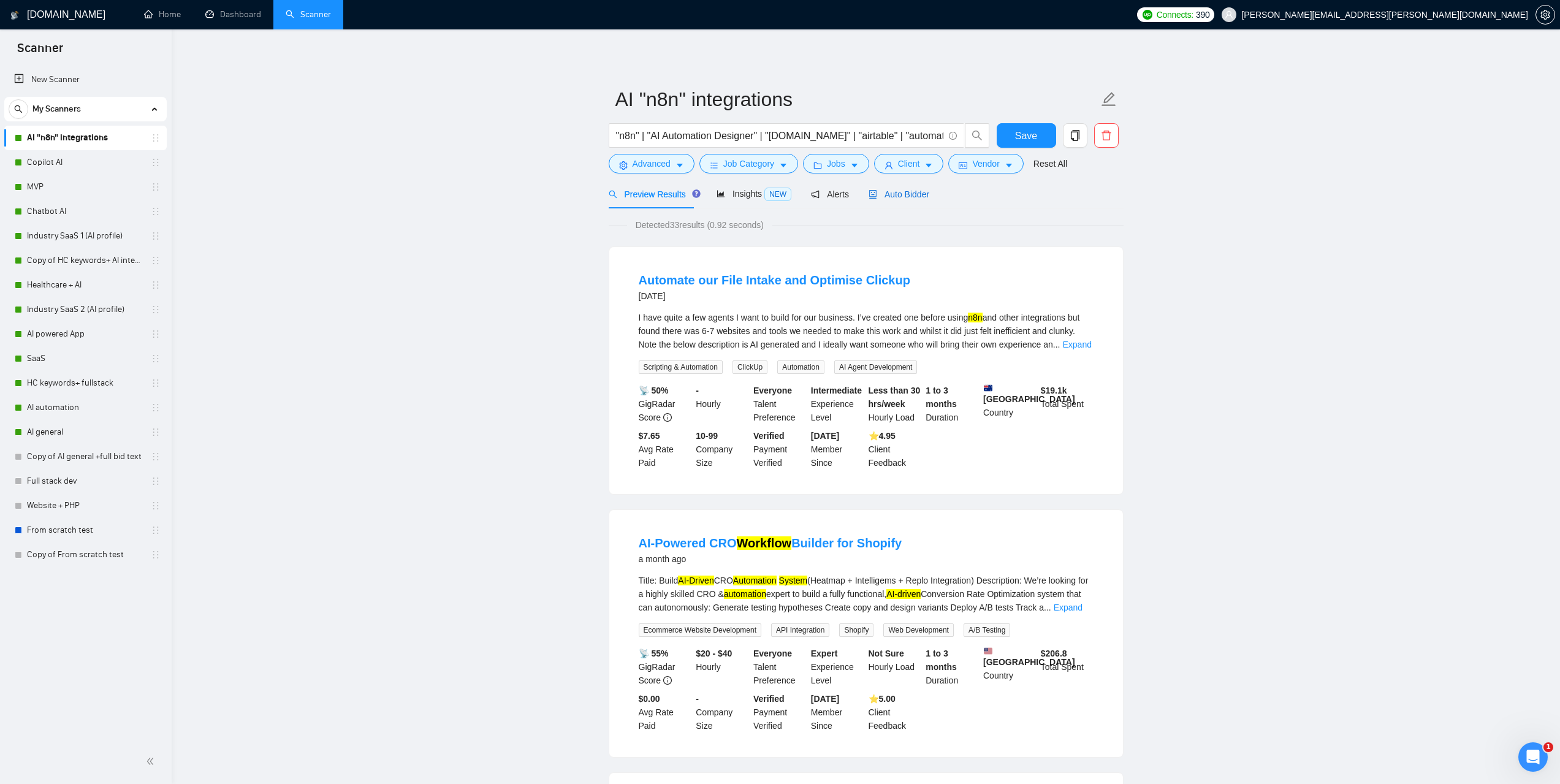
click at [900, 194] on span "Auto Bidder" at bounding box center [899, 194] width 61 height 10
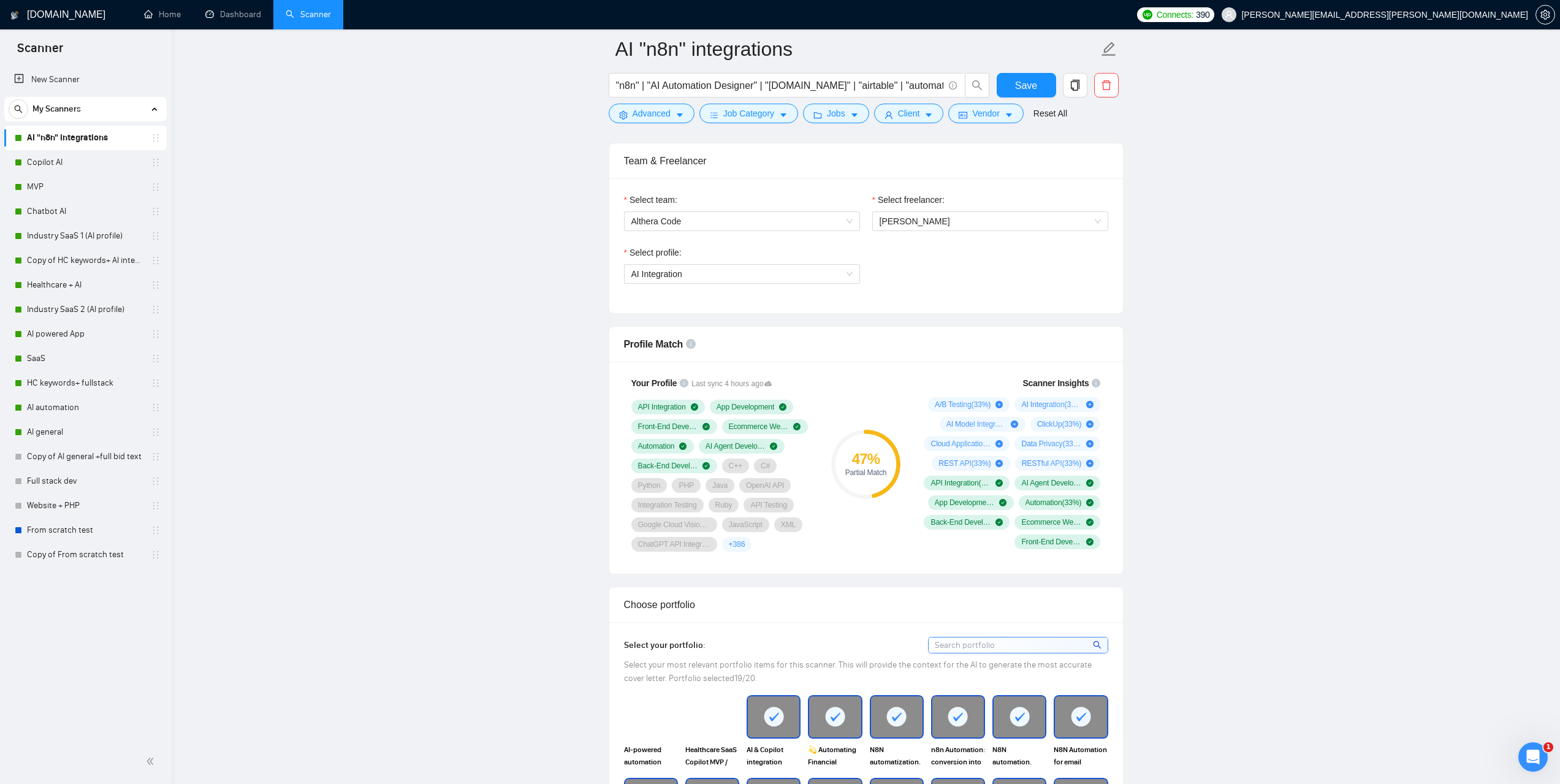
scroll to position [613, 0]
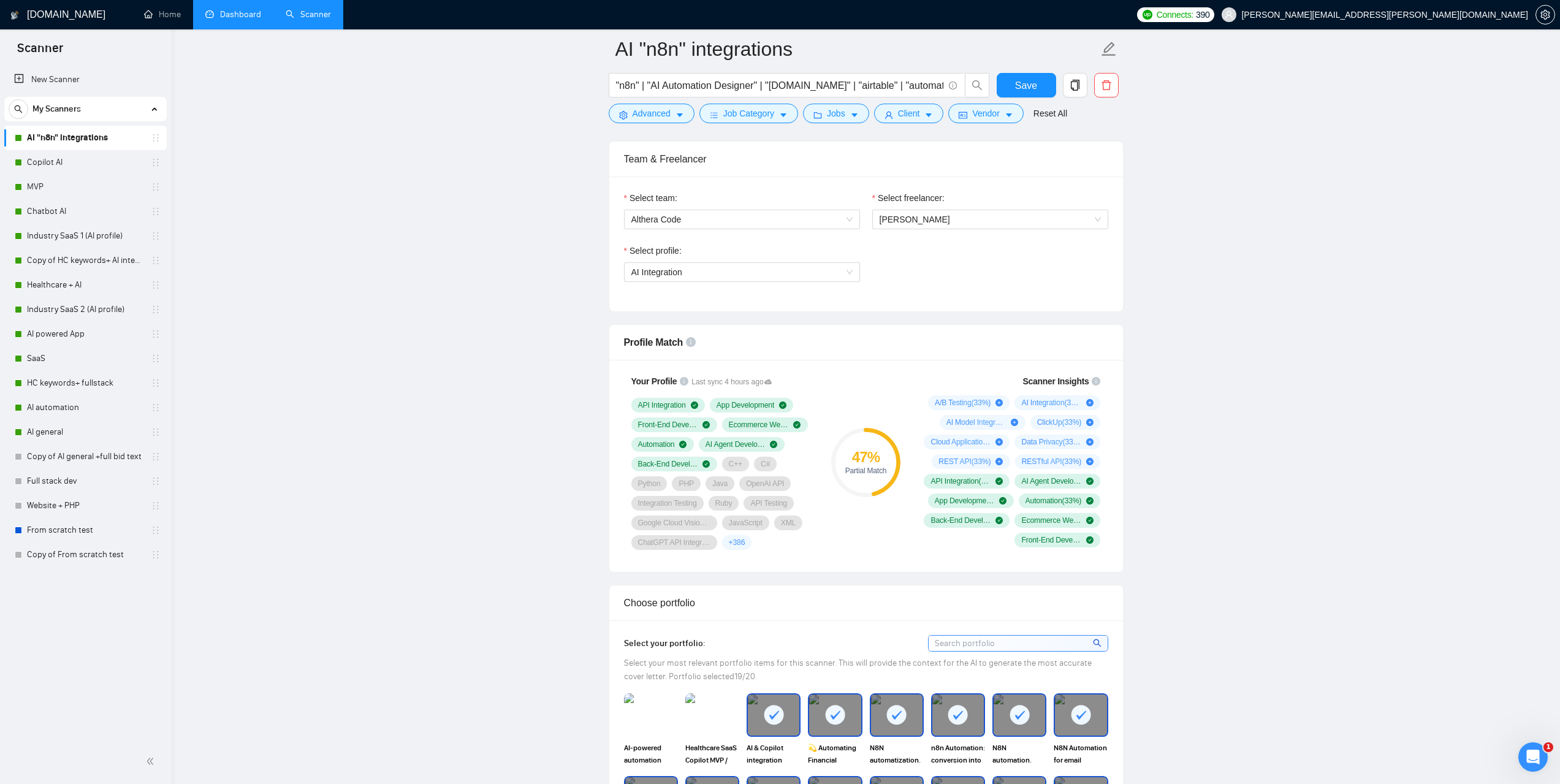
click at [240, 11] on link "Dashboard" at bounding box center [233, 14] width 56 height 11
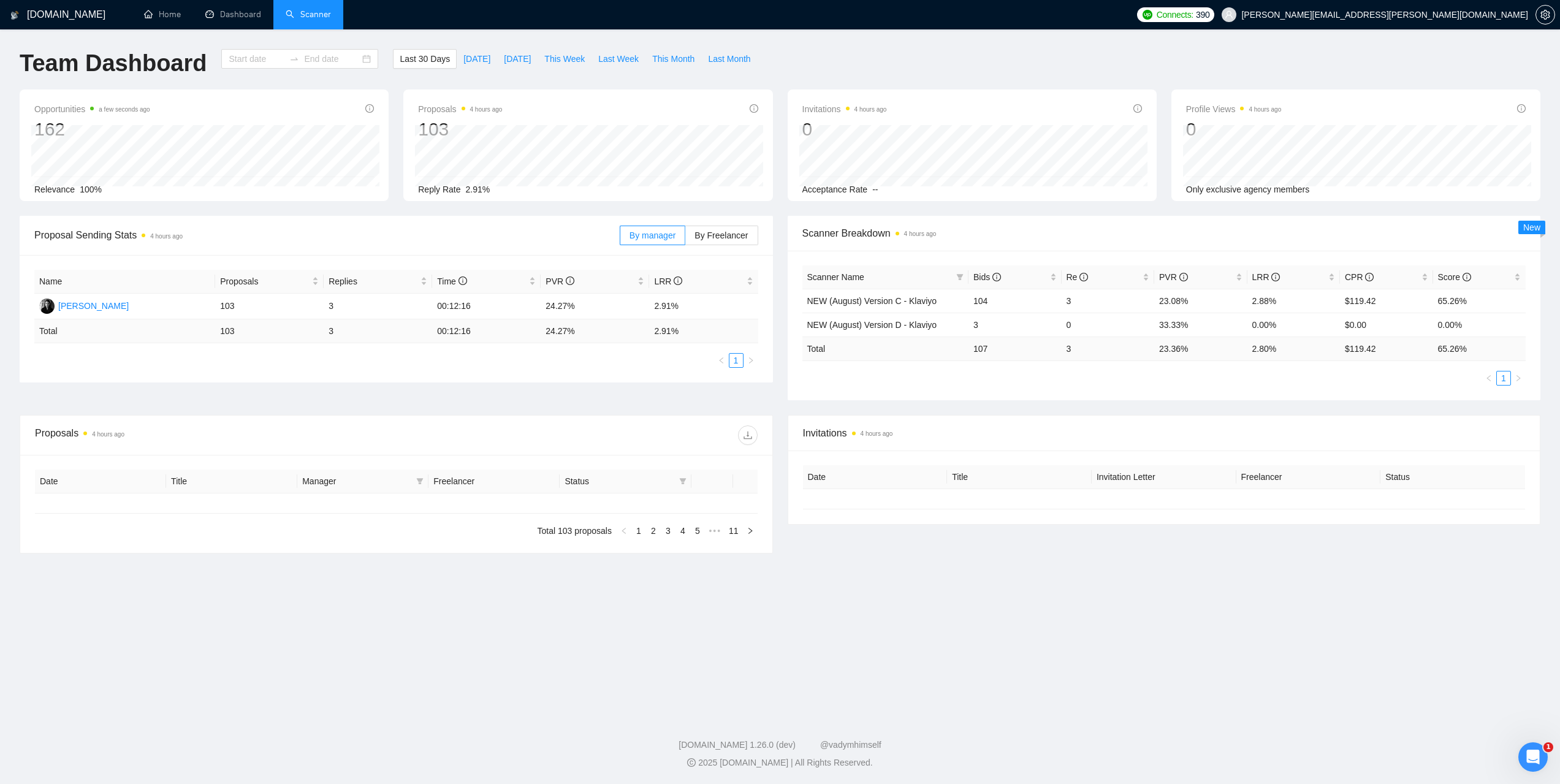
type input "[DATE]"
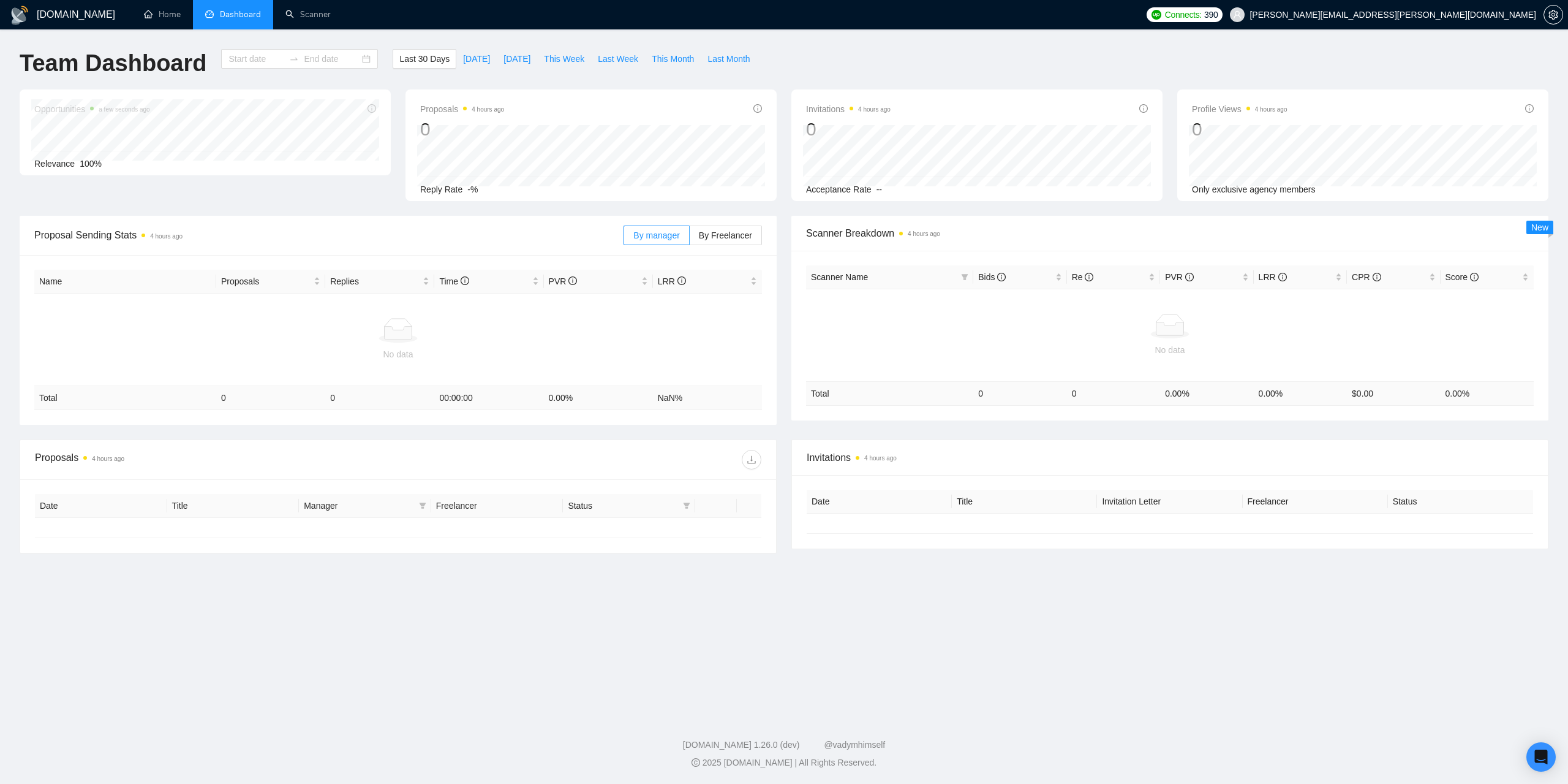
type input "[DATE]"
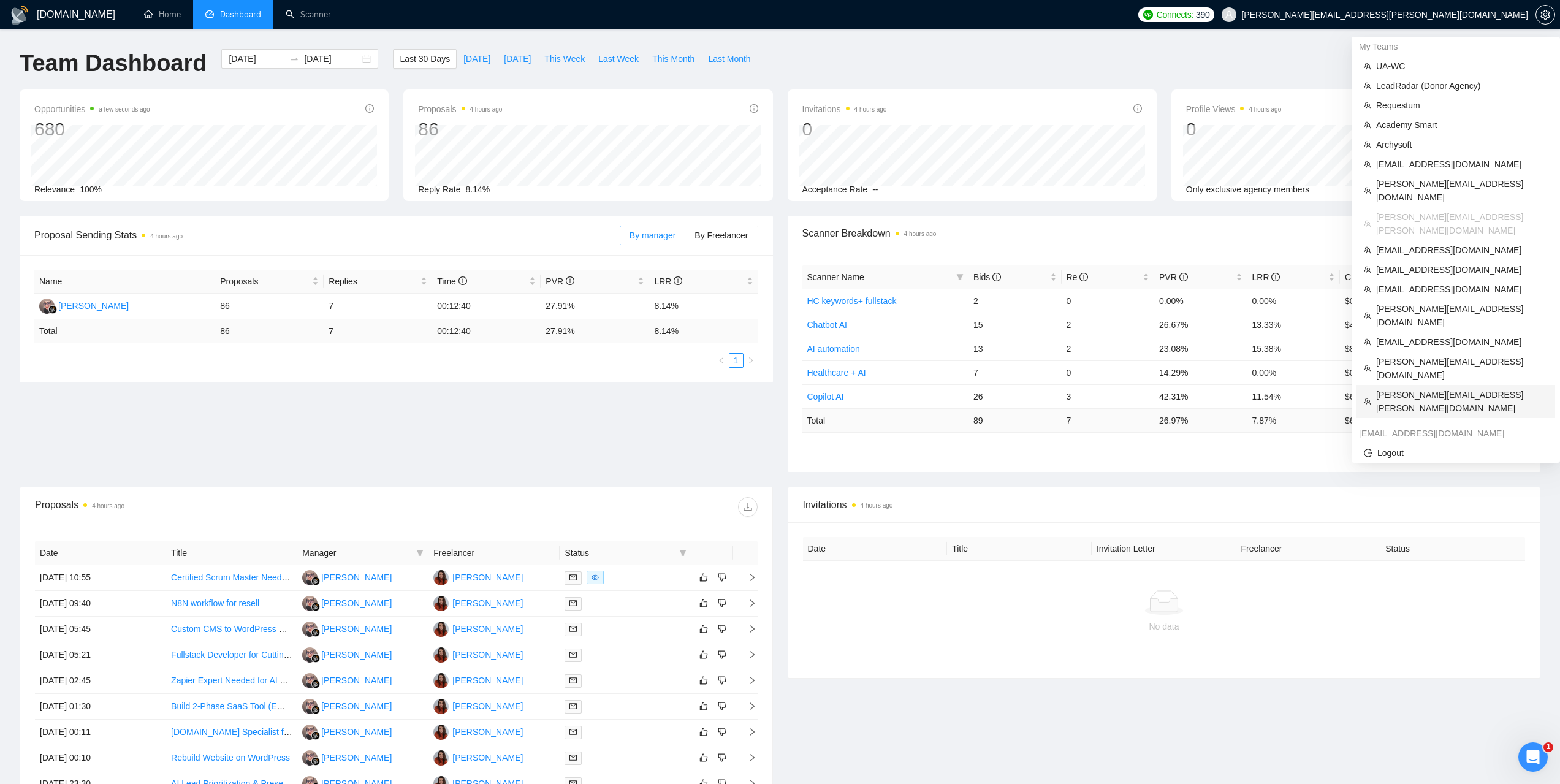
click at [1401, 388] on span "bhuwan.joshi@cynoteck.com" at bounding box center [1462, 401] width 172 height 27
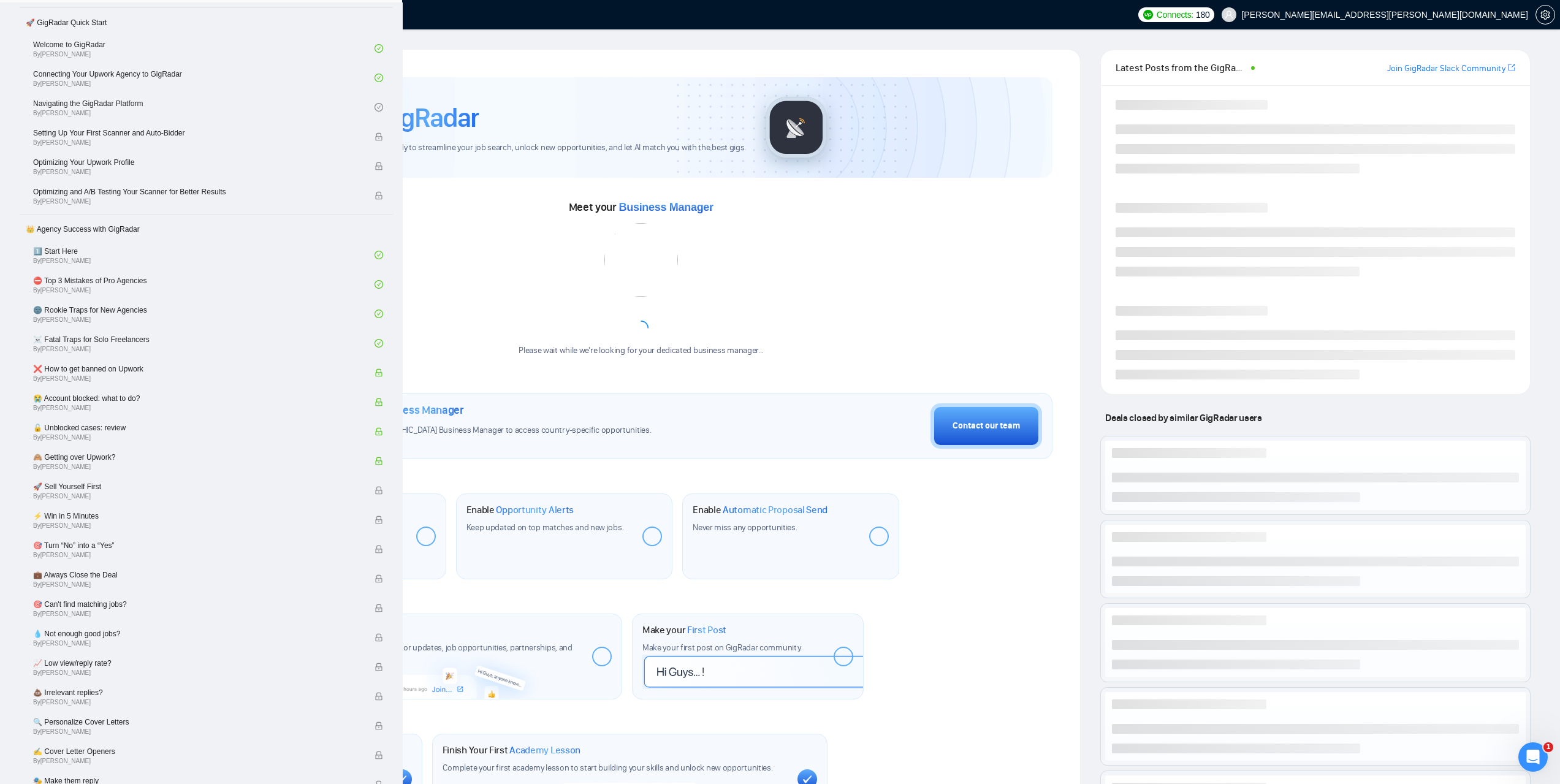
click at [323, 9] on link "Scanner" at bounding box center [308, 14] width 45 height 11
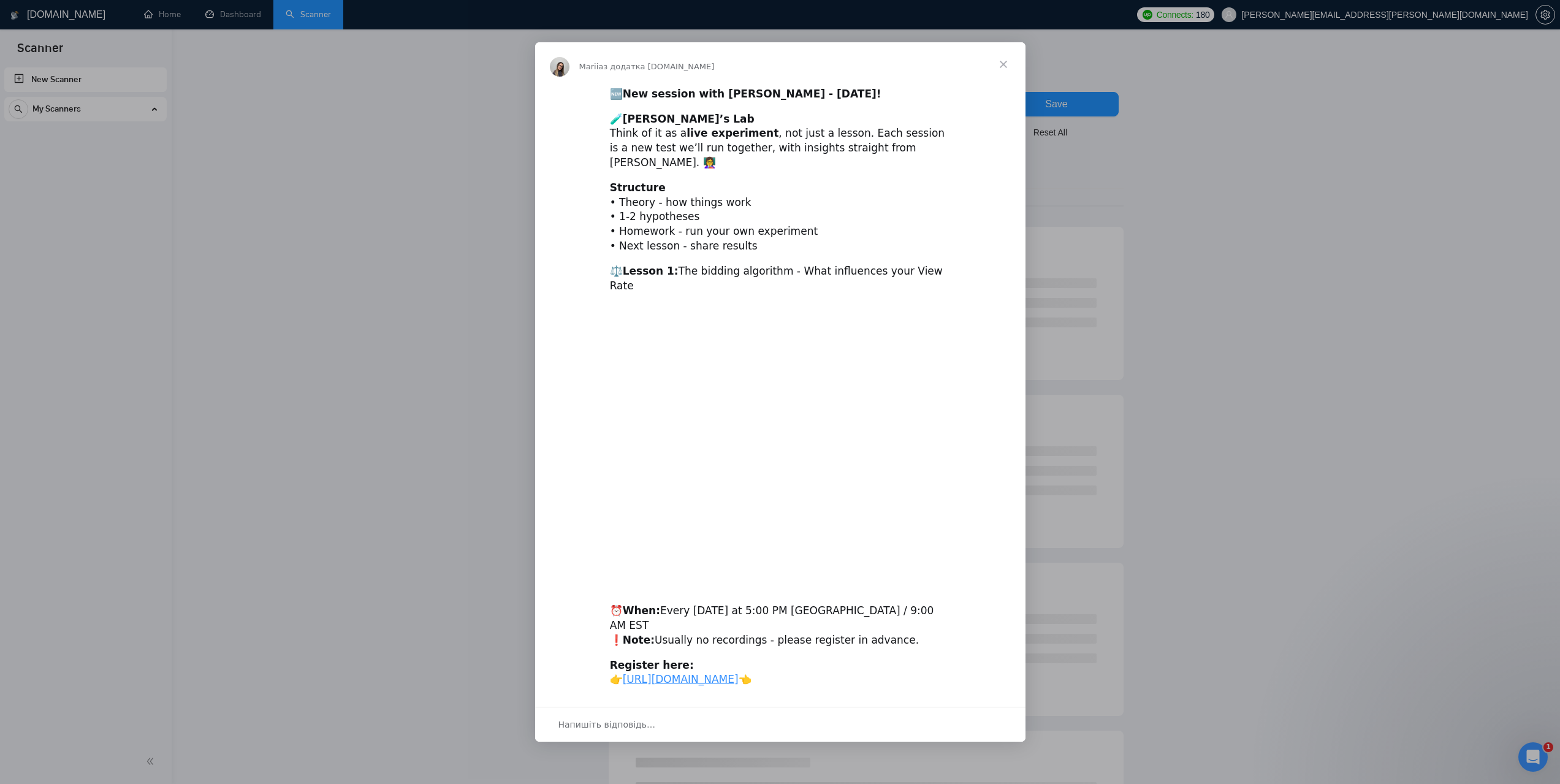
click at [1005, 74] on span "Закрити" at bounding box center [1003, 65] width 44 height 44
